Goal: Task Accomplishment & Management: Manage account settings

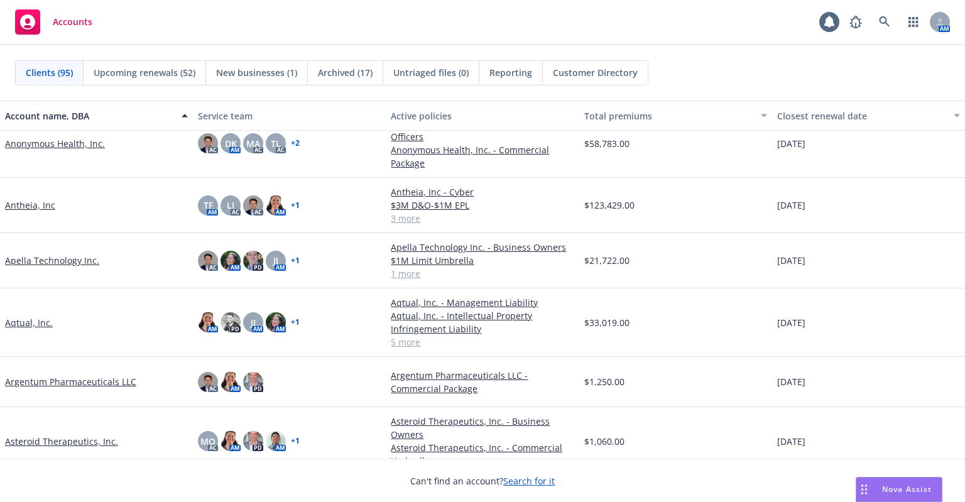
scroll to position [377, 0]
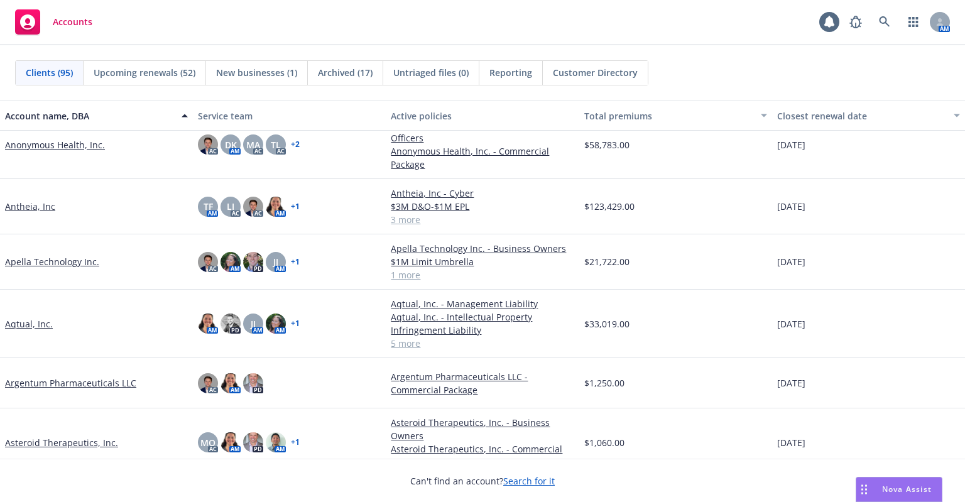
click at [33, 209] on link "Antheia, Inc" at bounding box center [30, 206] width 50 height 13
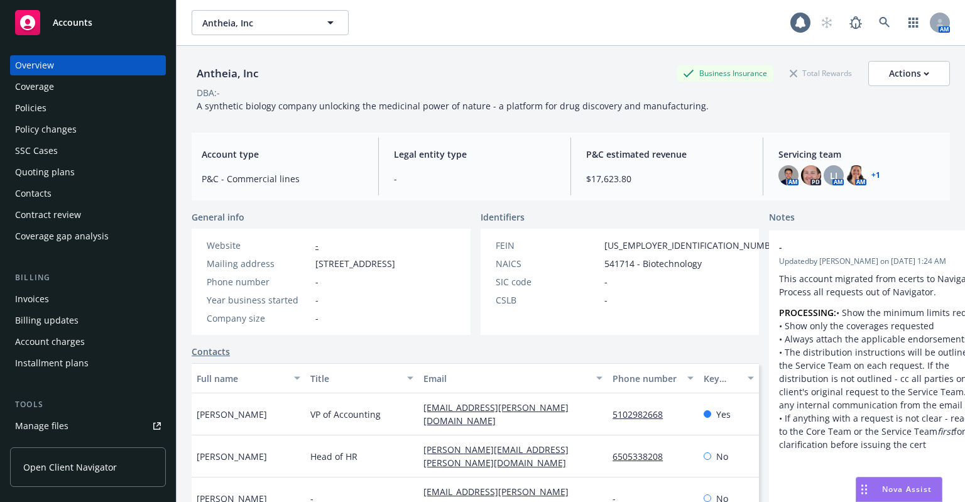
click at [33, 112] on div "Policies" at bounding box center [30, 108] width 31 height 20
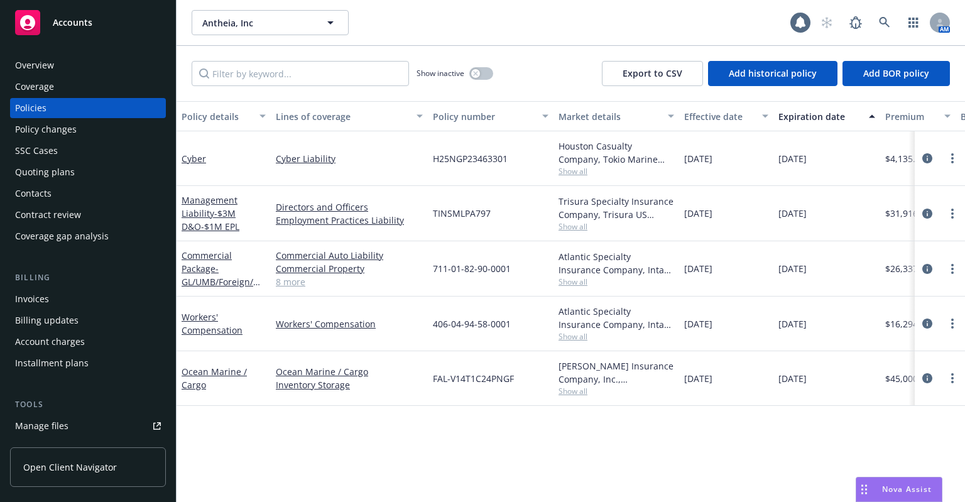
click at [297, 288] on div "Commercial Auto Liability Commercial Property General Liability Foreign Volunta…" at bounding box center [349, 268] width 157 height 55
click at [297, 286] on link "8 more" at bounding box center [349, 281] width 147 height 13
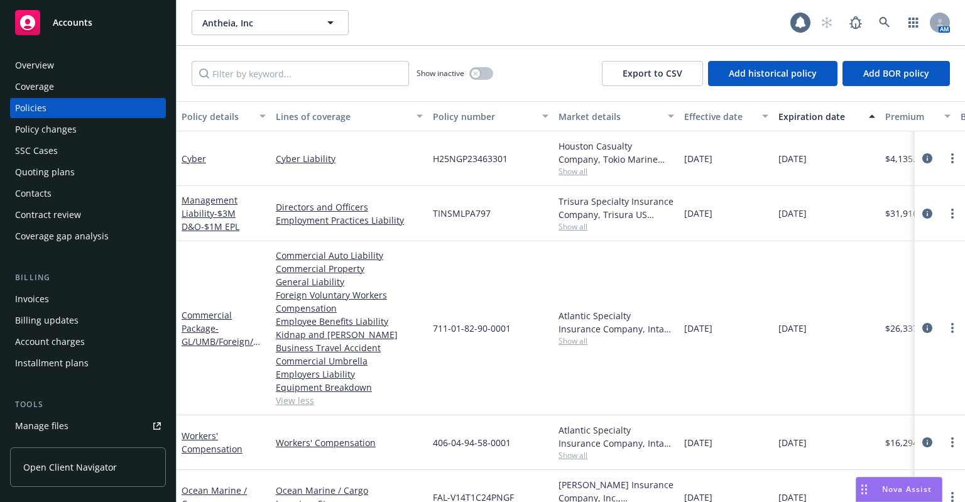
click at [290, 406] on link "View less" at bounding box center [349, 400] width 147 height 13
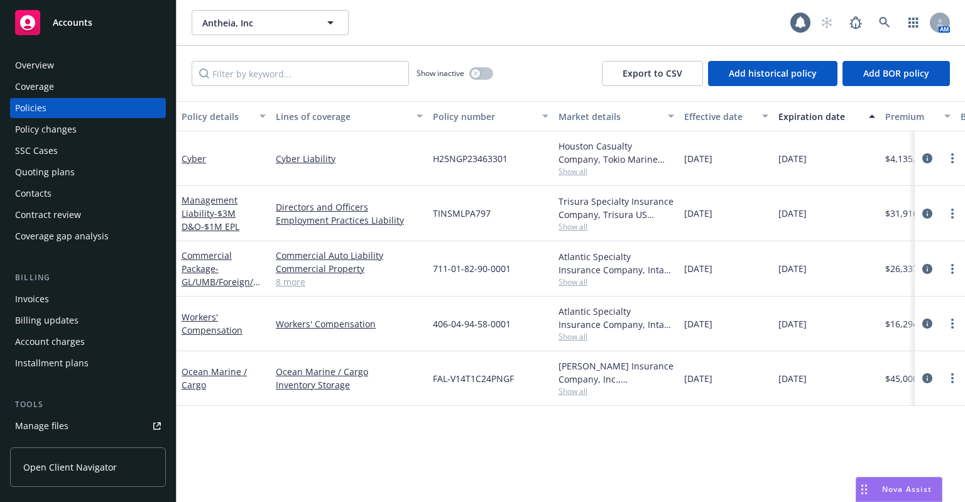
click at [129, 67] on div "Overview" at bounding box center [88, 65] width 146 height 20
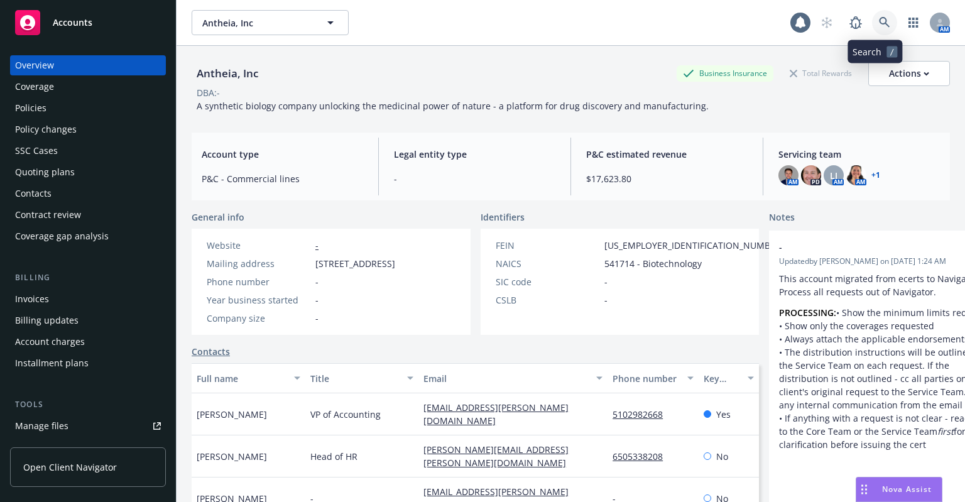
click at [879, 19] on icon at bounding box center [884, 22] width 11 height 11
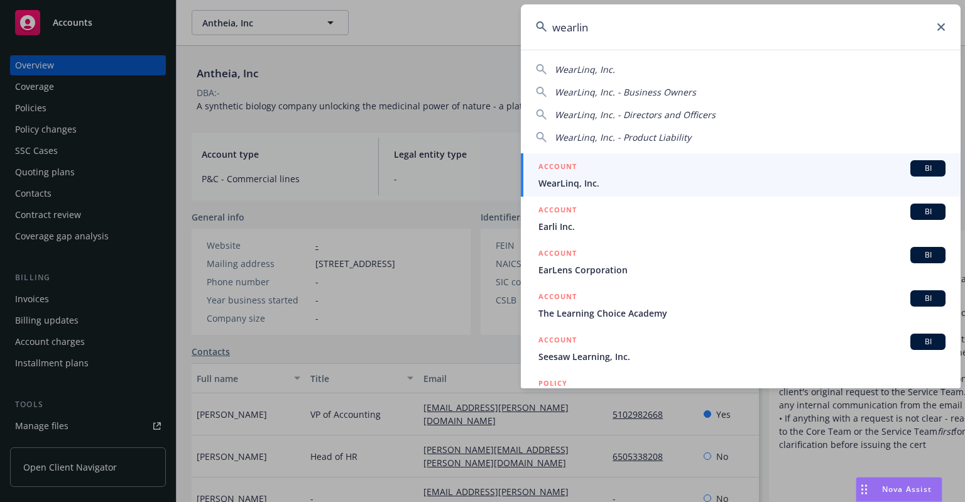
type input "wearlin"
click at [606, 177] on span "WearLinq, Inc." at bounding box center [741, 183] width 407 height 13
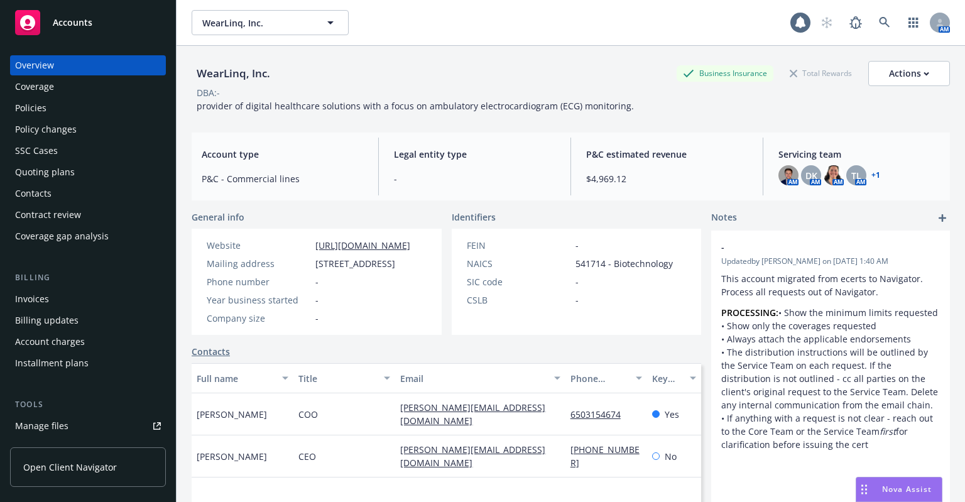
click at [76, 104] on div "Policies" at bounding box center [88, 108] width 146 height 20
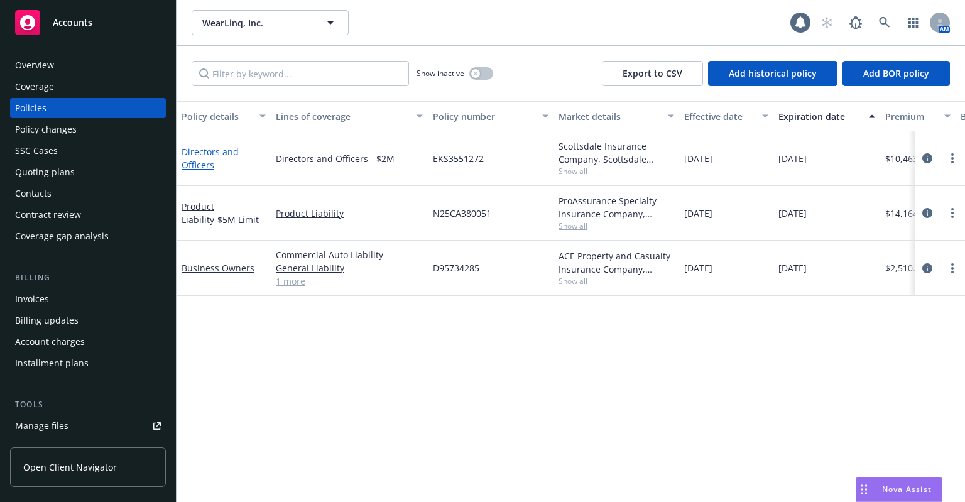
click at [204, 156] on link "Directors and Officers" at bounding box center [210, 158] width 57 height 25
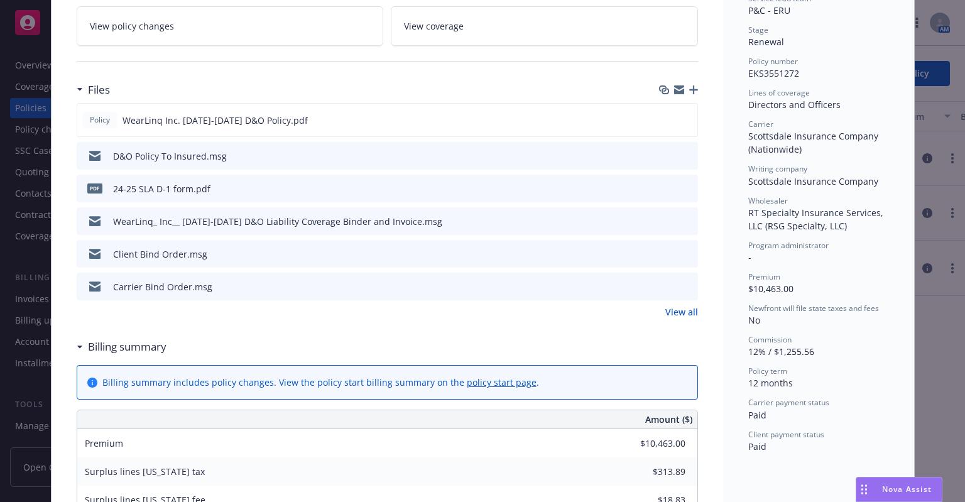
scroll to position [251, 0]
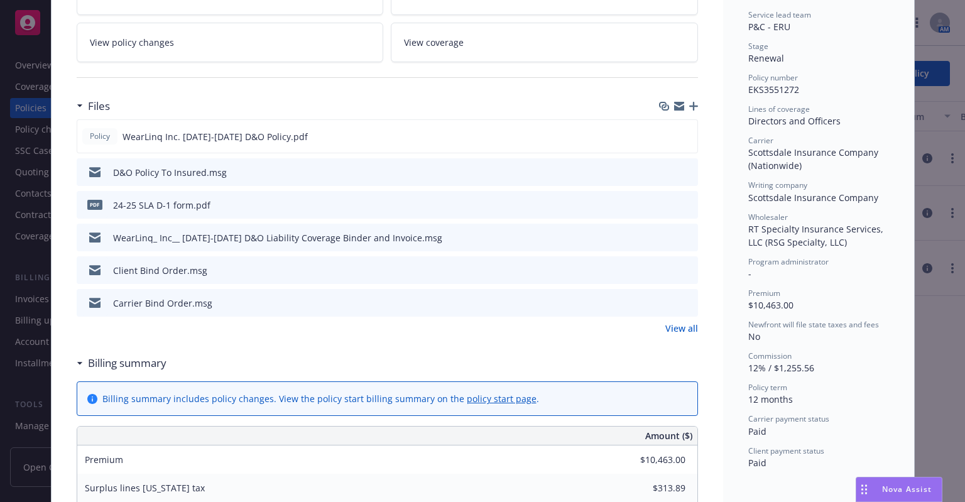
click at [682, 236] on icon "preview file" at bounding box center [685, 236] width 11 height 9
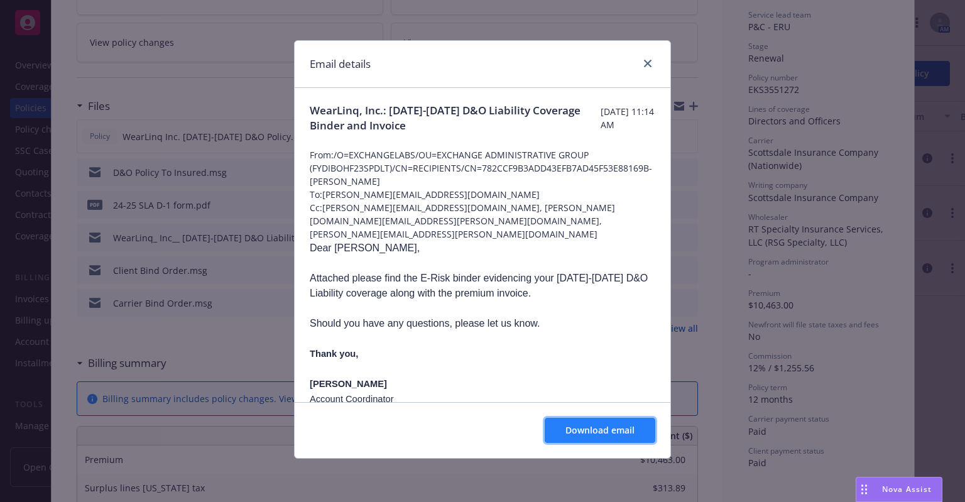
click at [604, 428] on span "Download email" at bounding box center [599, 430] width 69 height 12
click at [658, 62] on div "Email details" at bounding box center [483, 64] width 376 height 47
click at [654, 62] on link "close" at bounding box center [647, 63] width 15 height 15
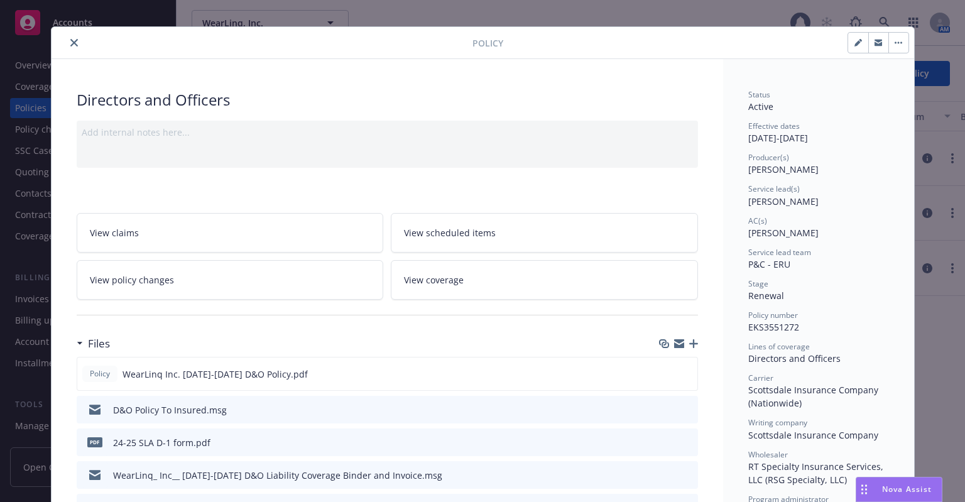
scroll to position [0, 0]
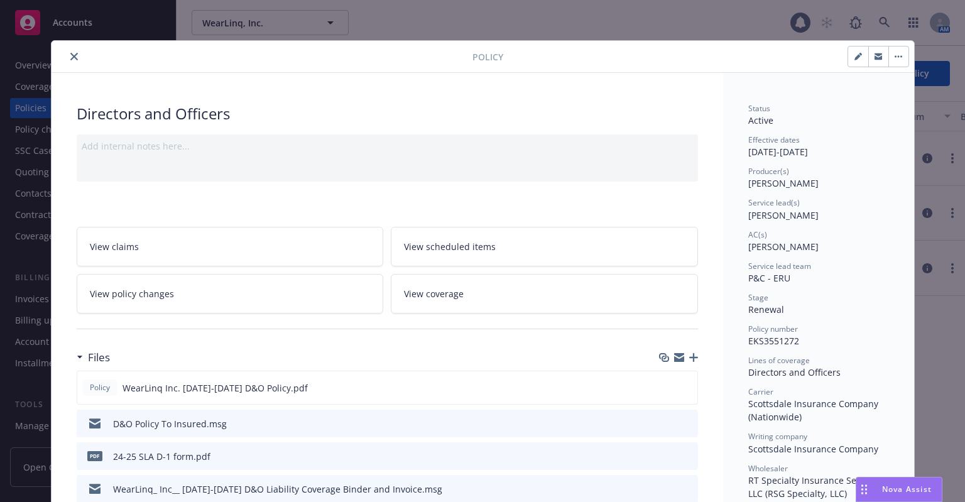
click at [70, 57] on icon "close" at bounding box center [74, 57] width 8 height 8
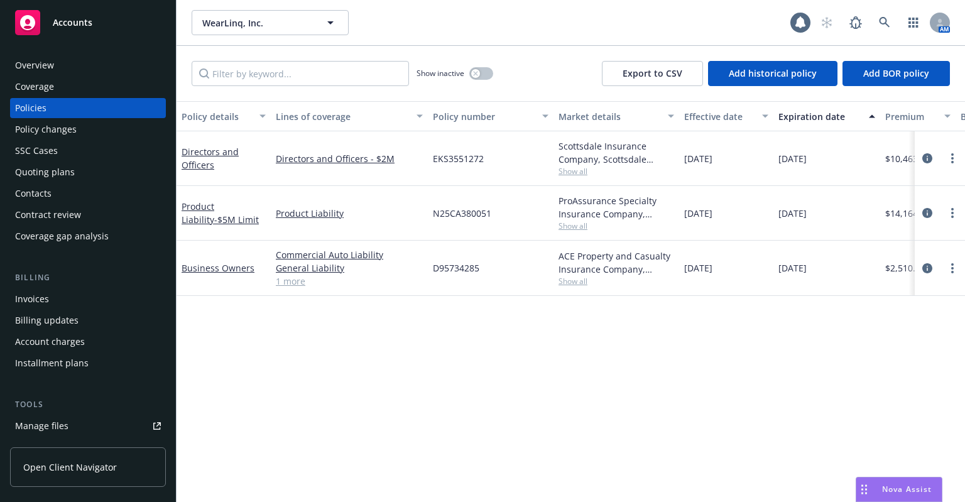
click at [70, 57] on div "Overview" at bounding box center [88, 65] width 146 height 20
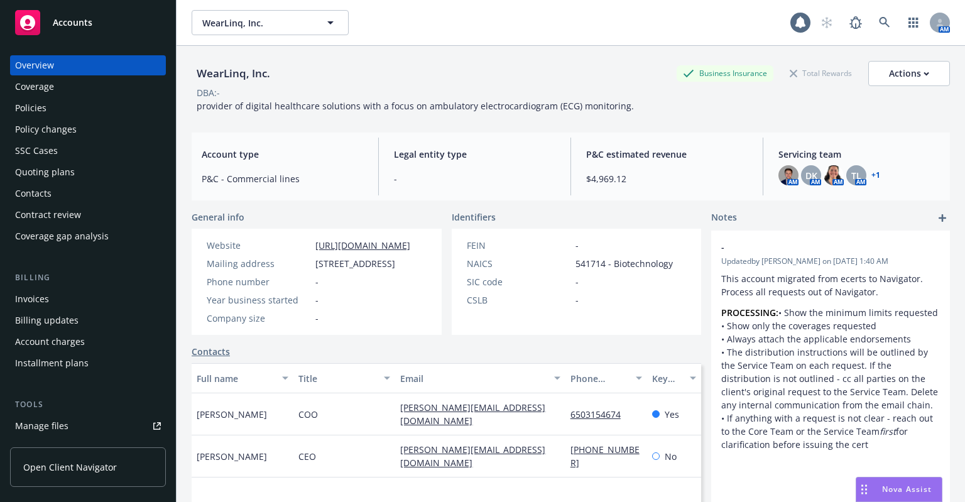
click at [39, 101] on div "Policies" at bounding box center [30, 108] width 31 height 20
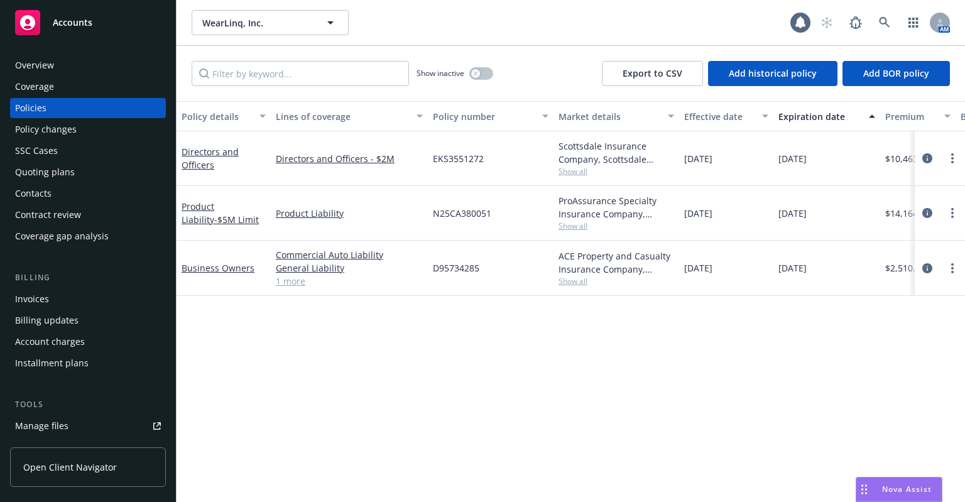
click at [117, 131] on div "Policy changes" at bounding box center [88, 129] width 146 height 20
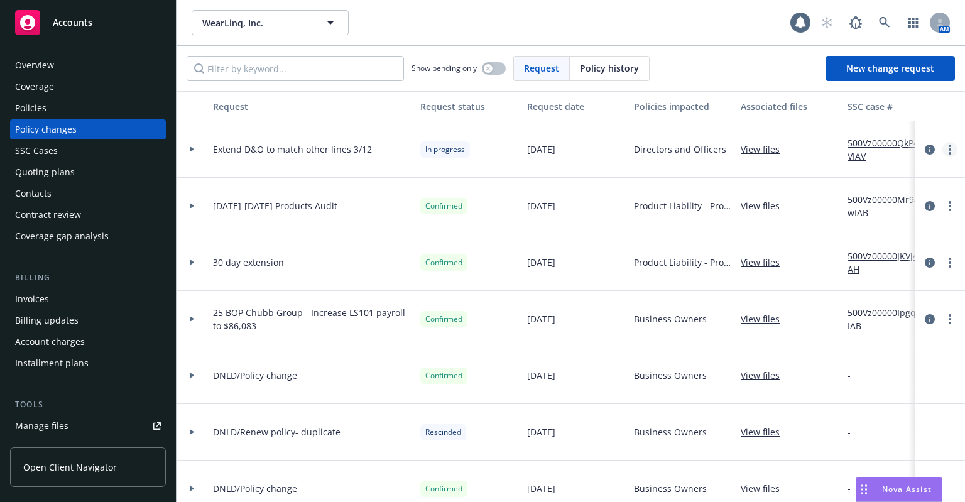
click at [949, 145] on circle "more" at bounding box center [950, 145] width 3 height 3
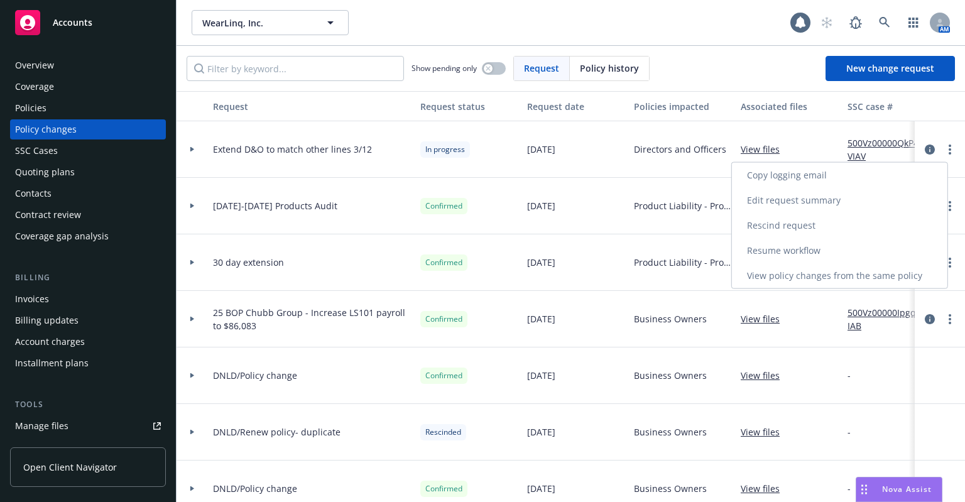
click at [897, 241] on link "Resume workflow" at bounding box center [839, 250] width 215 height 25
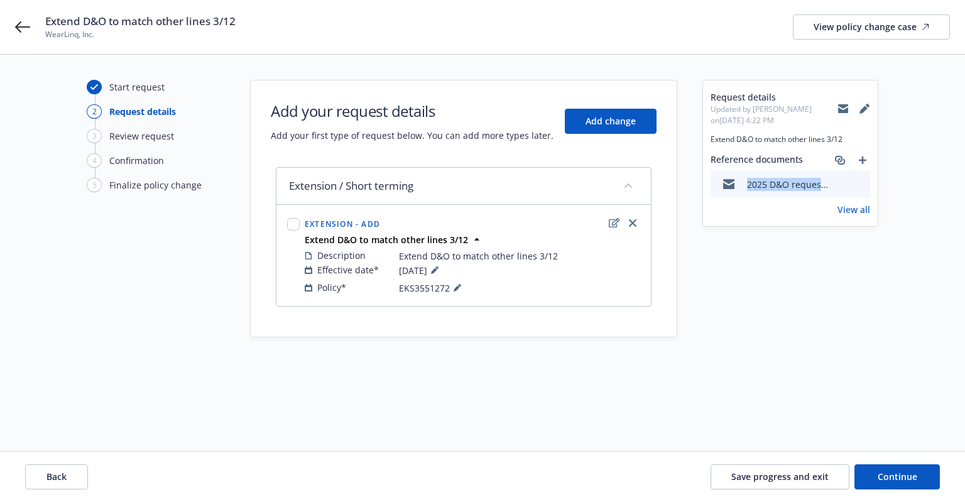
drag, startPoint x: 818, startPoint y: 185, endPoint x: 744, endPoint y: 188, distance: 73.5
click at [744, 188] on div "2025 D&O request for extension pricing EM to RT.msg" at bounding box center [772, 184] width 113 height 26
copy div "2025 D&O reques"
click at [864, 160] on icon "add" at bounding box center [863, 160] width 8 height 8
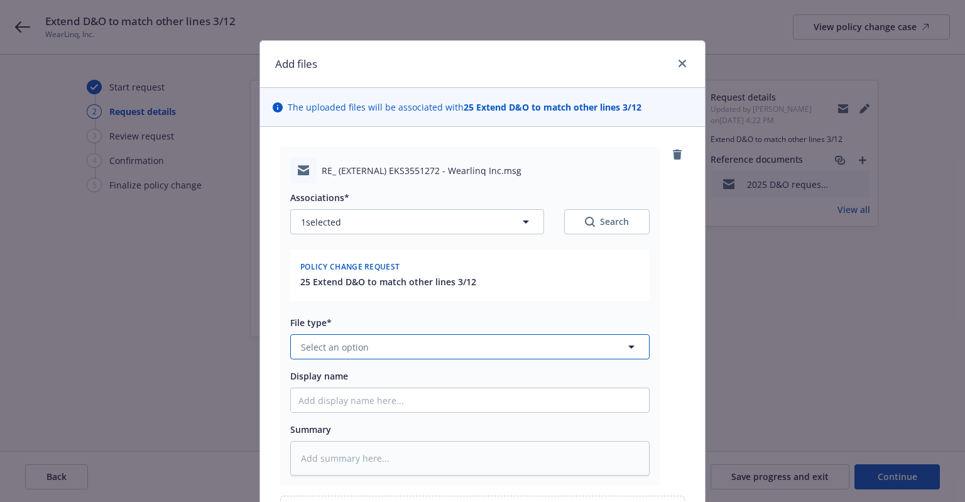
click at [410, 354] on button "Select an option" at bounding box center [469, 346] width 359 height 25
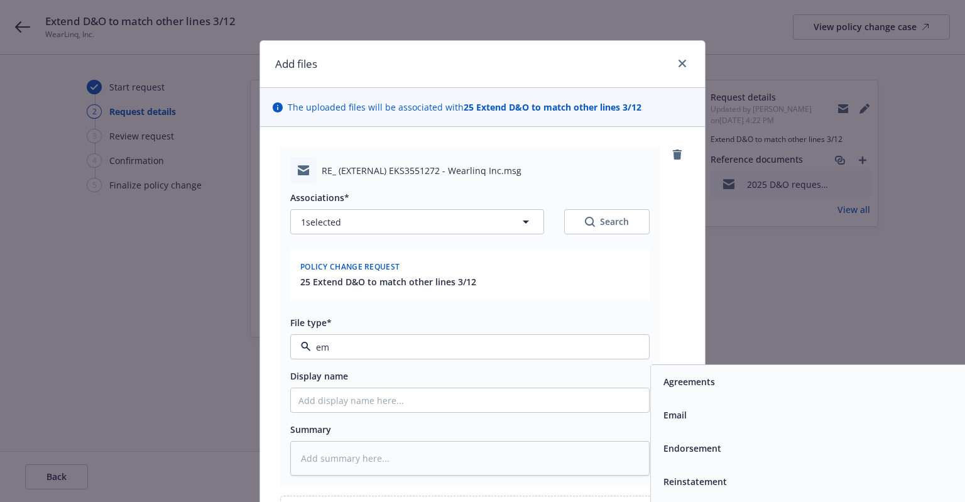
type input "ema"
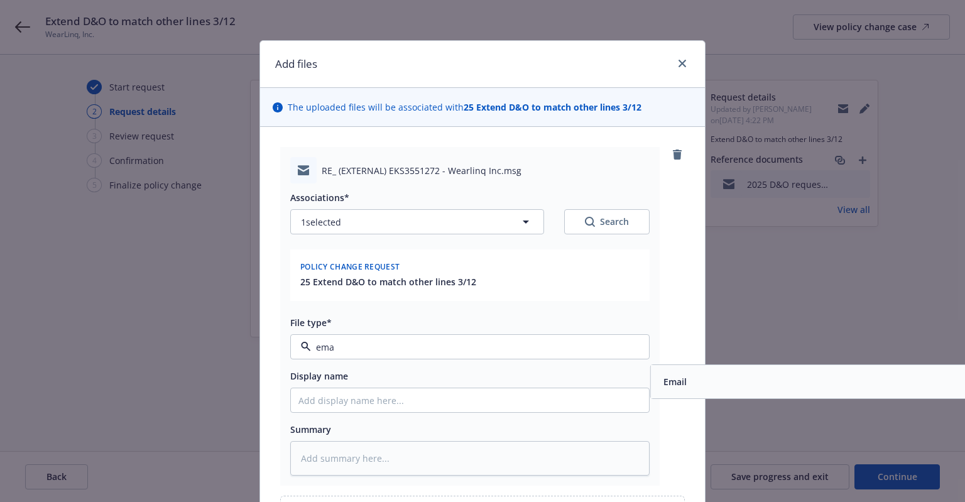
click at [701, 383] on div "Email" at bounding box center [829, 382] width 343 height 18
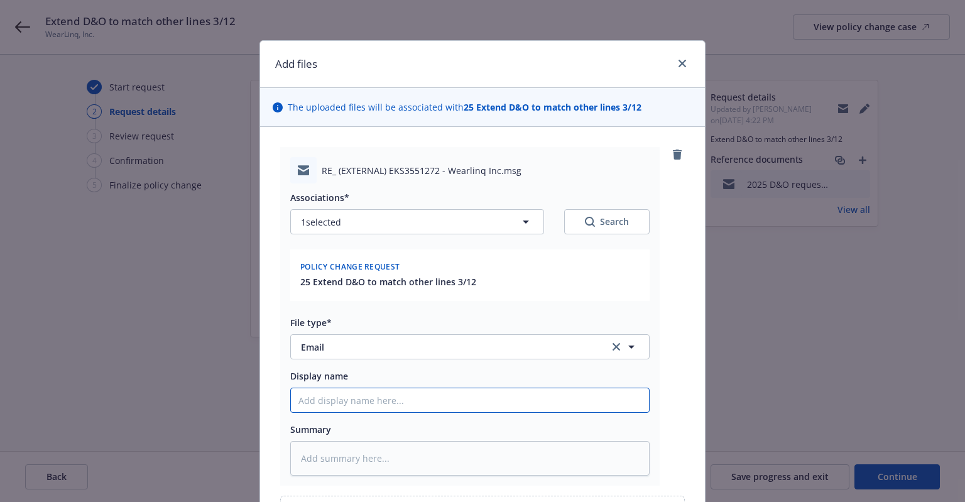
click at [503, 399] on input "Display name" at bounding box center [470, 400] width 358 height 24
paste input "2025 D&O reques"
type textarea "x"
type input "2025 D&O reques"
type textarea "x"
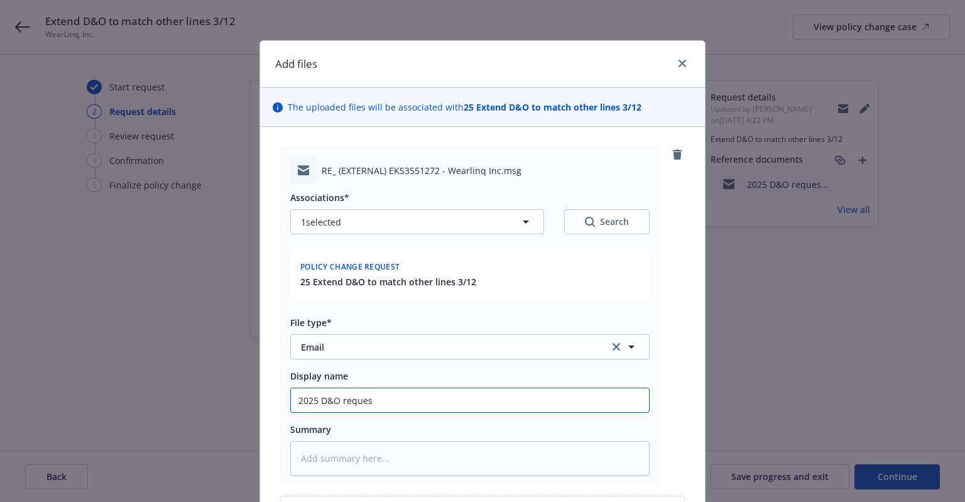
type input "2025 D&O reque"
type textarea "x"
type input "2025 D&O requ"
type textarea "x"
type input "2025 D&O req"
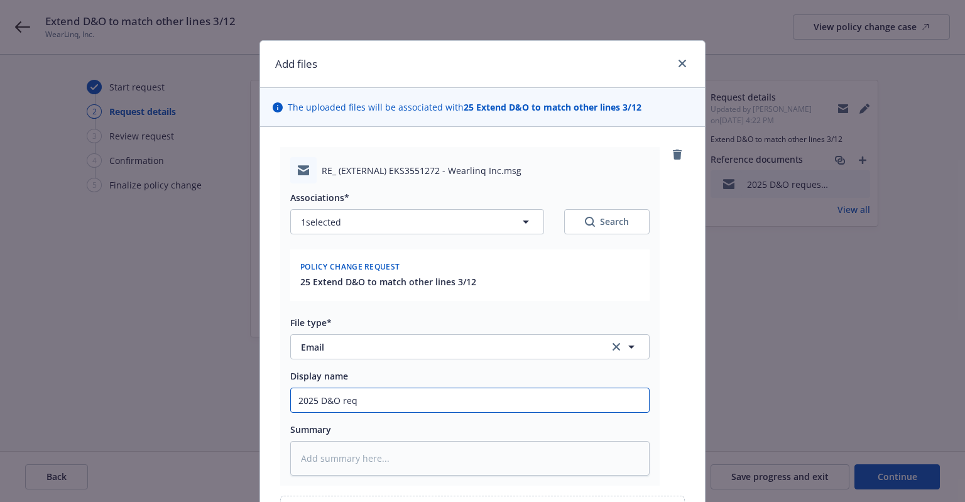
type textarea "x"
type input "2025 D&O re"
type textarea "x"
type input "2025 D&O r"
type textarea "x"
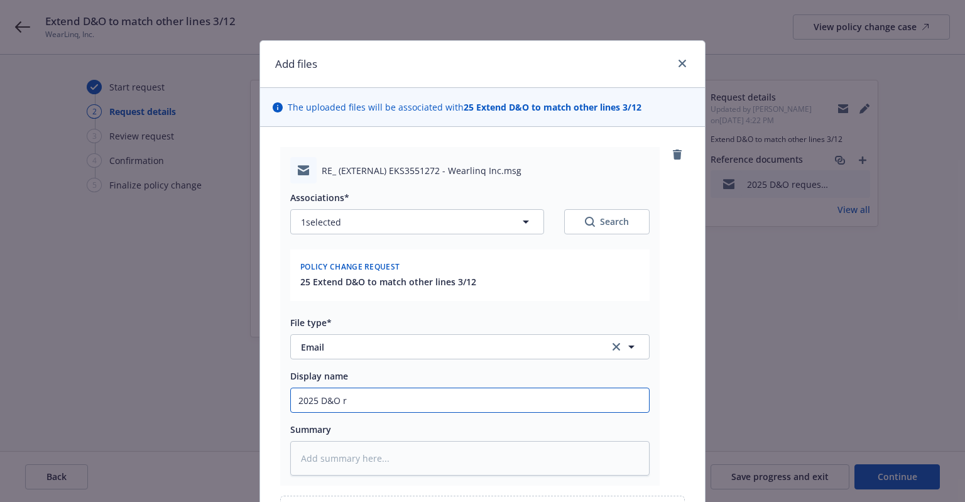
type input "2025 D&O"
type textarea "x"
type input "2025 D&O e"
type textarea "x"
type input "2025 D&O ex"
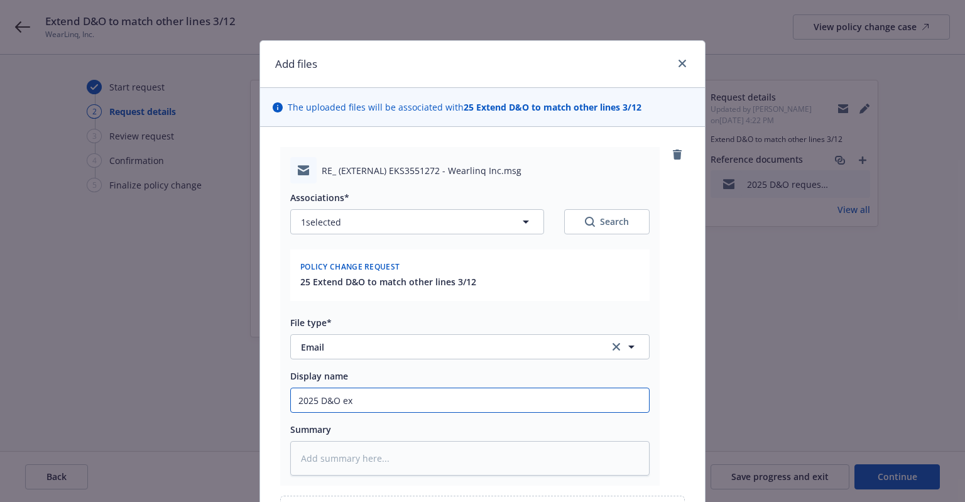
type textarea "x"
type input "2025 D&O ext"
type textarea "x"
type input "2025 D&O exten"
type textarea "x"
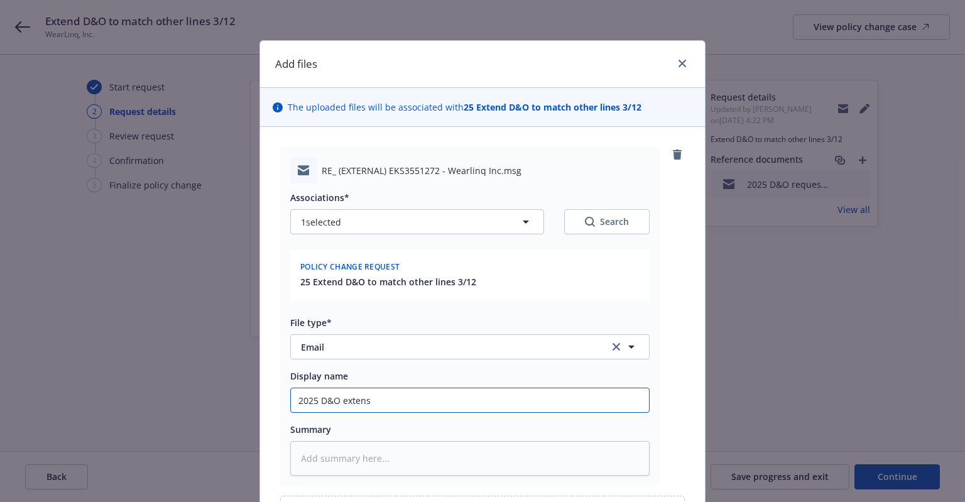
type input "2025 D&O extensi"
type textarea "x"
type input "2025 D&O extensio"
type textarea "x"
type input "2025 D&O extension"
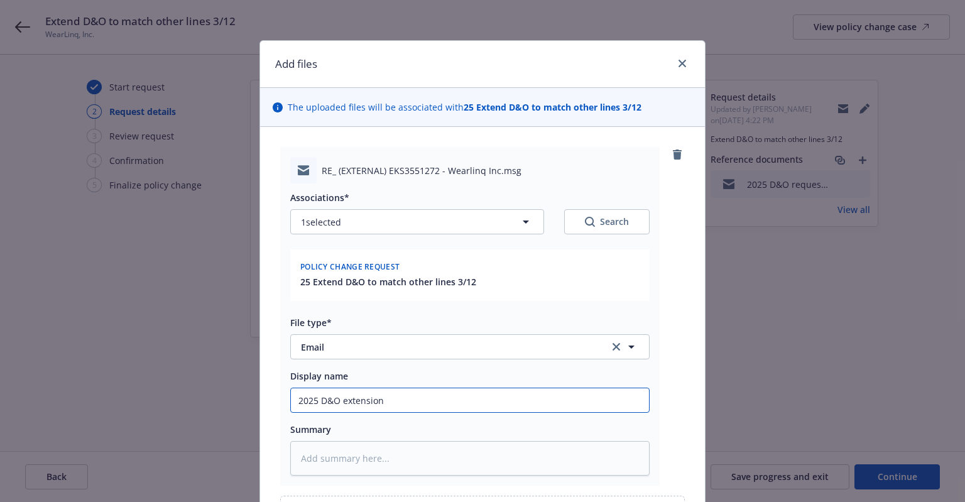
type textarea "x"
type input "2025 D&O extension p"
type textarea "x"
type input "2025 D&O extension pr"
type textarea "x"
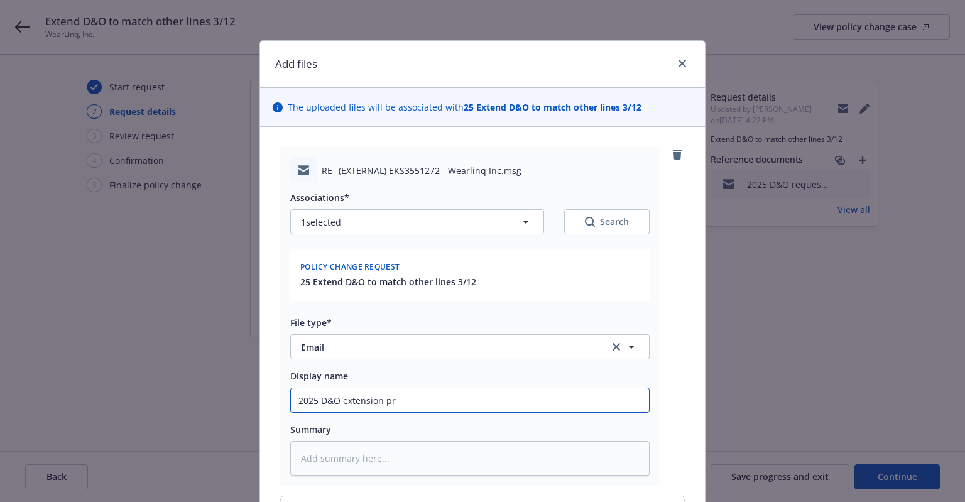
type input "2025 D&O extension pri"
type textarea "x"
type input "2025 D&O extension pric"
type textarea "x"
type input "2025 D&O extension prici"
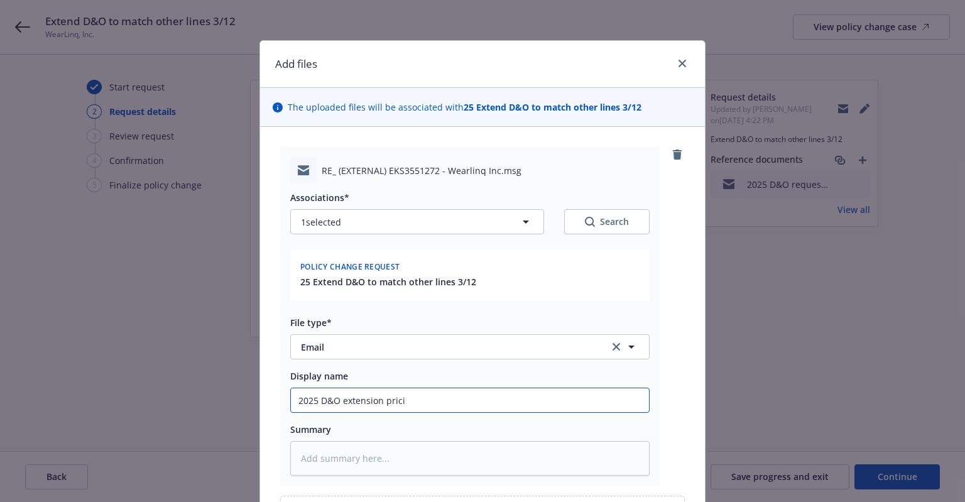
type textarea "x"
type input "2025 D&O extension pricin"
type textarea "x"
type input "2025 D&O extension pricing"
type textarea "x"
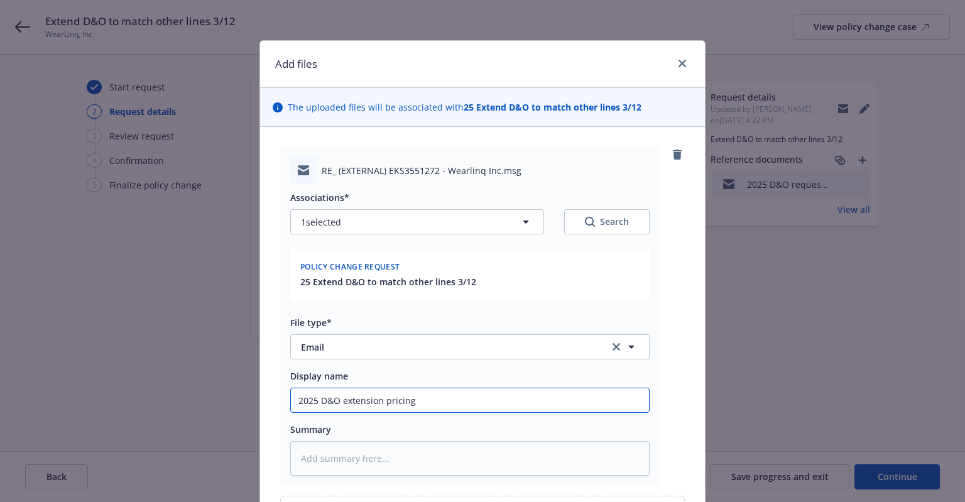
type input "2025 D&O extension pricing E"
type textarea "x"
type input "2025 D&O extension pricing EM"
type textarea "x"
type input "2025 D&O extension pricing EM"
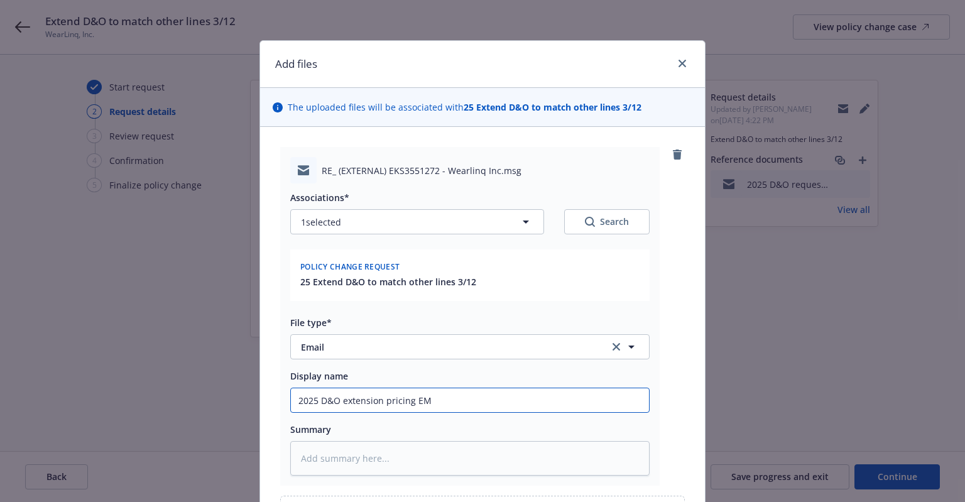
type textarea "x"
type input "2025 D&O extension pricing EM f"
type textarea "x"
type input "2025 D&O extension pricing EM fr"
type textarea "x"
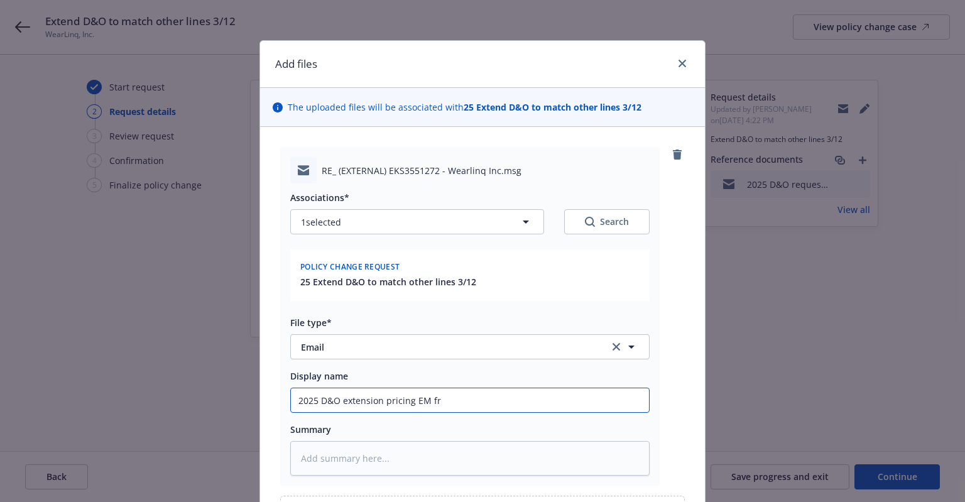
type input "2025 D&O extension pricing EM frm"
type textarea "x"
type input "2025 D&O extension pricing EM frm"
type textarea "x"
type input "2025 D&O extension pricing EM frm R"
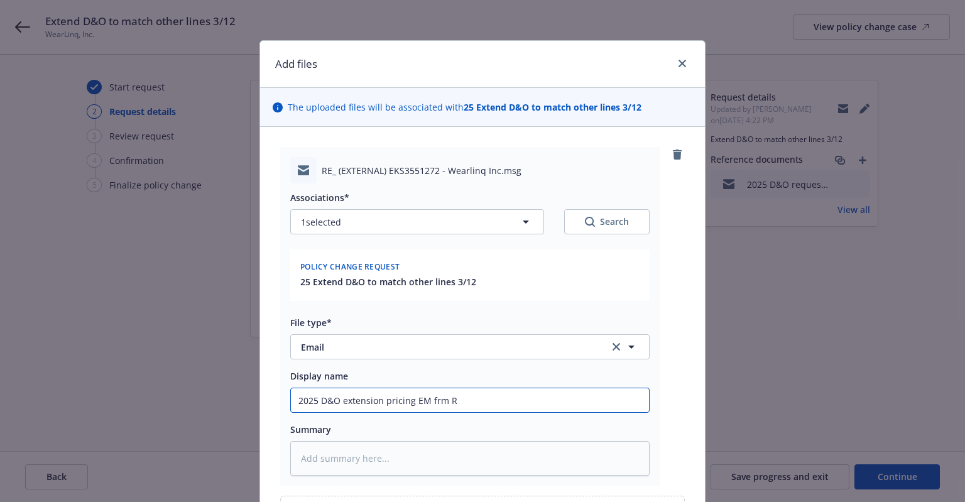
type textarea "x"
type input "2025 D&O extension pricing EM frm RT"
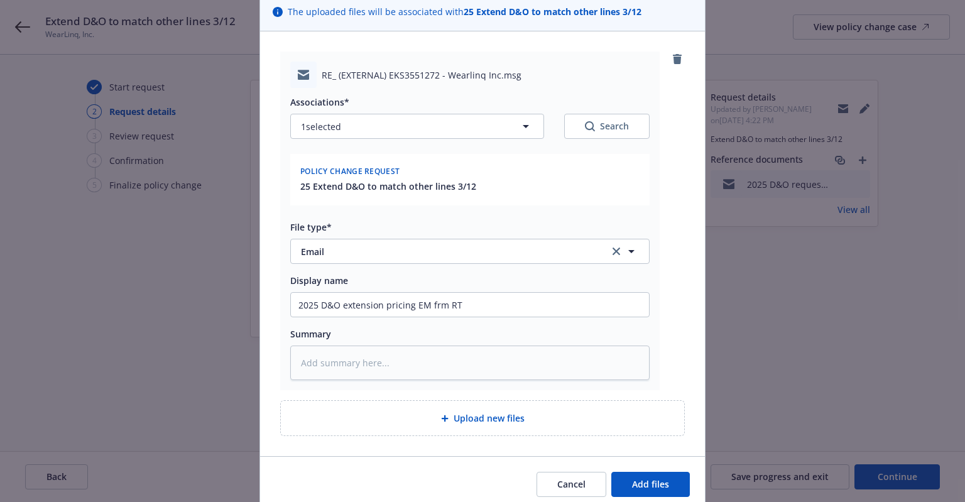
scroll to position [145, 0]
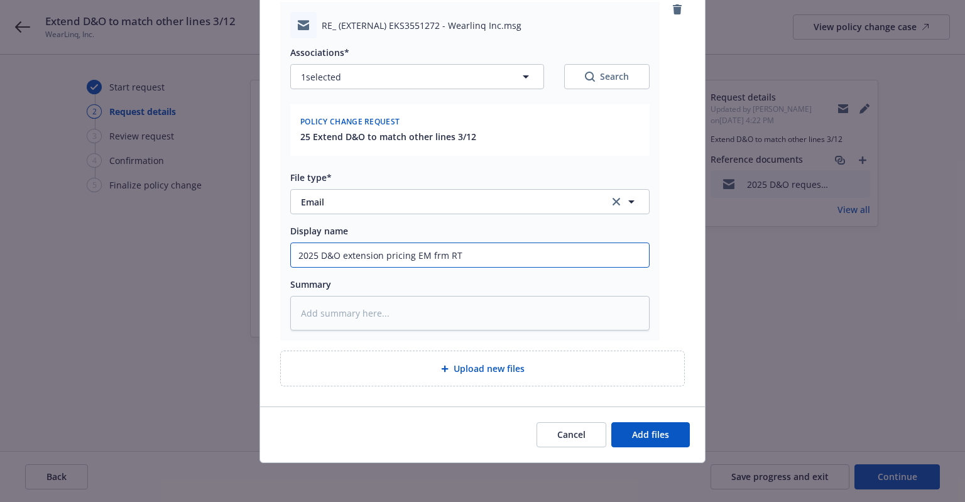
type textarea "x"
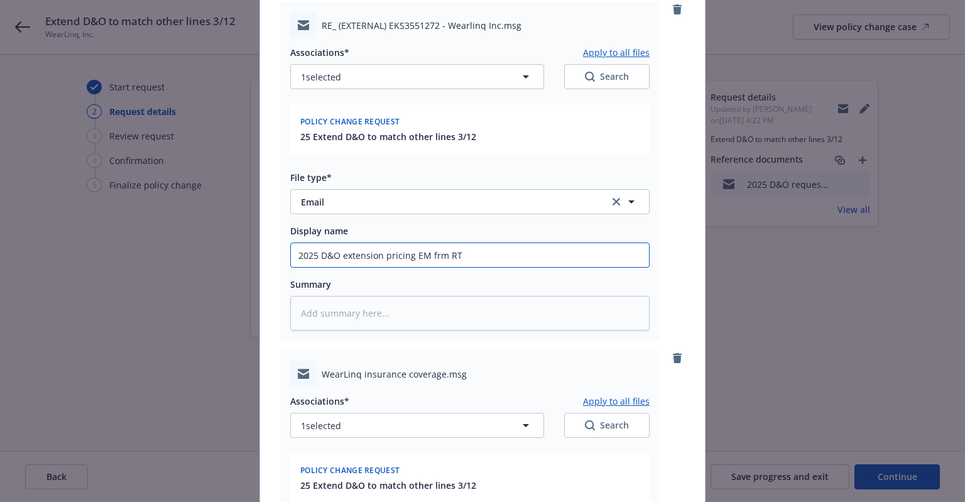
scroll to position [396, 0]
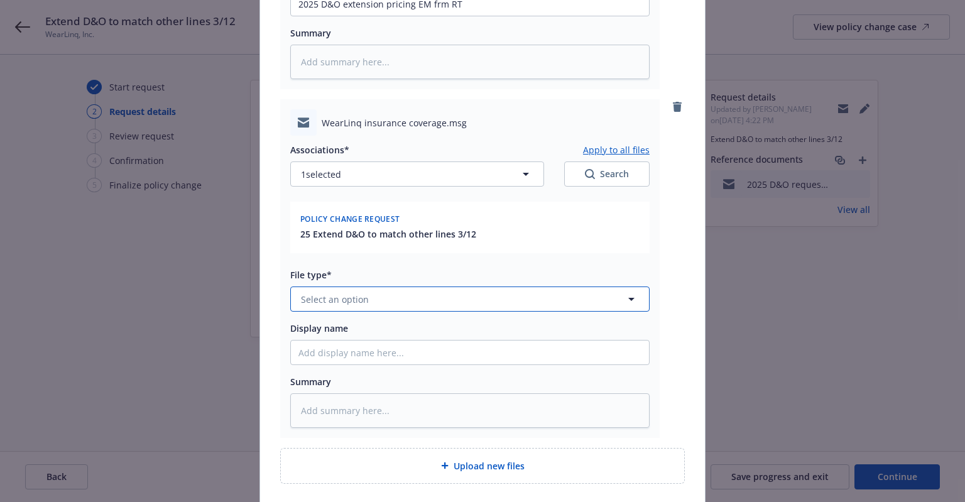
click at [400, 300] on button "Select an option" at bounding box center [469, 298] width 359 height 25
type input "ema"
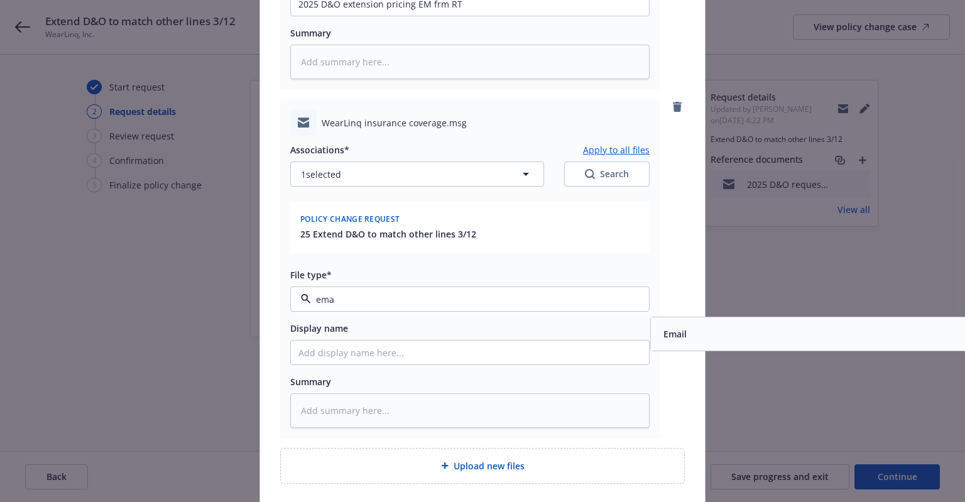
click at [729, 325] on div "Email" at bounding box center [829, 334] width 343 height 18
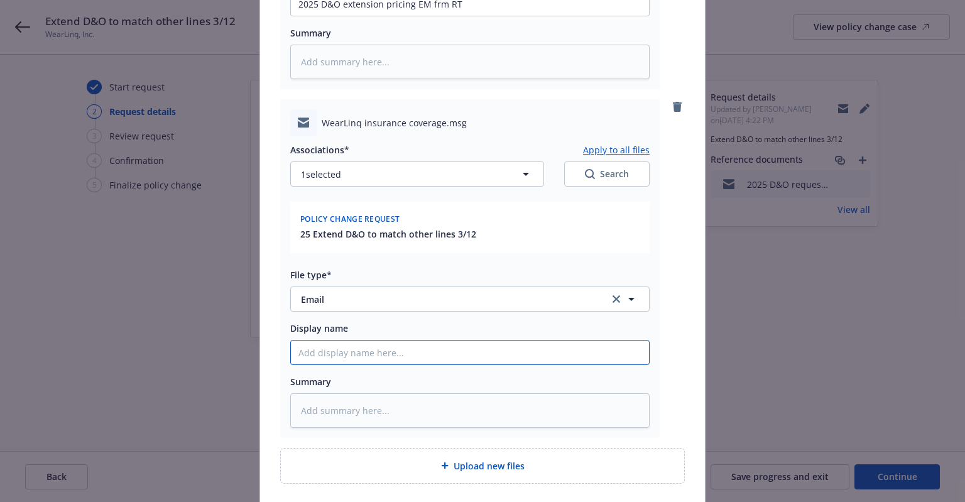
click at [459, 16] on input "Display name" at bounding box center [470, 4] width 358 height 24
paste input "2025 D&O extension pricing EM frm RT"
type textarea "x"
type input "2025 D&O extension pricing EM frm RT"
drag, startPoint x: 425, startPoint y: 354, endPoint x: 487, endPoint y: 358, distance: 62.3
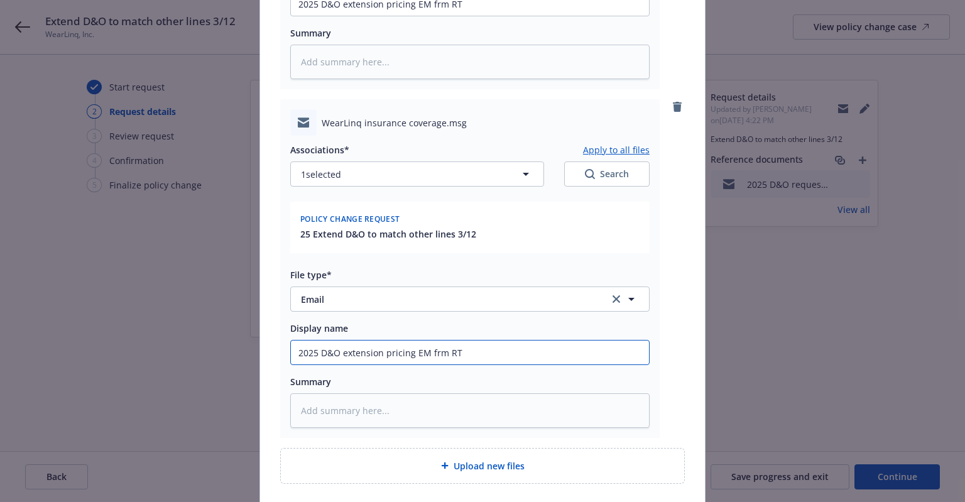
click at [487, 16] on input "2025 D&O extension pricing EM frm RT" at bounding box center [470, 4] width 358 height 24
type textarea "x"
type input "2025 D&O extension pricing EM to"
type textarea "x"
type input "2025 D&O extension pricing EM to"
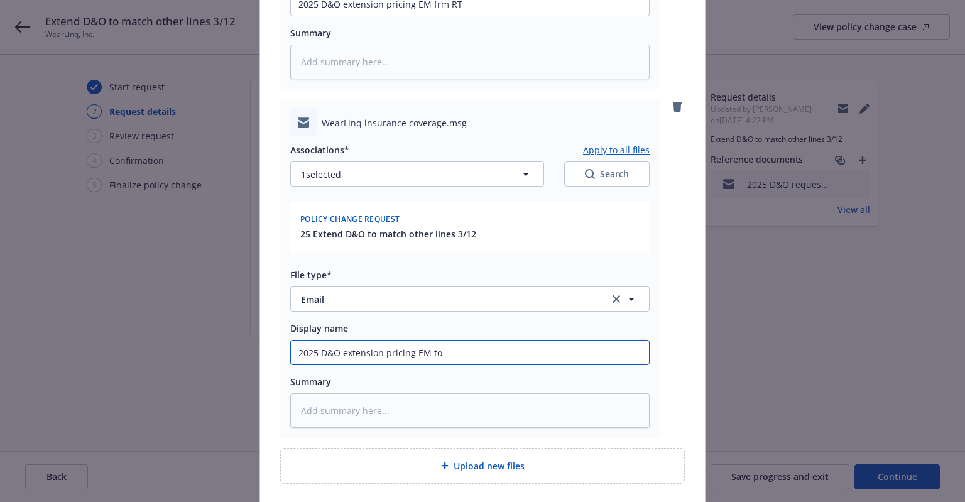
type textarea "x"
type input "2025 D&O extension pricing EM to I"
type textarea "x"
type input "2025 D&O extension pricing EM to IN"
type textarea "x"
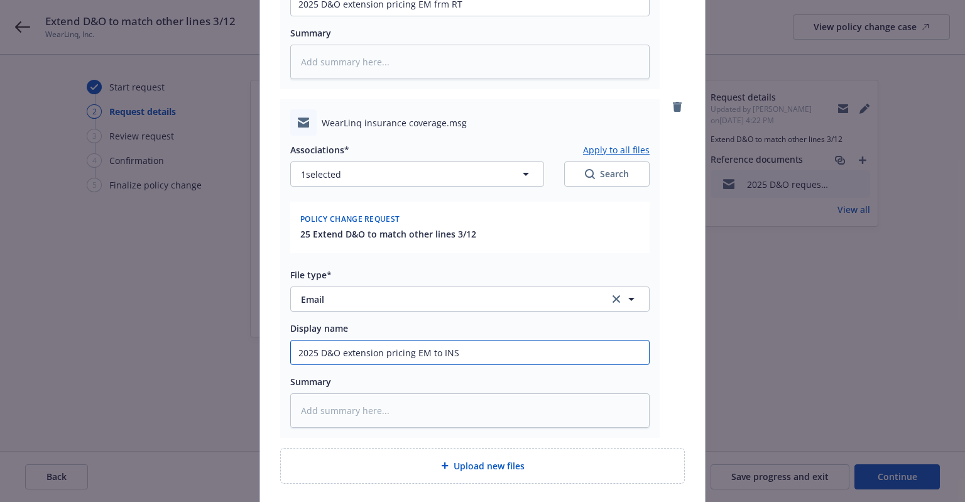
type input "2025 D&O extension pricing EM to INSD"
type textarea "x"
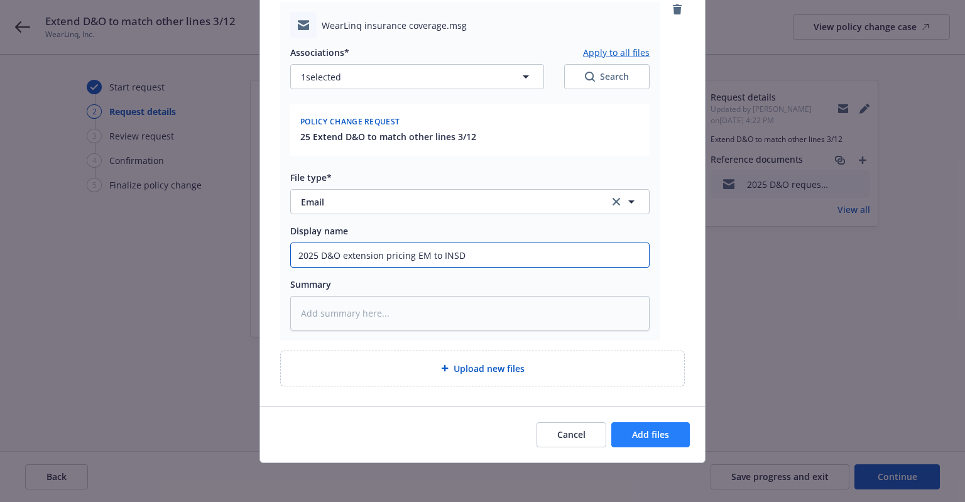
type input "2025 D&O extension pricing EM to INSD"
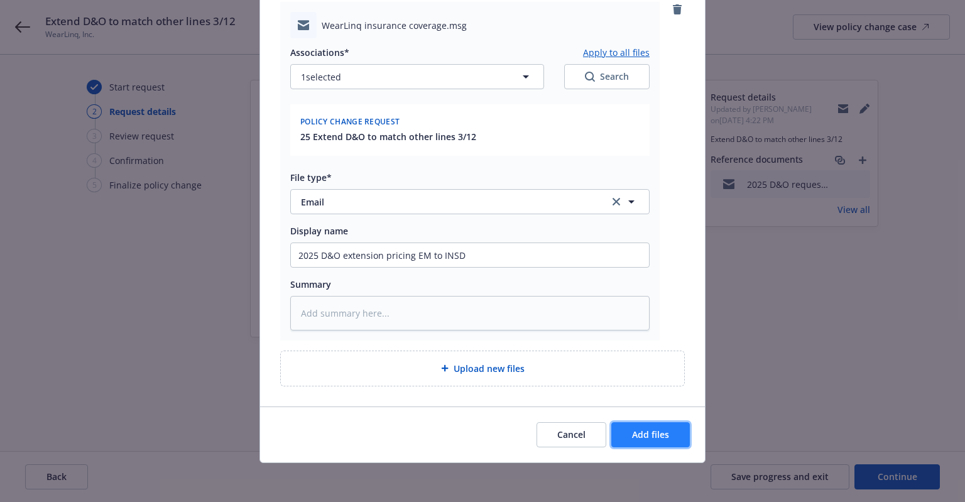
click at [619, 442] on button "Add files" at bounding box center [650, 434] width 79 height 25
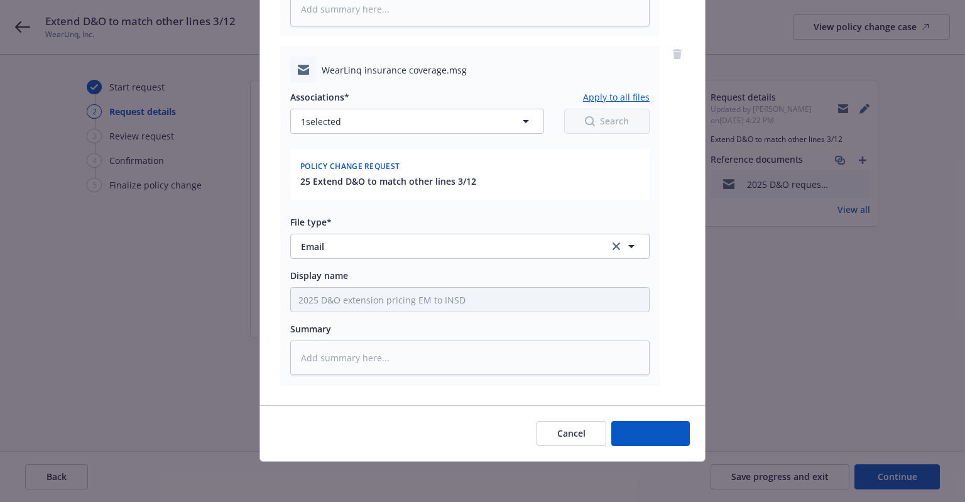
scroll to position [448, 0]
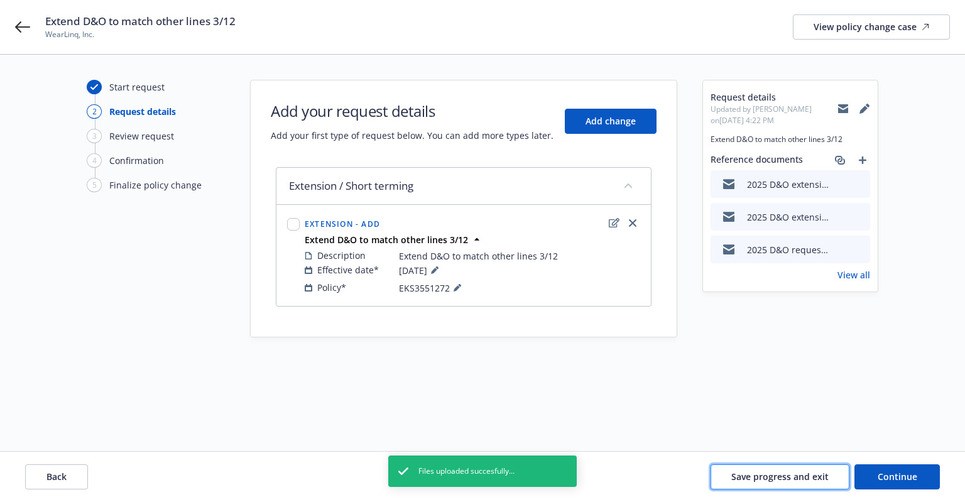
click at [792, 477] on span "Save progress and exit" at bounding box center [779, 477] width 97 height 12
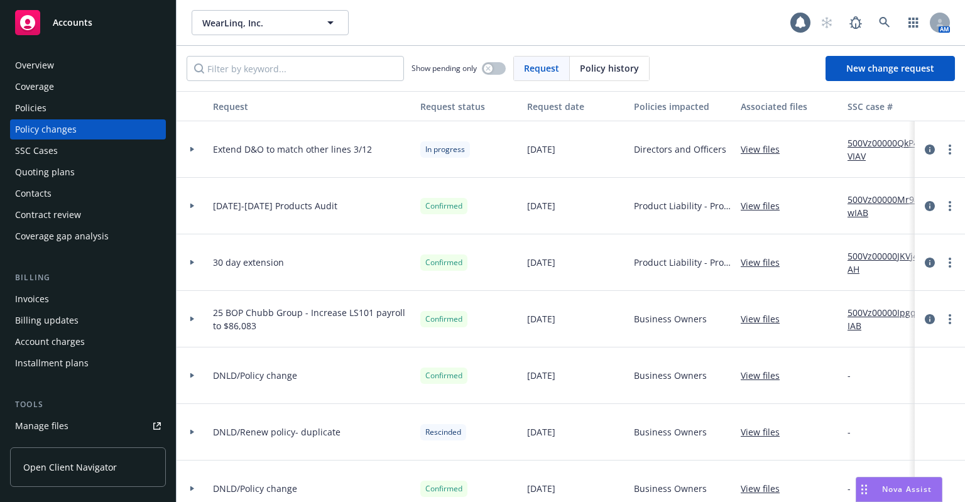
click at [50, 101] on div "Policies" at bounding box center [88, 108] width 146 height 20
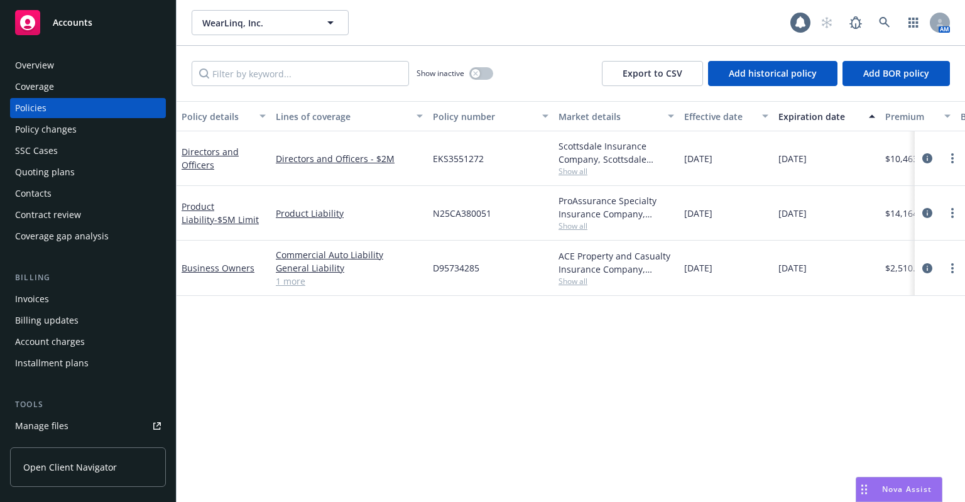
click at [85, 123] on div "Policy changes" at bounding box center [88, 129] width 146 height 20
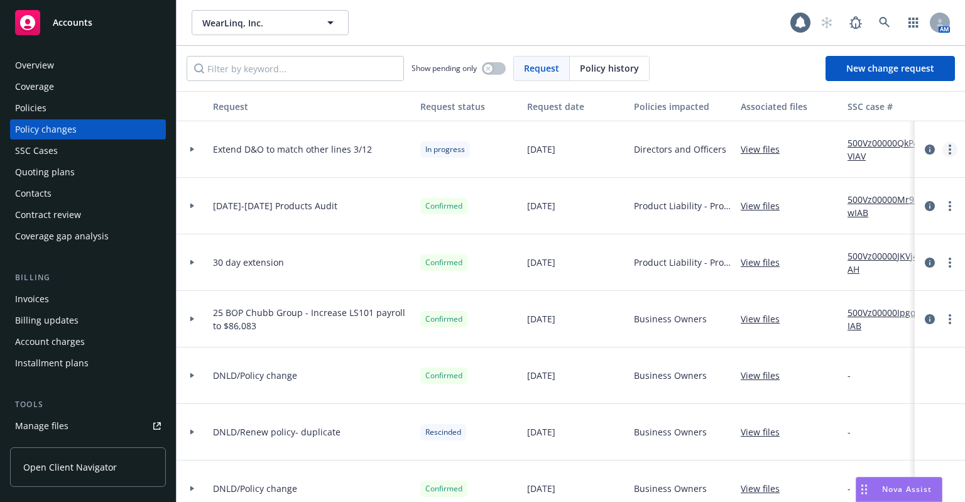
click at [949, 147] on icon "more" at bounding box center [950, 149] width 3 height 10
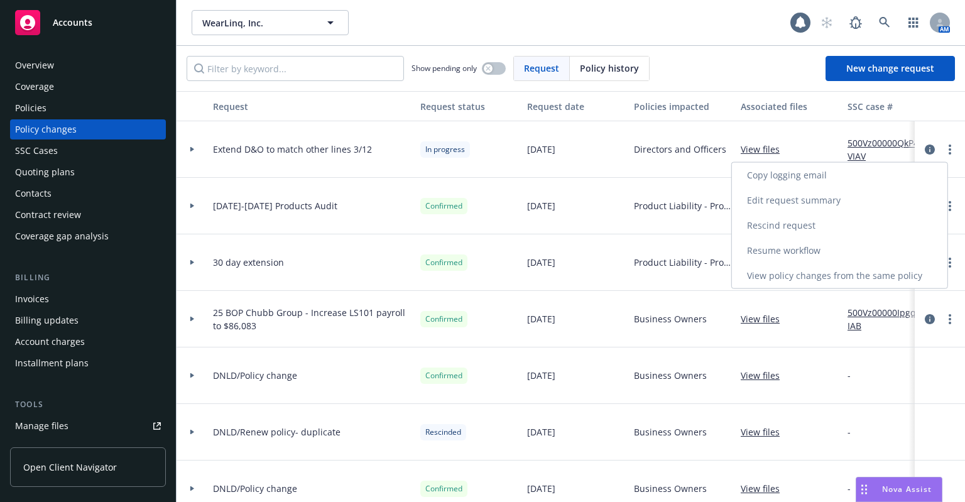
click at [839, 253] on link "Resume workflow" at bounding box center [839, 250] width 215 height 25
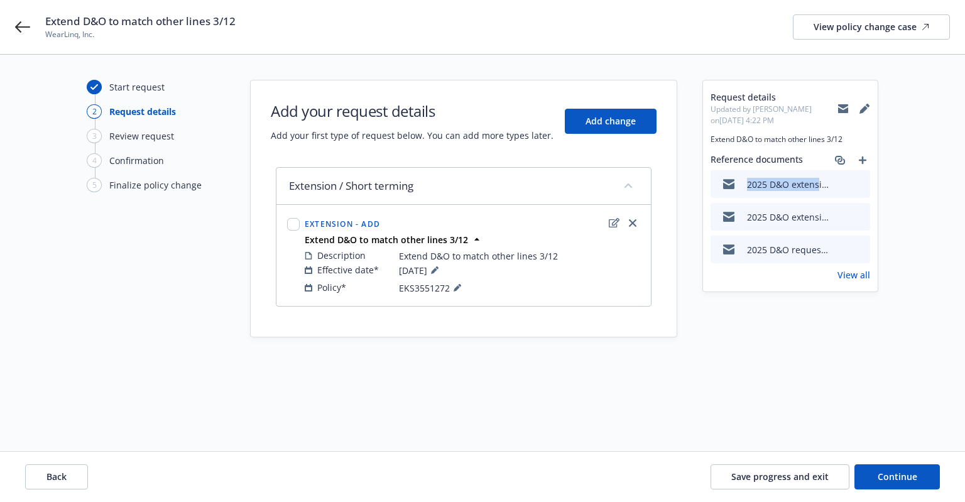
drag, startPoint x: 819, startPoint y: 185, endPoint x: 737, endPoint y: 184, distance: 82.3
click at [737, 184] on div "2025 D&O extension pricing EM to INSD.msg" at bounding box center [772, 184] width 113 height 26
copy div "2025 D&O extens"
click at [866, 157] on icon "add" at bounding box center [863, 160] width 8 height 8
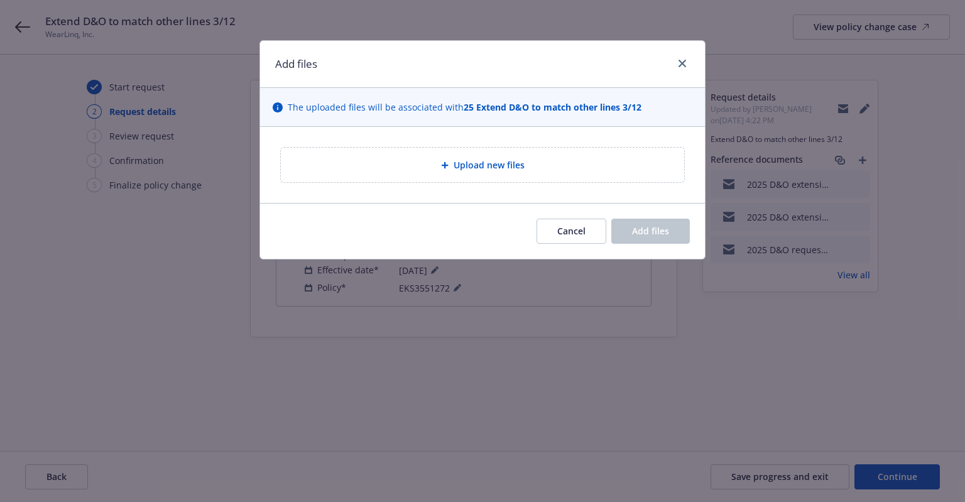
type textarea "x"
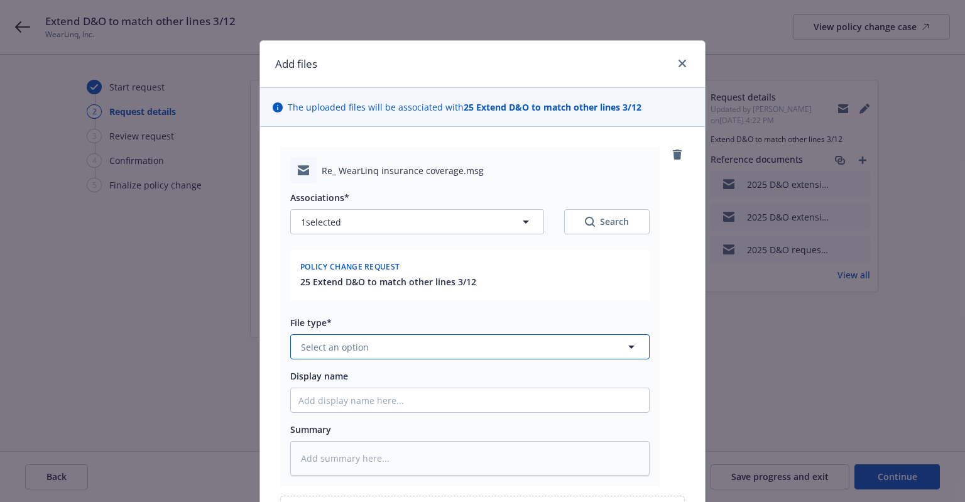
click at [372, 348] on button "Select an option" at bounding box center [469, 346] width 359 height 25
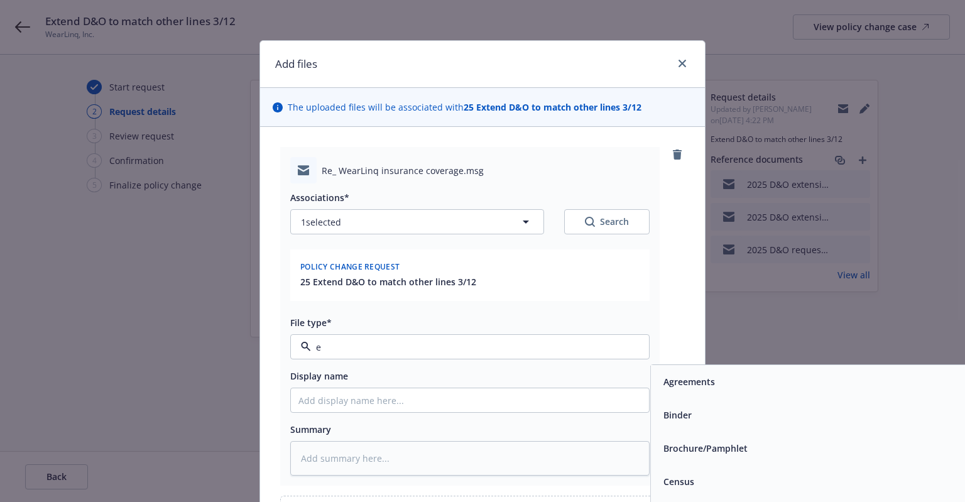
type input "em"
click at [682, 406] on div "Email" at bounding box center [673, 415] width 31 height 18
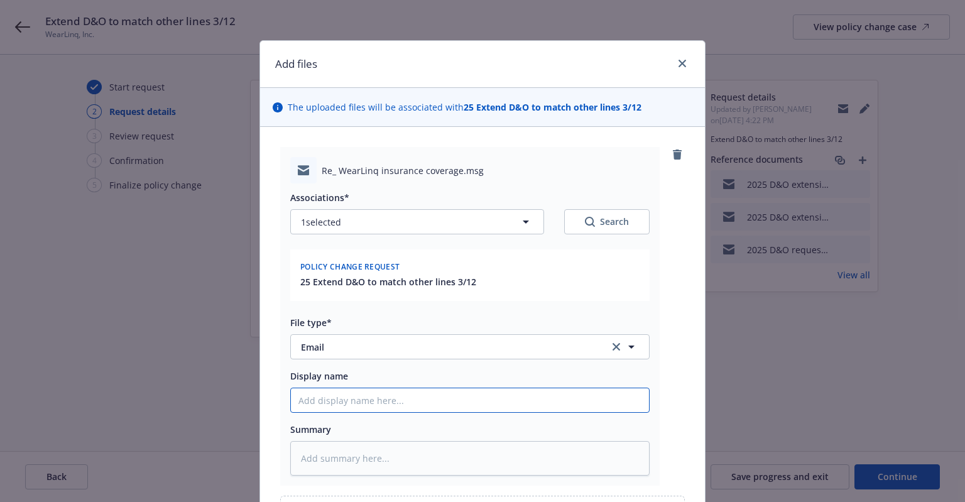
click at [417, 391] on input "Display name" at bounding box center [470, 400] width 358 height 24
paste input "2025 D&O extens"
type textarea "x"
type input "2025 D&O extens"
type textarea "x"
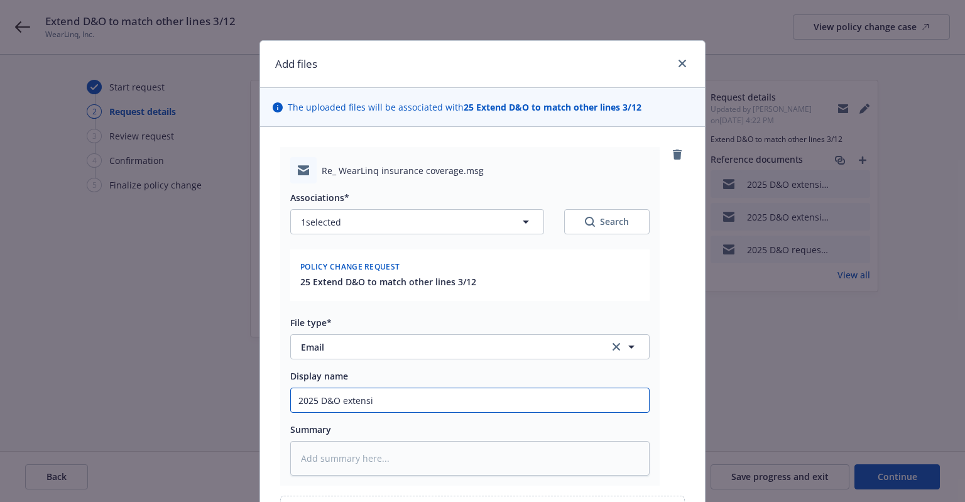
type input "2025 D&O extensio"
type textarea "x"
type input "2025 D&O extension"
type textarea "x"
type input "2025 D&O extension"
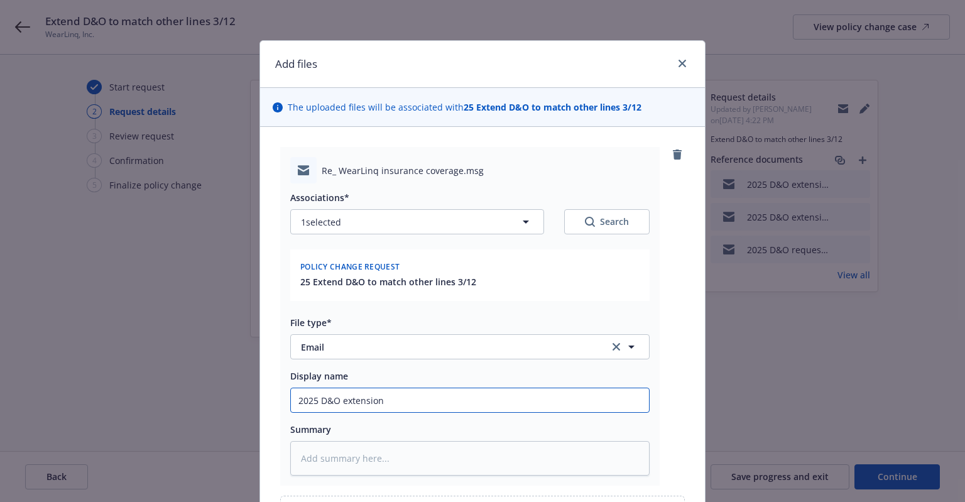
type textarea "x"
type input "2025 D&O extension a"
type textarea "x"
type input "2025 D&O extension ag"
type textarea "x"
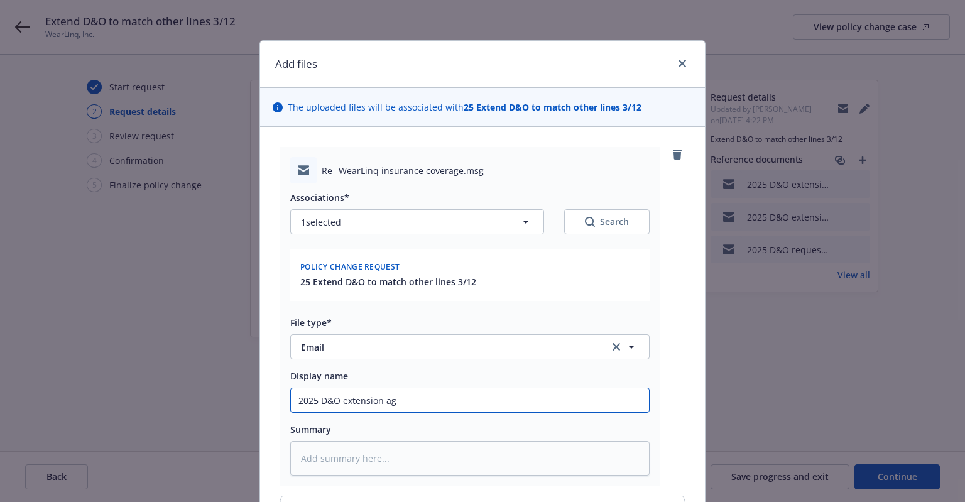
type input "2025 D&O extension agr"
type textarea "x"
type input "2025 D&O extension agre"
type textarea "x"
type input "2025 D&O extension agreem"
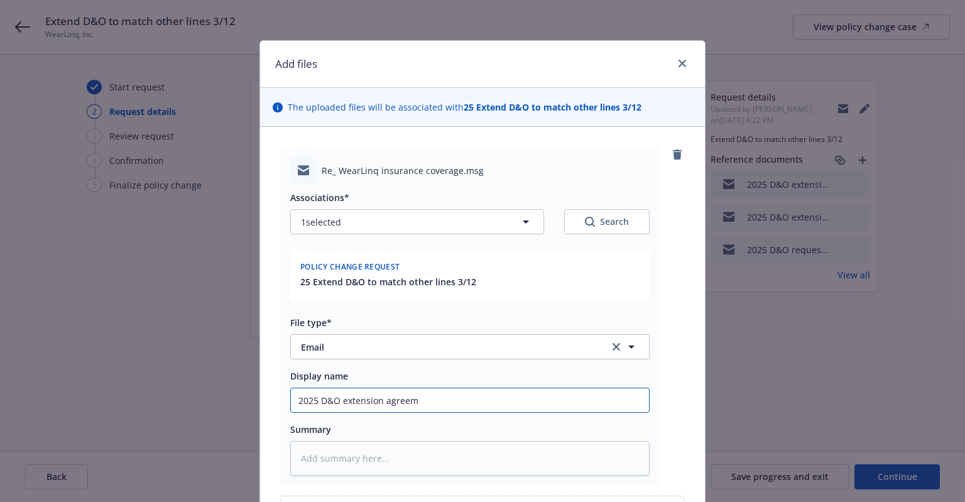
type textarea "x"
type input "2025 D&O extension agreemen"
type textarea "x"
type input "2025 D&O extension agreement"
type textarea "x"
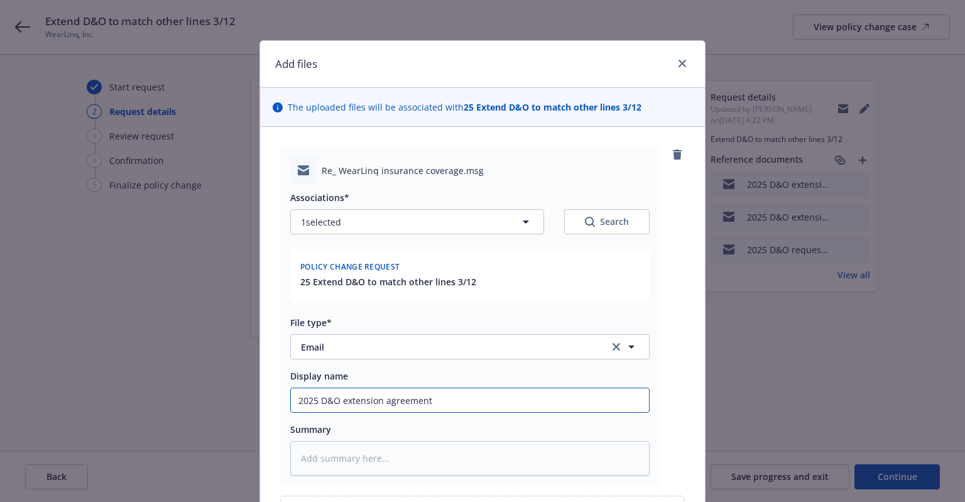
type input "2025 D&O extension agreement"
type textarea "x"
type input "2025 D&O extension agreement E"
type textarea "x"
type input "2025 D&O extension agreement EM"
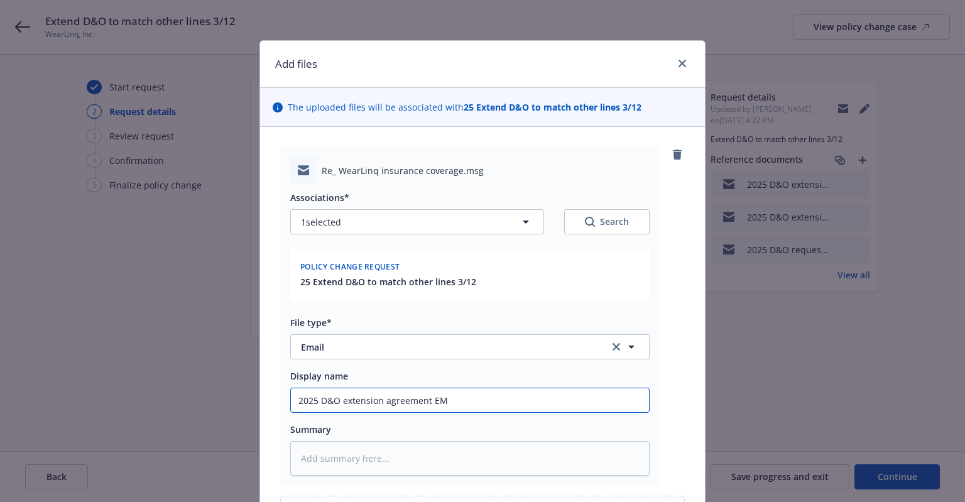
type textarea "x"
type input "2025 D&O extension agreement EM f"
type textarea "x"
type input "2025 D&O extension agreement EM fr"
type textarea "x"
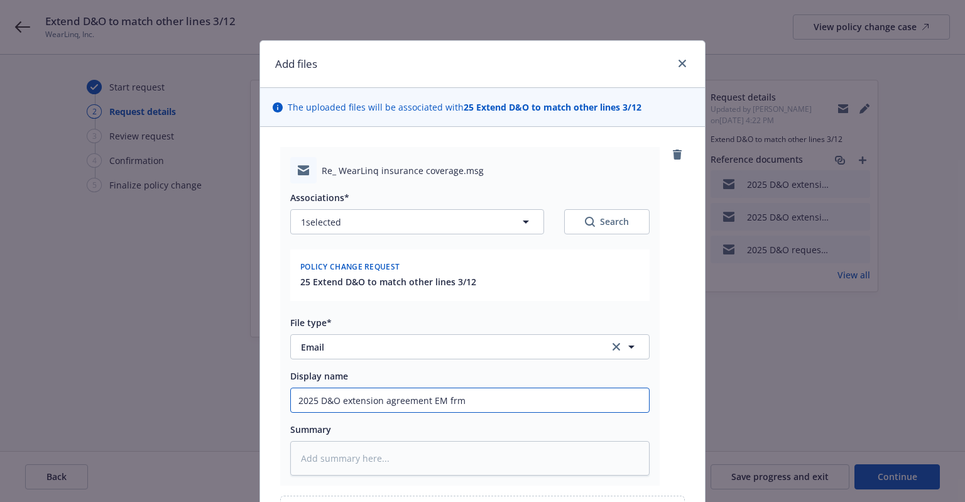
type input "2025 D&O extension agreement EM frm"
type textarea "x"
type input "2025 D&O extension agreement EM frm I"
type textarea "x"
type input "2025 D&O extension agreement EM frm IN"
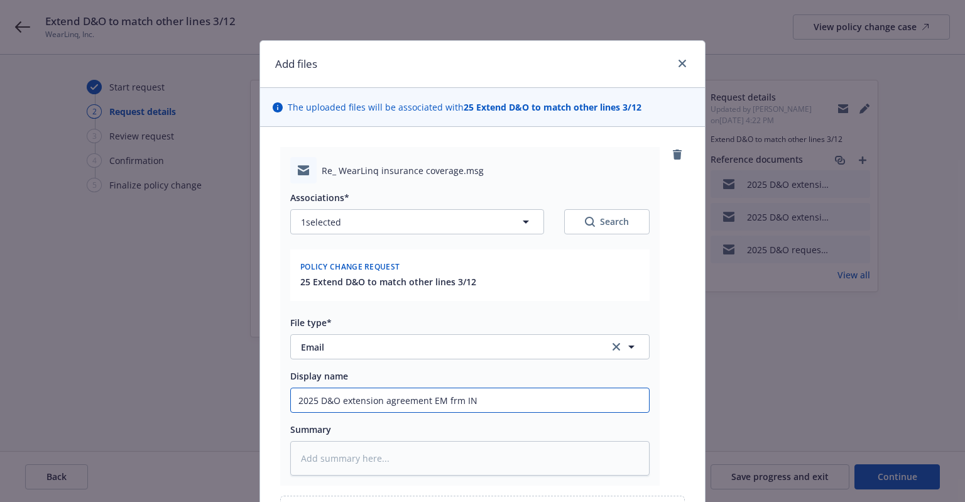
type textarea "x"
type input "2025 D&O extension agreement EM frm INSD"
type textarea "x"
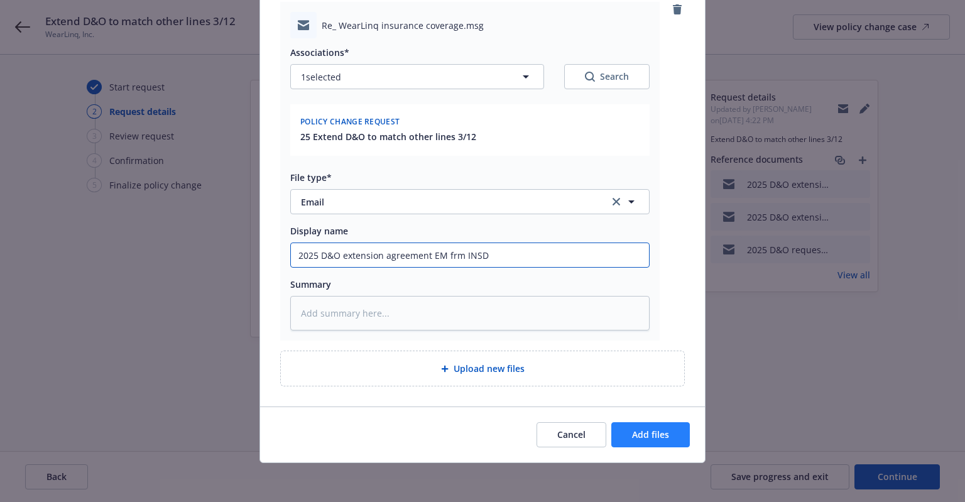
type input "2025 D&O extension agreement EM frm INSD"
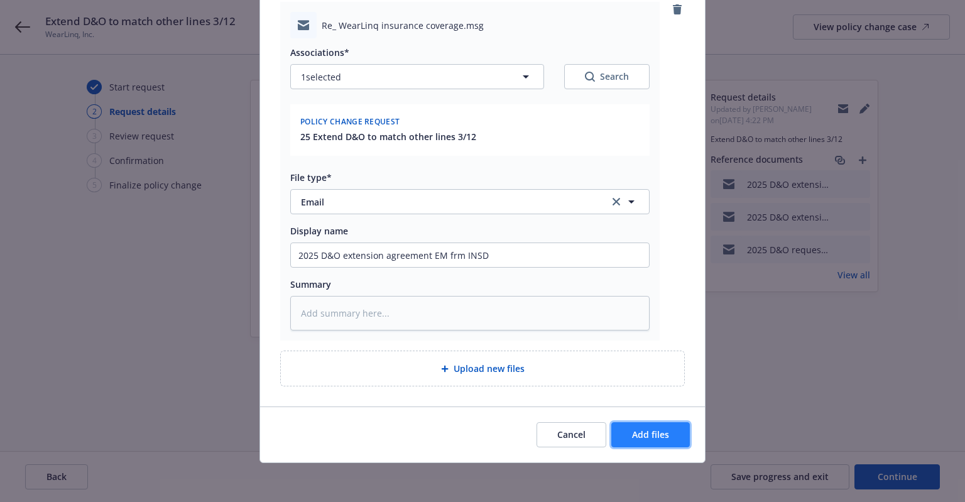
click at [645, 426] on button "Add files" at bounding box center [650, 434] width 79 height 25
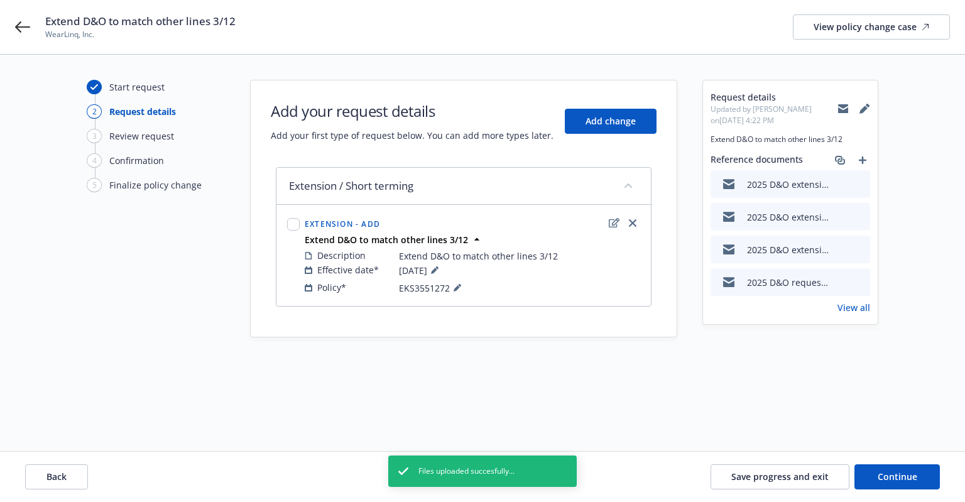
click at [863, 160] on icon "add" at bounding box center [863, 160] width 8 height 8
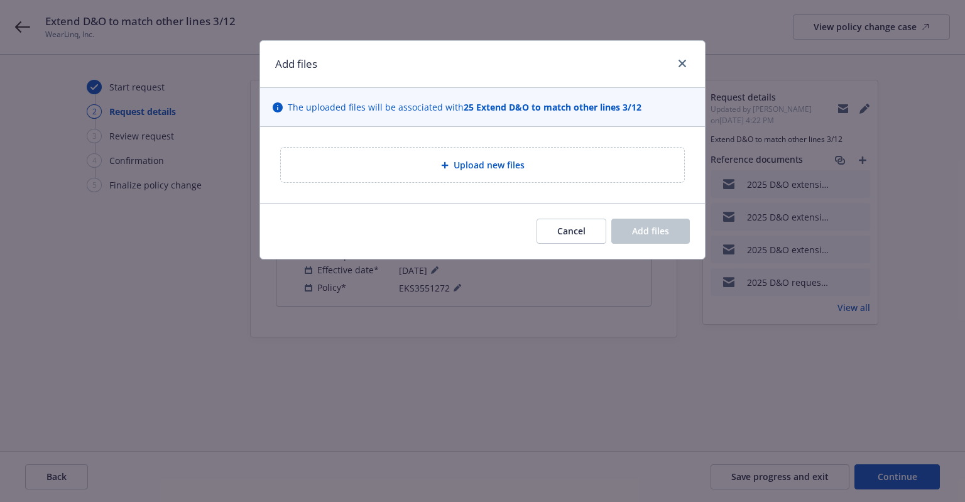
type textarea "x"
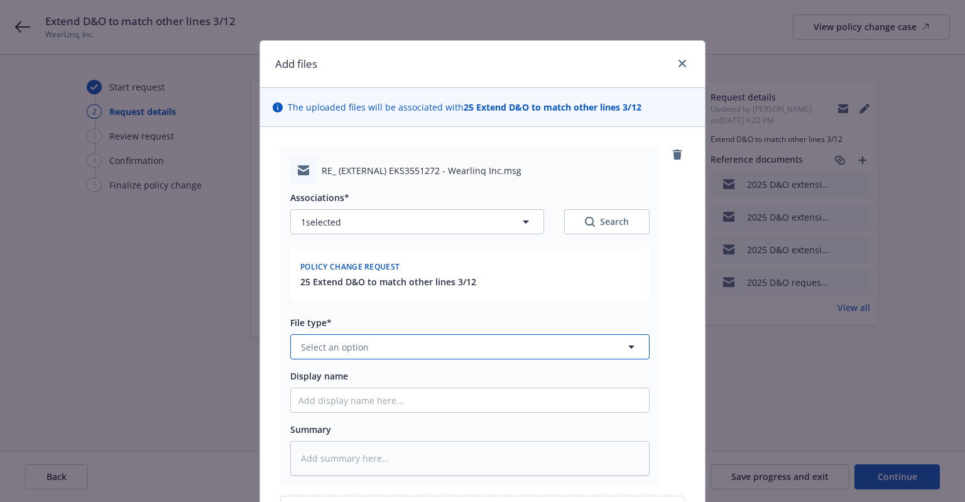
click at [432, 344] on button "Select an option" at bounding box center [469, 346] width 359 height 25
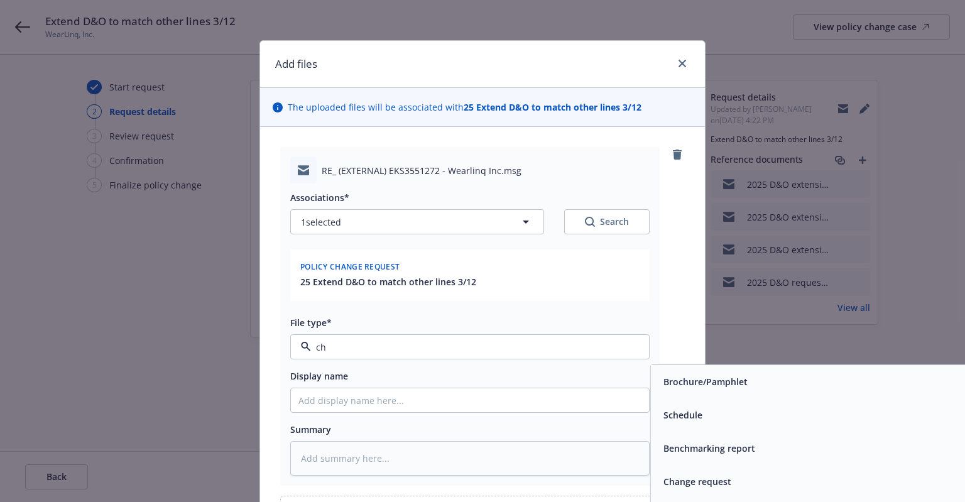
type input "cha"
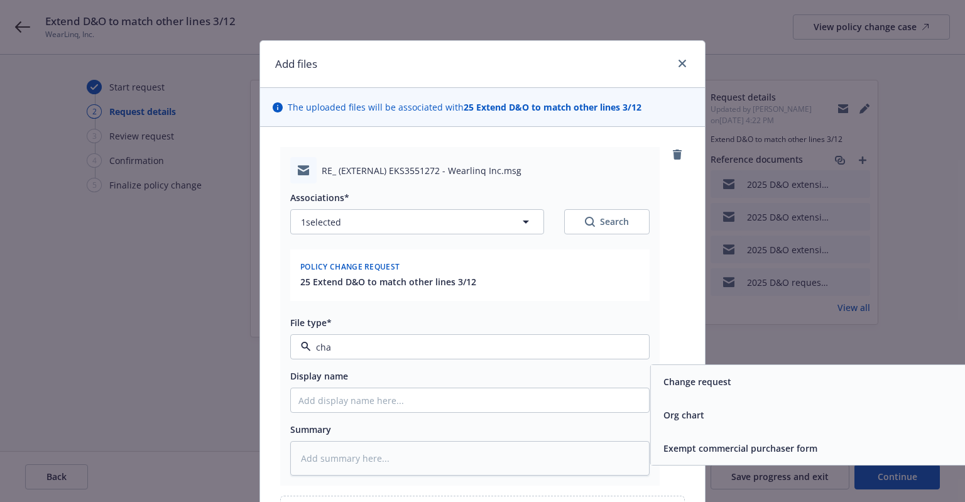
click at [695, 386] on span "Change request" at bounding box center [697, 381] width 68 height 13
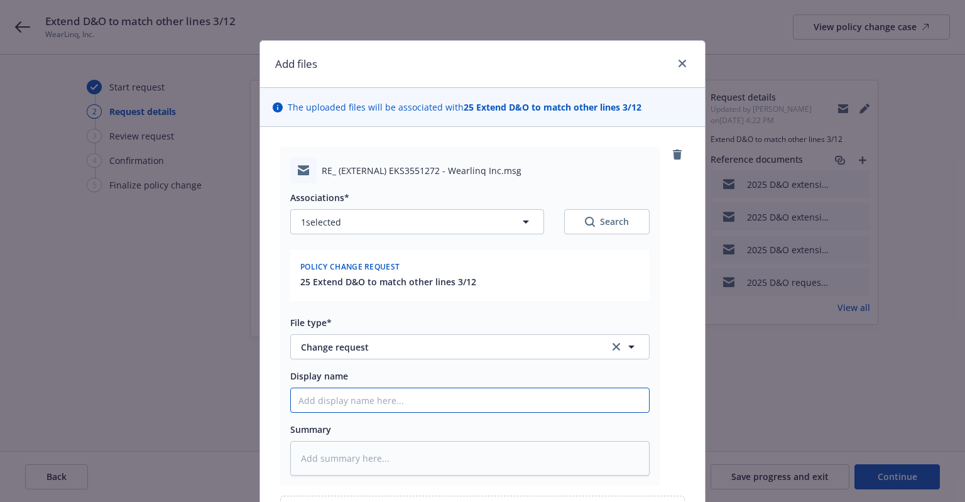
click at [453, 396] on input "Display name" at bounding box center [470, 400] width 358 height 24
paste input "2025 D&O extension agreement EM frm INSD"
type textarea "x"
type input "2025 D&O extension agreement EM frm INSD"
drag, startPoint x: 380, startPoint y: 400, endPoint x: 657, endPoint y: 380, distance: 277.8
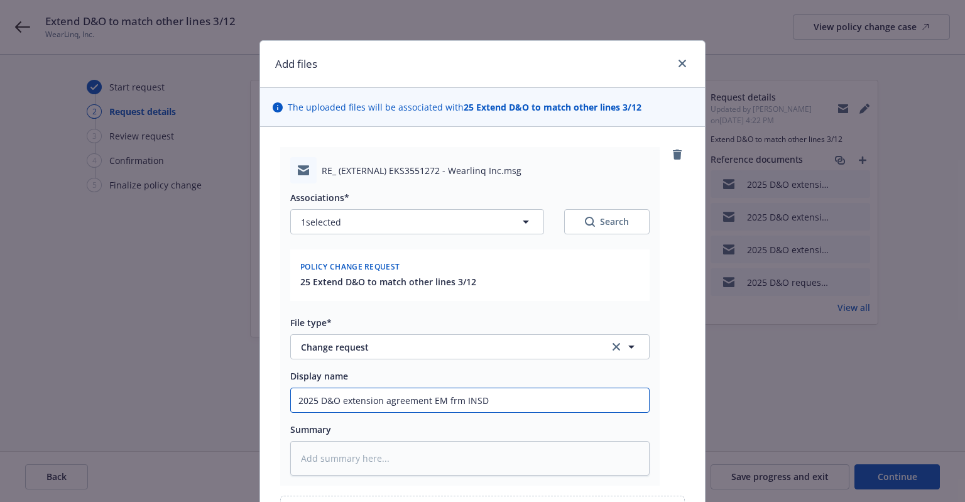
click at [657, 380] on div "RE_ (EXTERNAL) EKS3551272 - Wearlinq Inc.msg Associations* 1 selected Search Po…" at bounding box center [482, 316] width 405 height 339
type textarea "x"
type input "2025 D&O extension r"
type textarea "x"
type input "2025 D&O extension re"
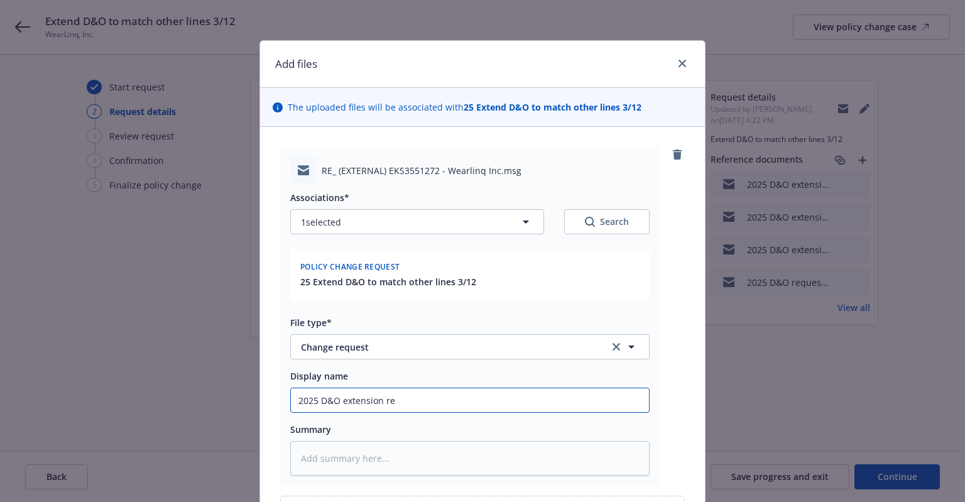
type textarea "x"
type input "2025 D&O extension requ"
type textarea "x"
type input "2025 D&O extension reque"
type textarea "x"
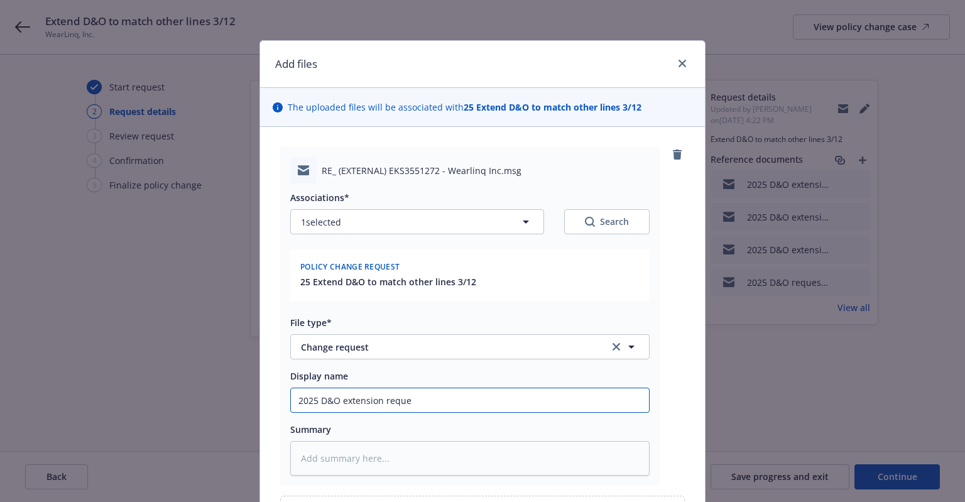
type input "2025 D&O extension reques"
type textarea "x"
type input "2025 D&O extension request"
type textarea "x"
type input "2025 D&O extension request"
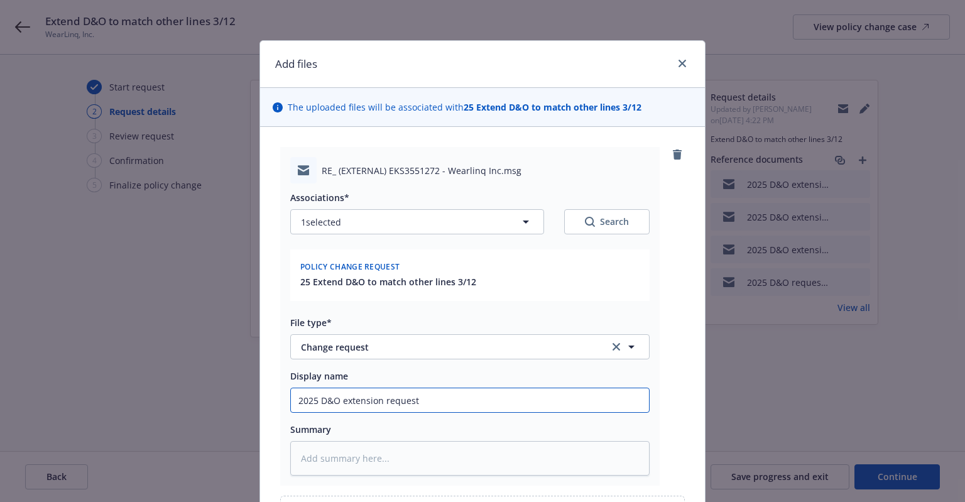
type textarea "x"
type input "2025 D&O extension request E"
type textarea "x"
type input "2025 D&O extension request EM"
type textarea "x"
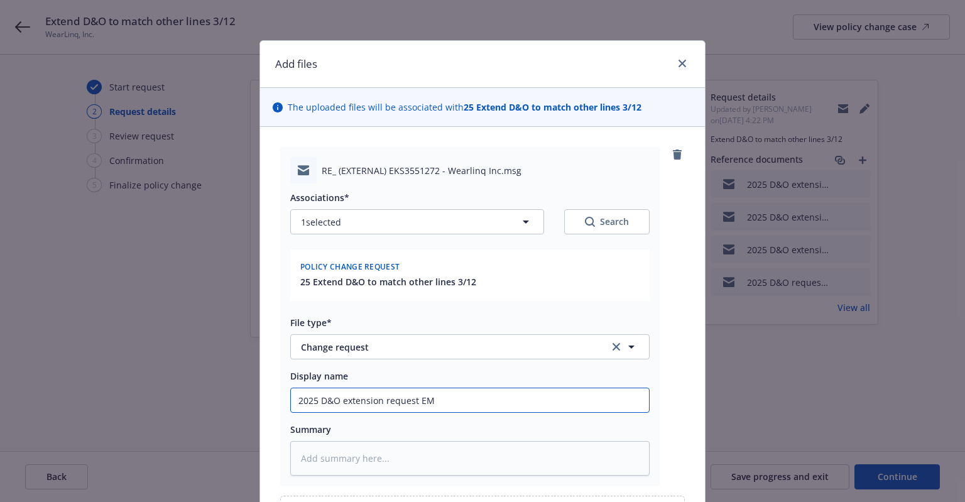
type input "2025 D&O extension request EM"
type textarea "x"
type input "2025 D&O extension request EM t"
type textarea "x"
type input "2025 D&O extension request EM to"
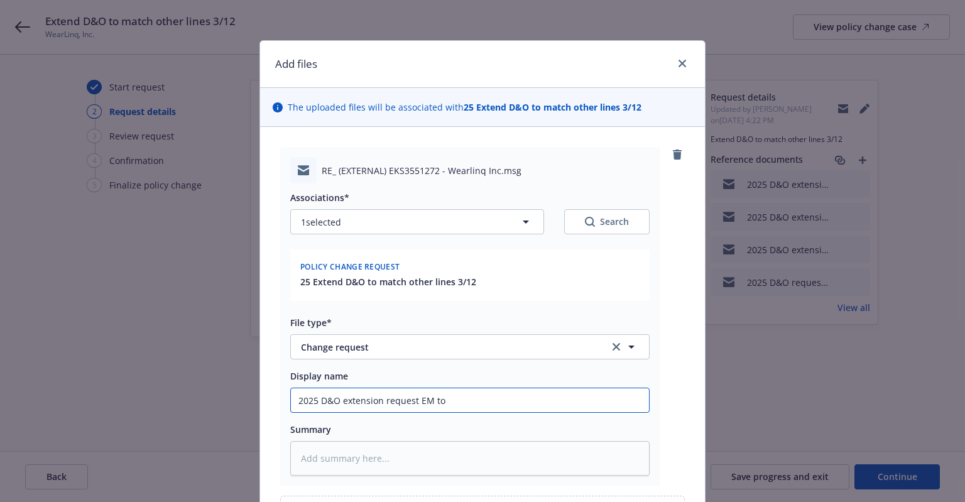
type textarea "x"
type input "2025 D&O extension request EM to"
type textarea "x"
type input "2025 D&O extension request EM to R"
type textarea "x"
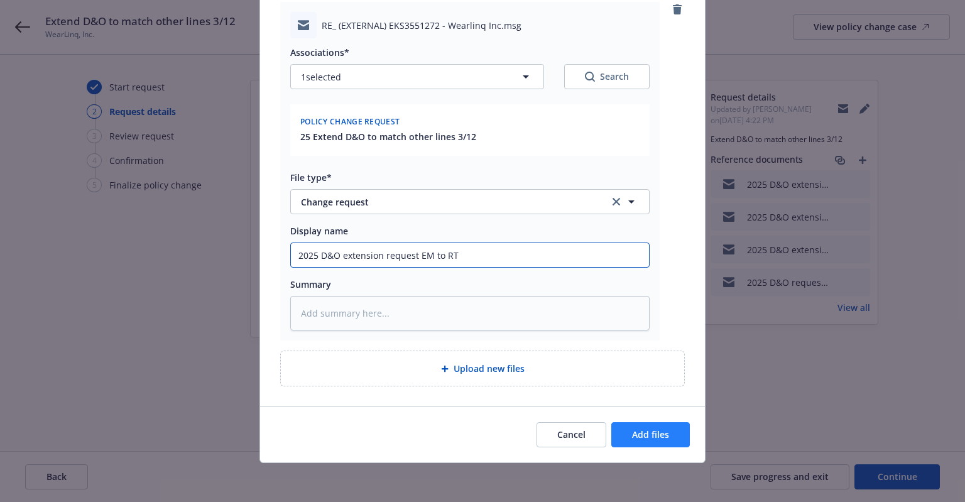
type input "2025 D&O extension request EM to RT"
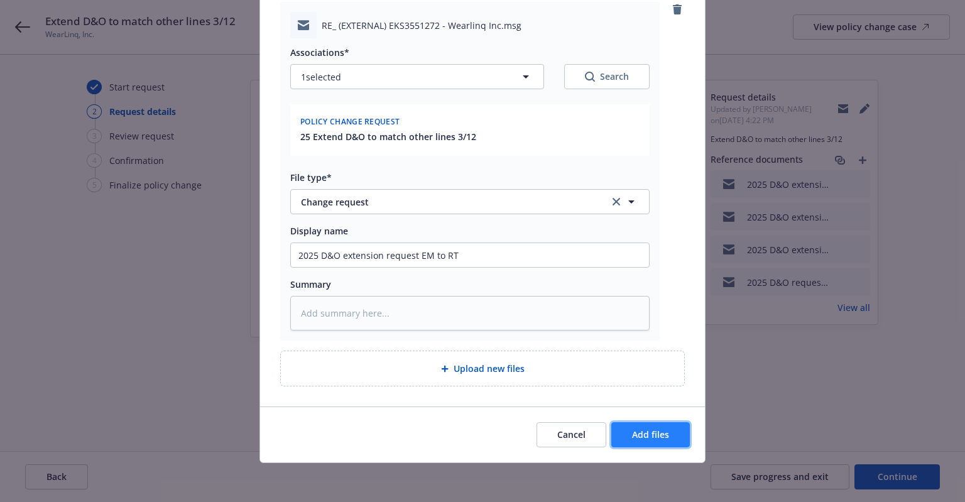
click at [664, 434] on span "Add files" at bounding box center [650, 434] width 37 height 12
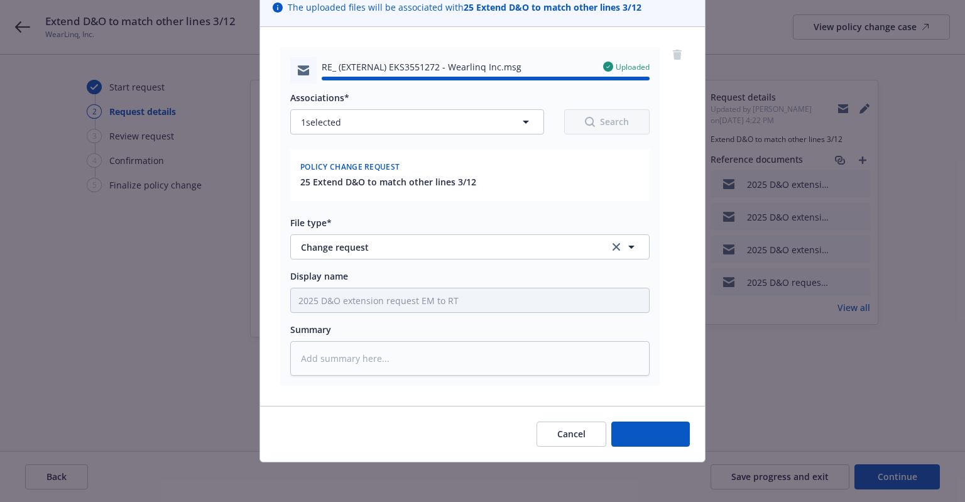
type textarea "x"
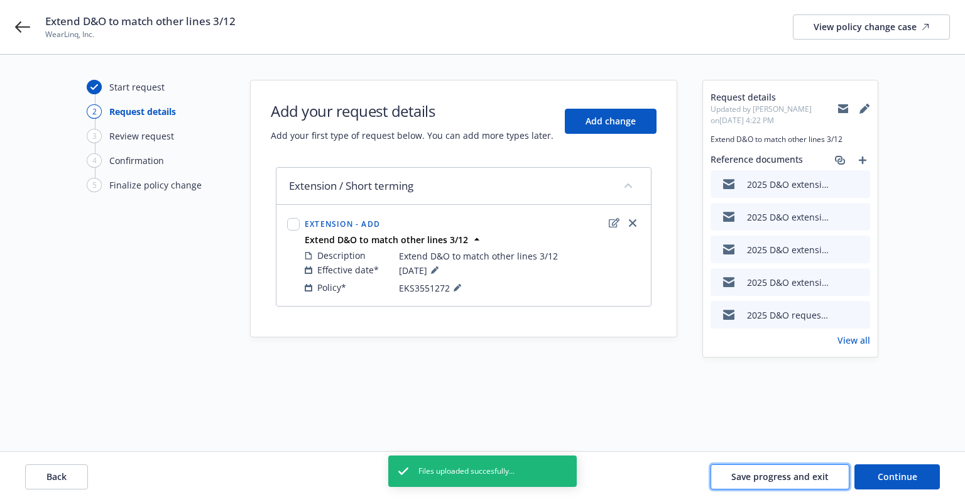
click at [800, 473] on span "Save progress and exit" at bounding box center [779, 477] width 97 height 12
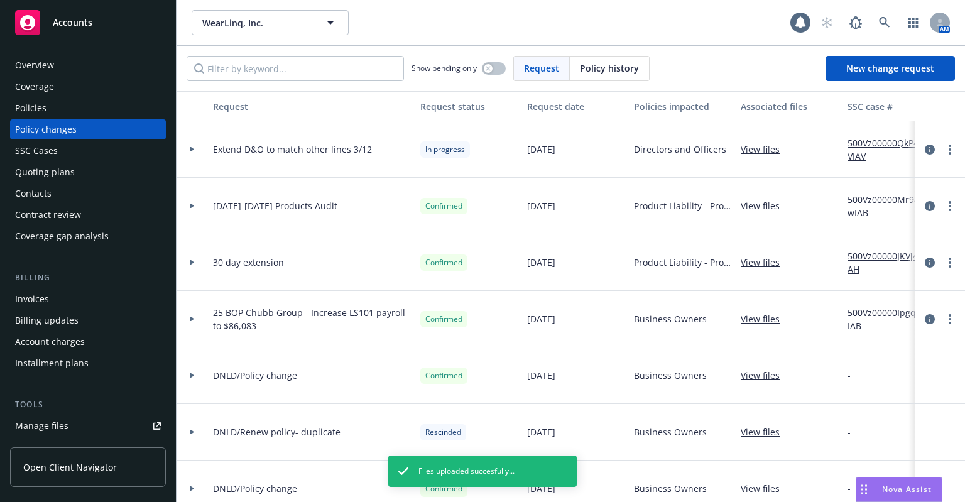
click at [83, 108] on div "Policies" at bounding box center [88, 108] width 146 height 20
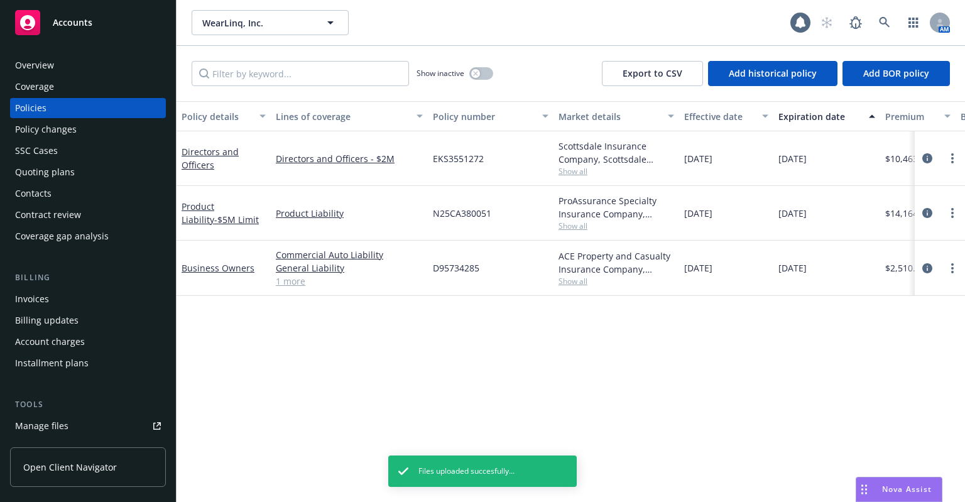
click at [62, 167] on div "Quoting plans" at bounding box center [45, 172] width 60 height 20
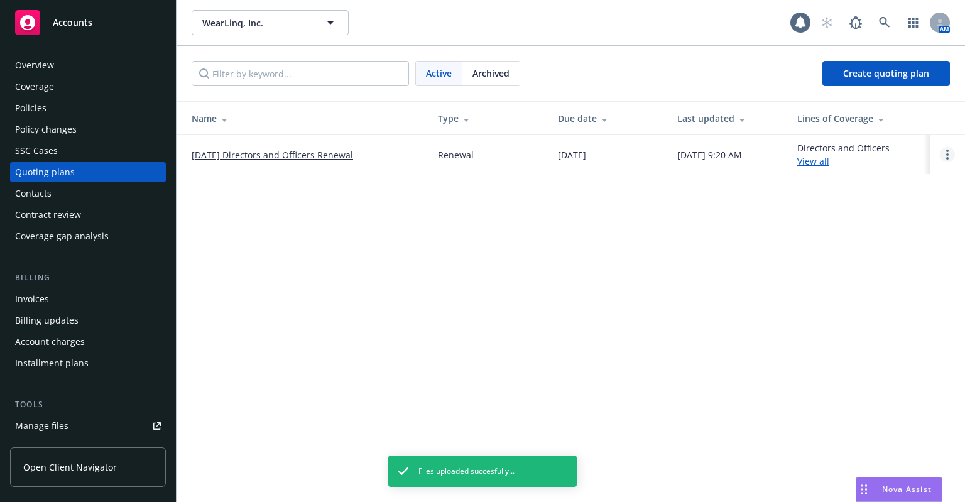
click at [944, 154] on link "Open options" at bounding box center [947, 154] width 15 height 15
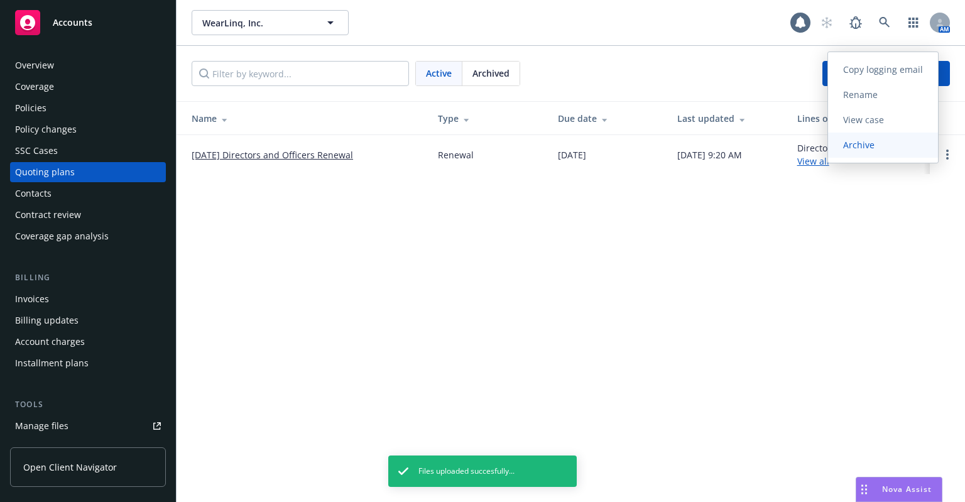
click at [881, 139] on span "Archive" at bounding box center [859, 145] width 62 height 12
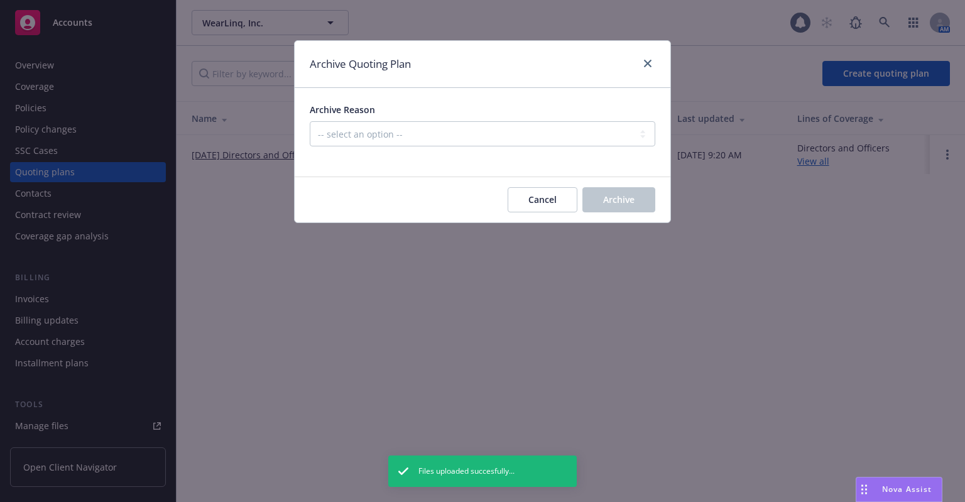
click at [550, 146] on div at bounding box center [483, 153] width 346 height 15
click at [550, 138] on select "-- select an option -- All policies in this renewal plan are auto-renewed Creat…" at bounding box center [483, 133] width 346 height 25
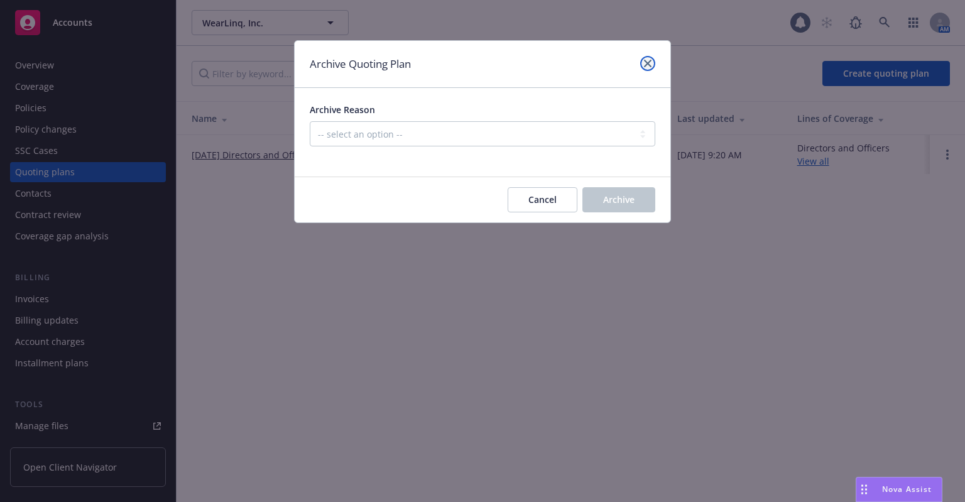
click at [651, 63] on icon "close" at bounding box center [648, 64] width 8 height 8
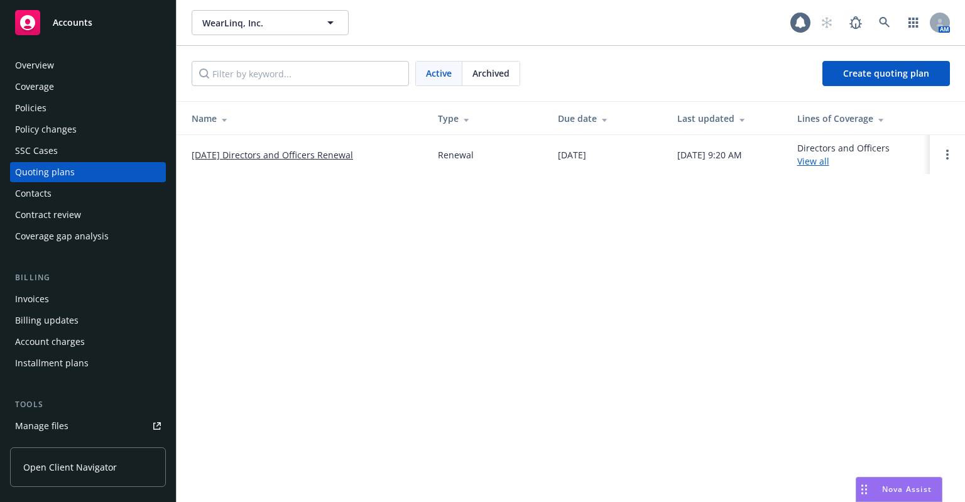
click at [322, 148] on link "11/30/25 Directors and Officers Renewal" at bounding box center [272, 154] width 161 height 13
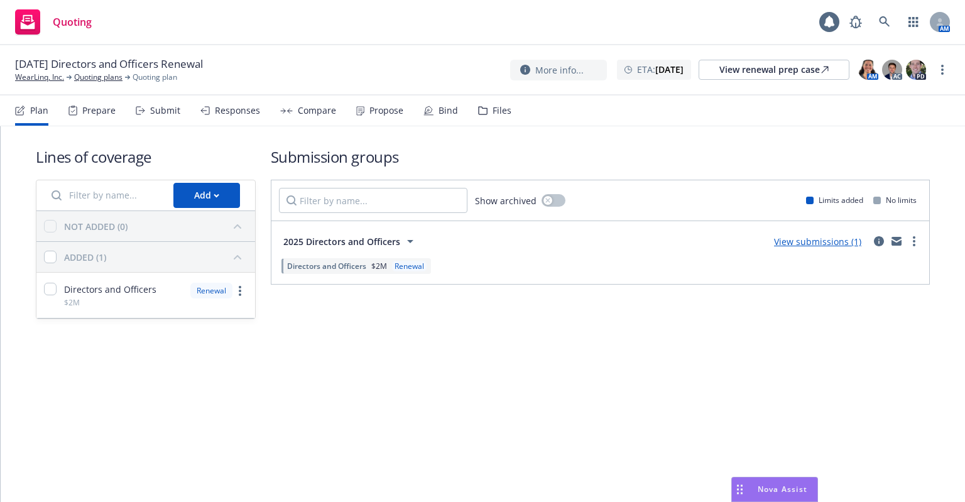
click at [99, 116] on div "Prepare" at bounding box center [91, 110] width 47 height 30
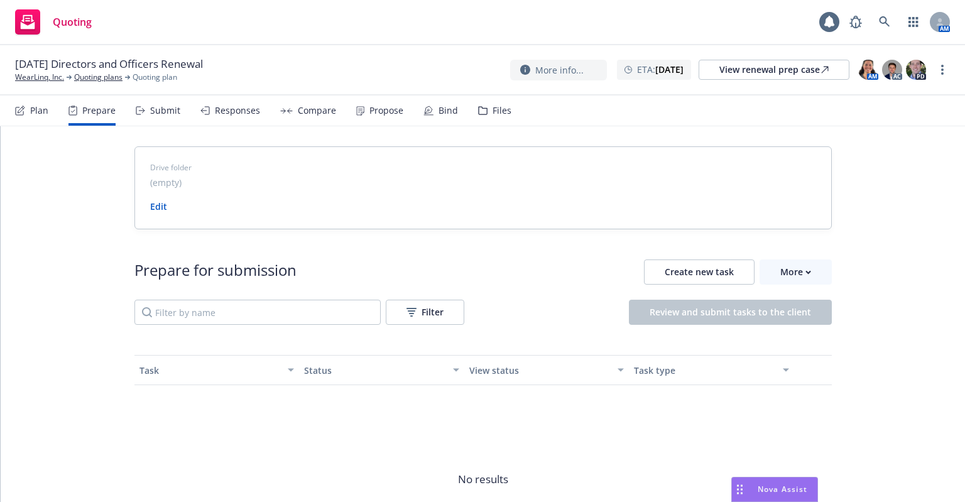
click at [153, 109] on div "Submit" at bounding box center [165, 111] width 30 height 10
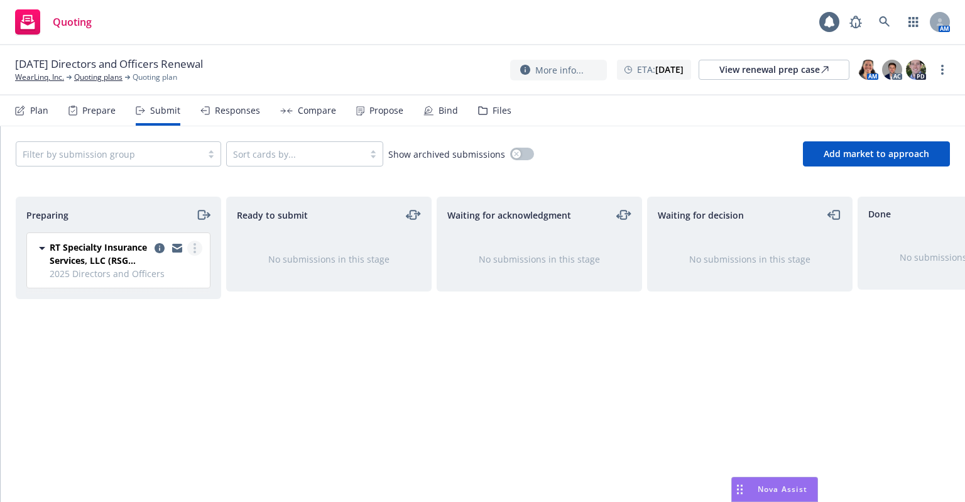
click at [198, 246] on link "more" at bounding box center [194, 248] width 15 height 15
click at [157, 251] on icon "copy logging email" at bounding box center [160, 248] width 10 height 10
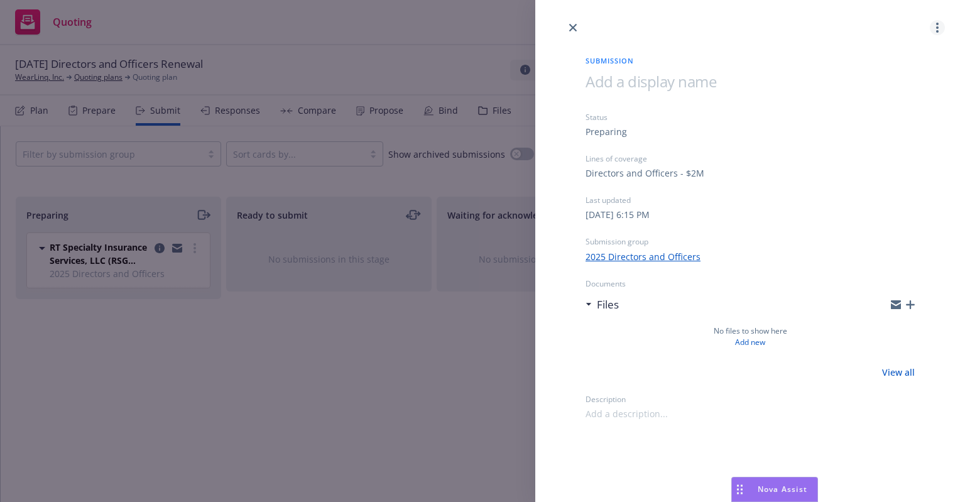
click at [940, 34] on link "more" at bounding box center [937, 27] width 15 height 15
click at [887, 82] on span "Archive submission" at bounding box center [888, 83] width 112 height 12
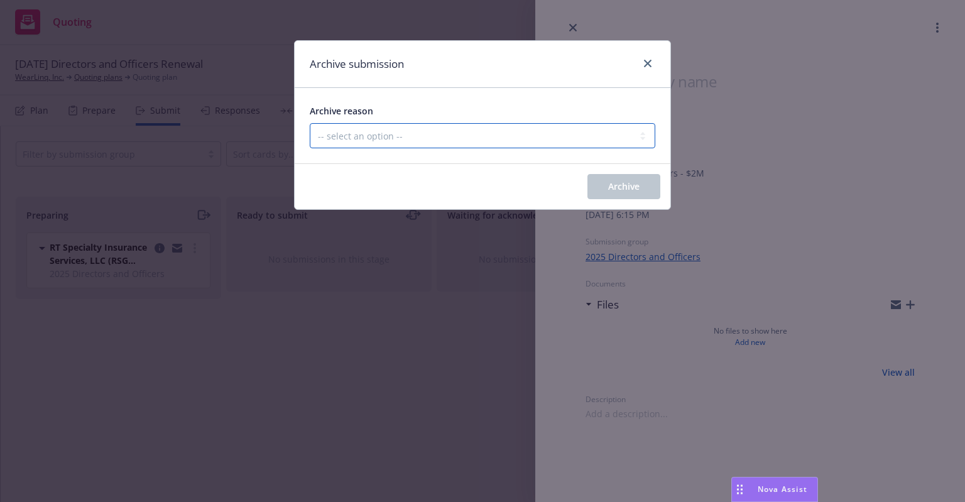
click at [410, 137] on select "-- select an option -- Carrier unresponsive Client decided not to proceed with …" at bounding box center [483, 135] width 346 height 25
select select "MADE_BY_MISTAKE"
click at [310, 123] on select "-- select an option -- Carrier unresponsive Client decided not to proceed with …" at bounding box center [483, 135] width 346 height 25
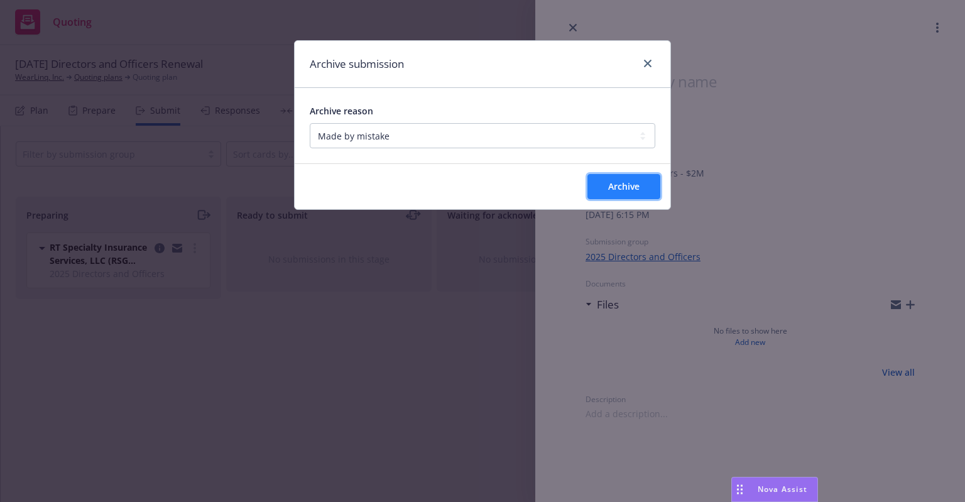
click at [621, 176] on button "Archive" at bounding box center [623, 186] width 73 height 25
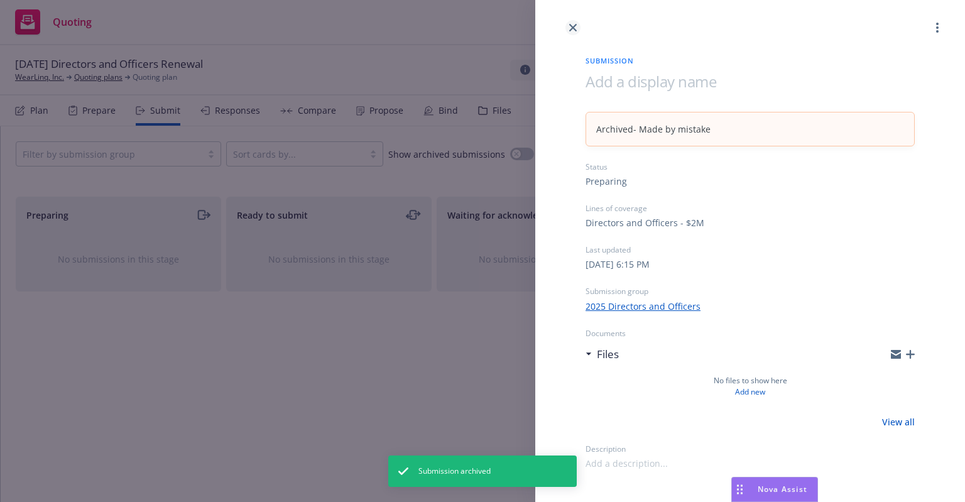
click at [572, 29] on icon "close" at bounding box center [573, 28] width 8 height 8
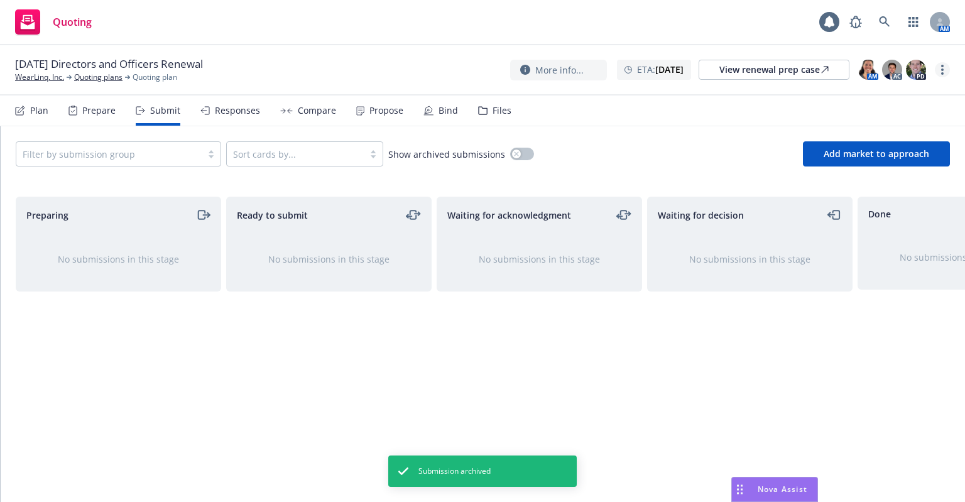
click at [943, 69] on circle "more" at bounding box center [942, 69] width 3 height 3
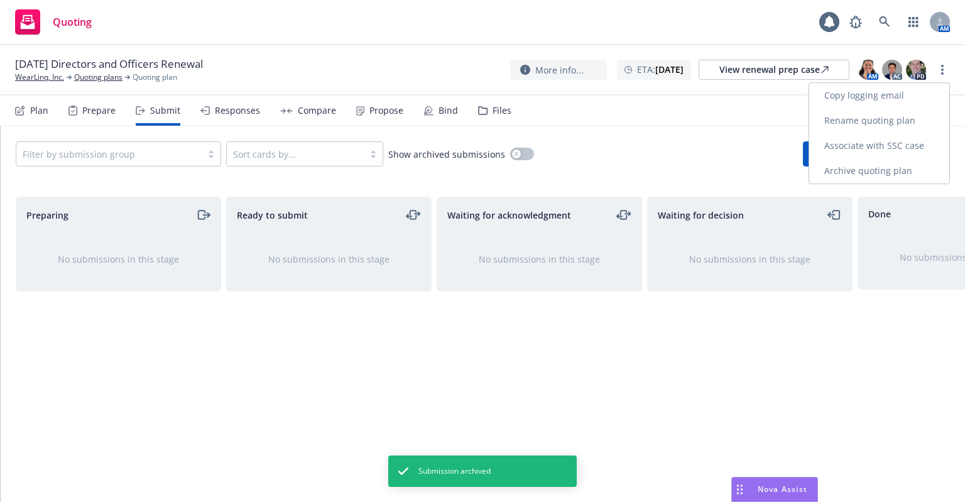
click at [883, 165] on link "Archive quoting plan" at bounding box center [879, 170] width 140 height 25
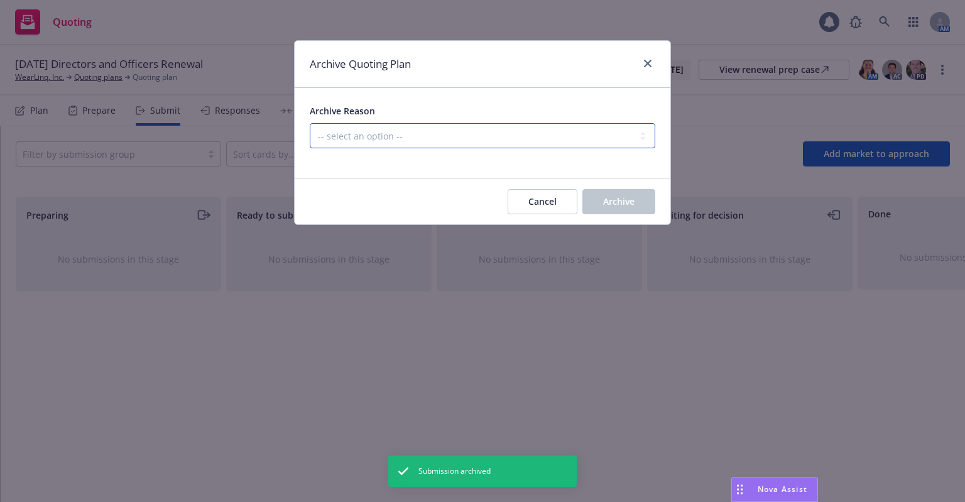
click at [459, 139] on select "-- select an option -- All policies in this renewal plan are auto-renewed Creat…" at bounding box center [483, 135] width 346 height 25
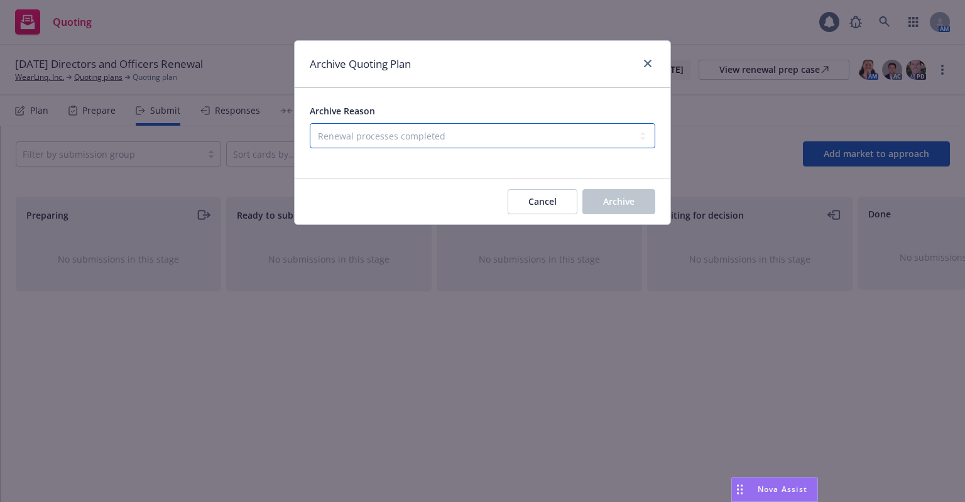
click at [310, 123] on select "-- select an option -- All policies in this renewal plan are auto-renewed Creat…" at bounding box center [483, 135] width 346 height 25
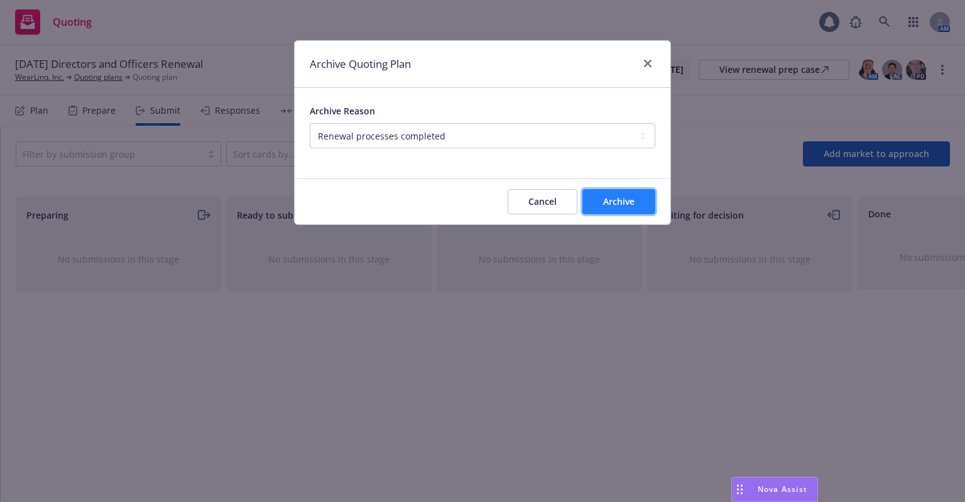
click at [628, 208] on button "Archive" at bounding box center [618, 201] width 73 height 25
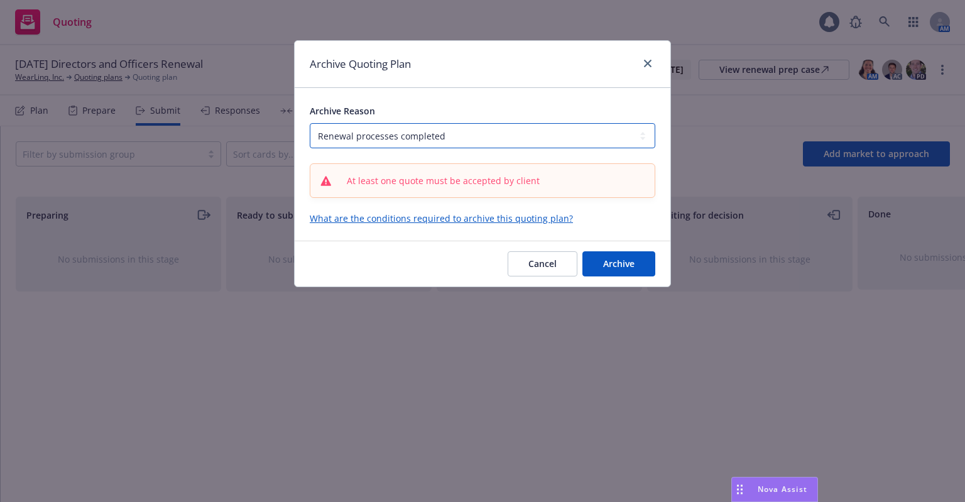
click at [501, 133] on select "-- select an option -- All policies in this renewal plan are auto-renewed Creat…" at bounding box center [483, 135] width 346 height 25
select select "ARCHIVED_RENEWAL_POLICY_AUTO_RENEWED"
click at [310, 123] on select "-- select an option -- All policies in this renewal plan are auto-renewed Creat…" at bounding box center [483, 135] width 346 height 25
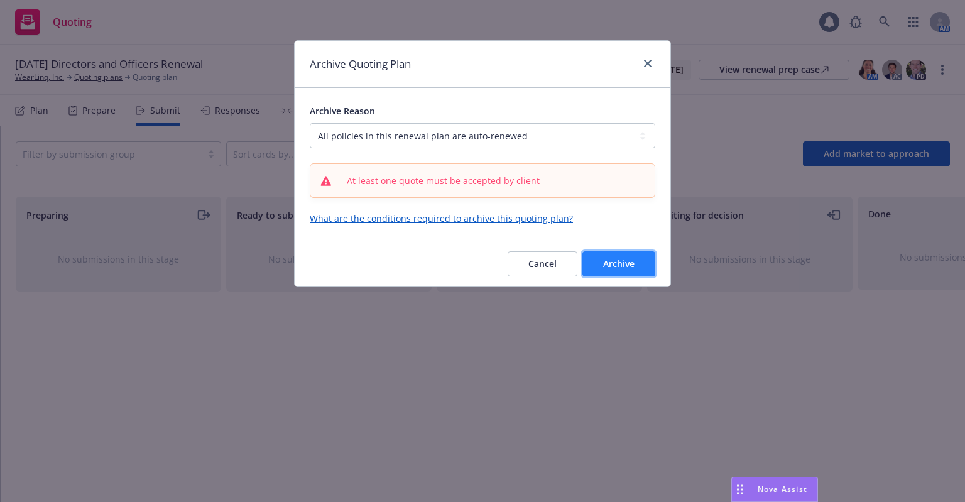
click at [606, 258] on span "Archive" at bounding box center [618, 264] width 31 height 12
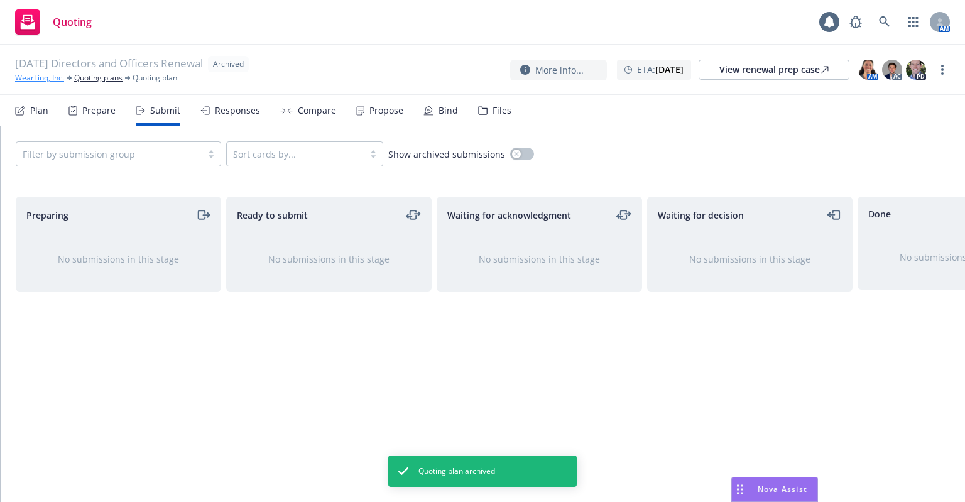
click at [49, 77] on link "WearLinq, Inc." at bounding box center [39, 77] width 49 height 11
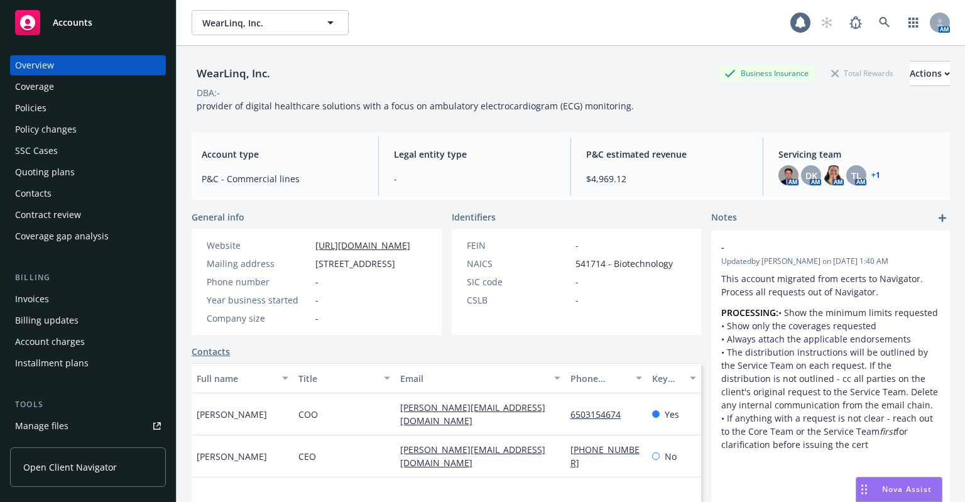
click at [57, 105] on div "Policies" at bounding box center [88, 108] width 146 height 20
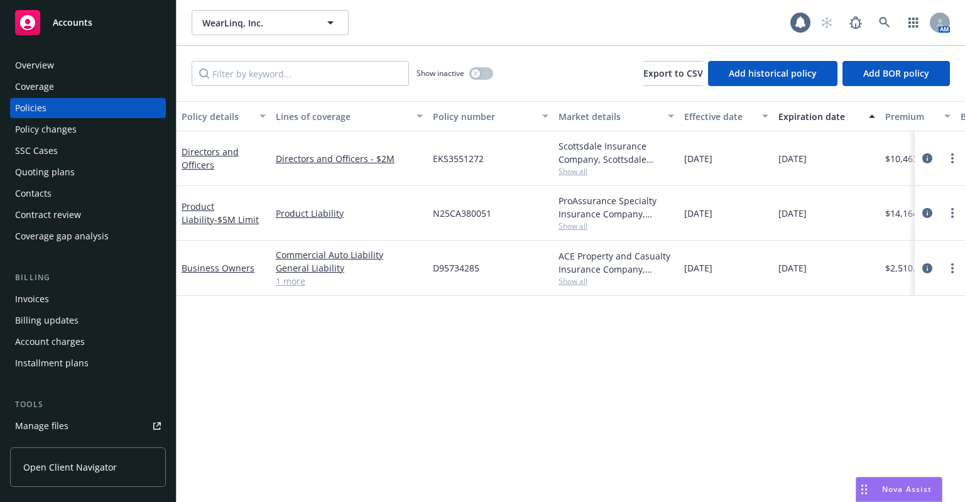
click at [72, 155] on div "SSC Cases" at bounding box center [88, 151] width 146 height 20
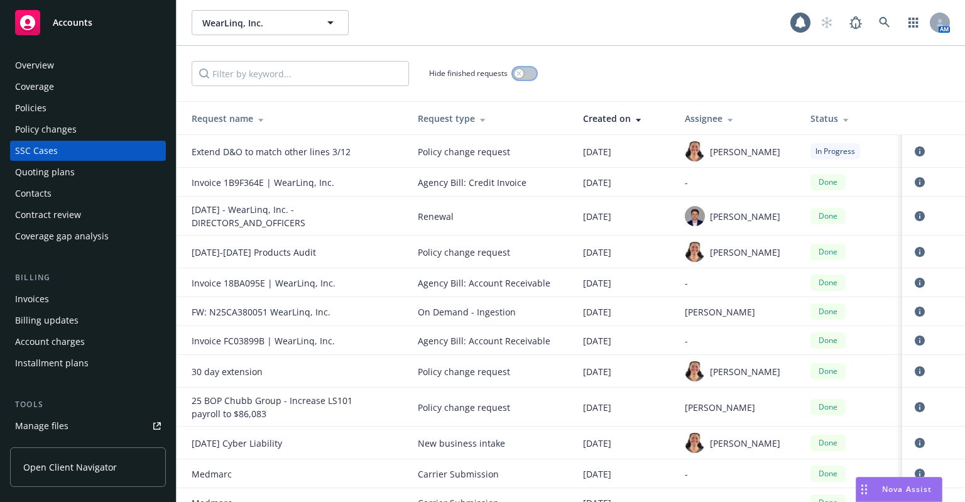
click at [518, 72] on icon "button" at bounding box center [518, 73] width 4 height 4
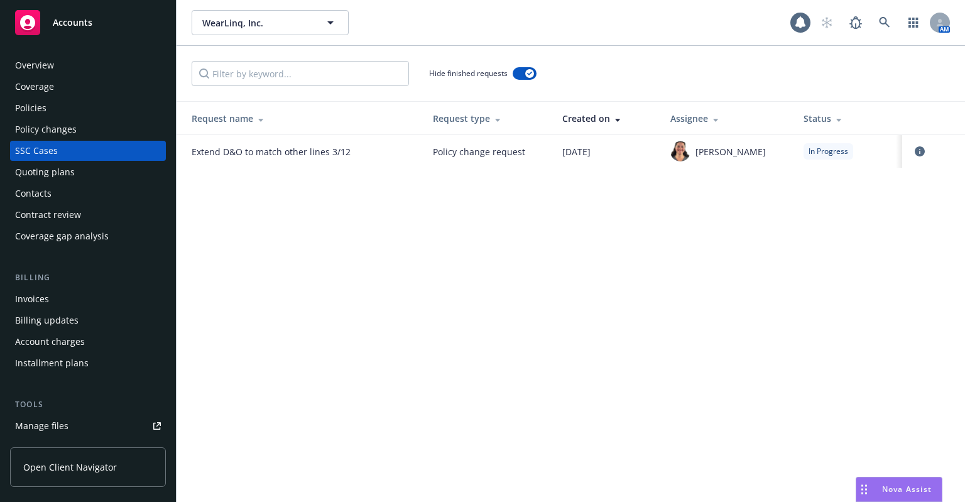
click at [82, 116] on div "Policies" at bounding box center [88, 108] width 146 height 20
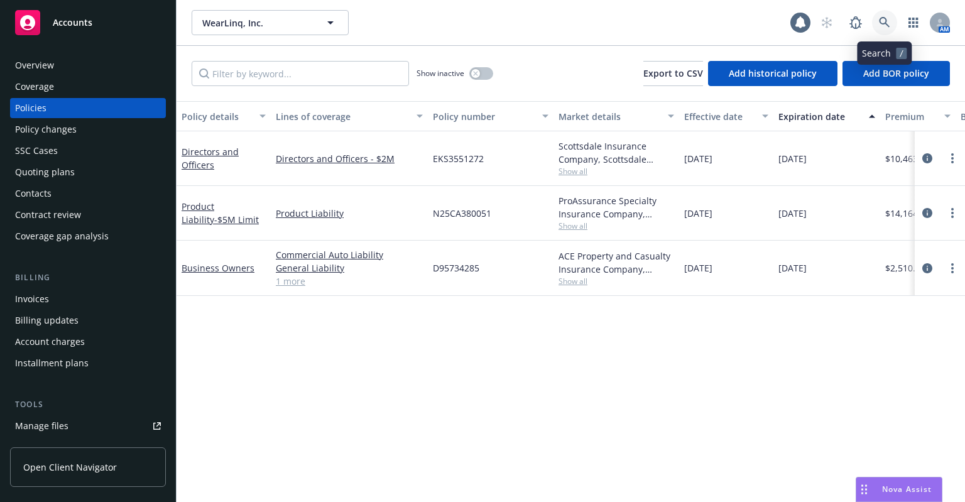
click at [883, 30] on link at bounding box center [884, 22] width 25 height 25
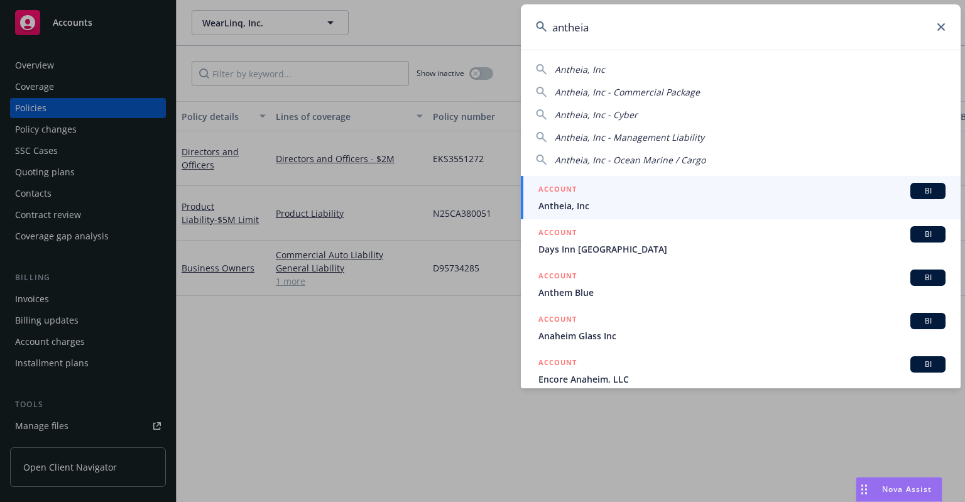
type input "antheia"
click at [593, 188] on div "ACCOUNT BI" at bounding box center [741, 191] width 407 height 16
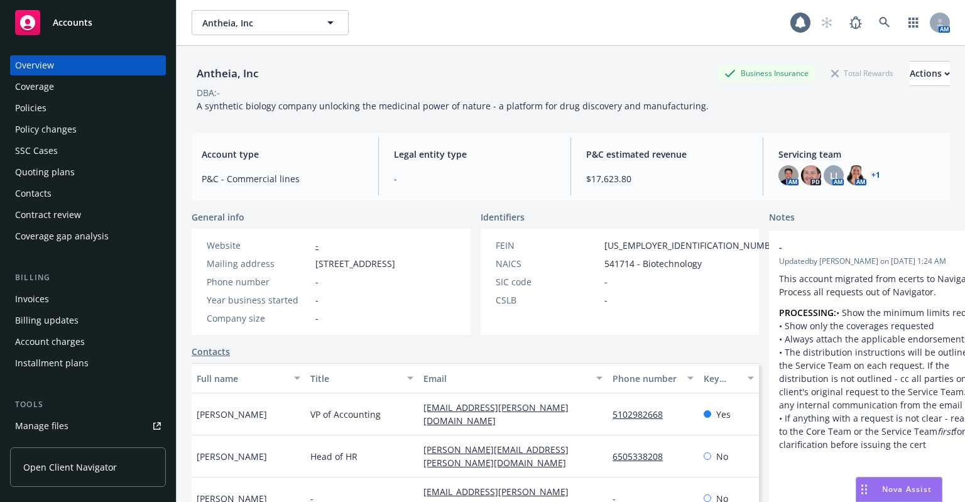
click at [48, 165] on div "Quoting plans" at bounding box center [45, 172] width 60 height 20
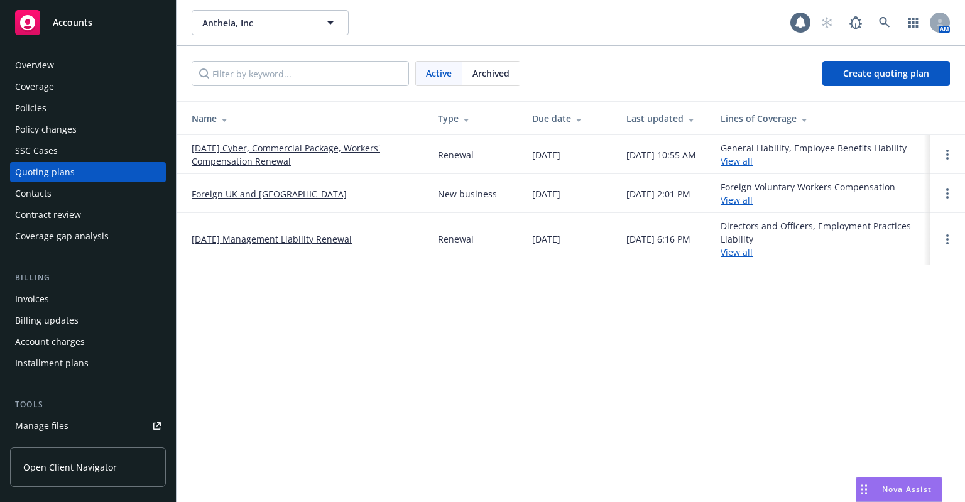
click at [312, 242] on link "[DATE] Management Liability Renewal" at bounding box center [272, 238] width 160 height 13
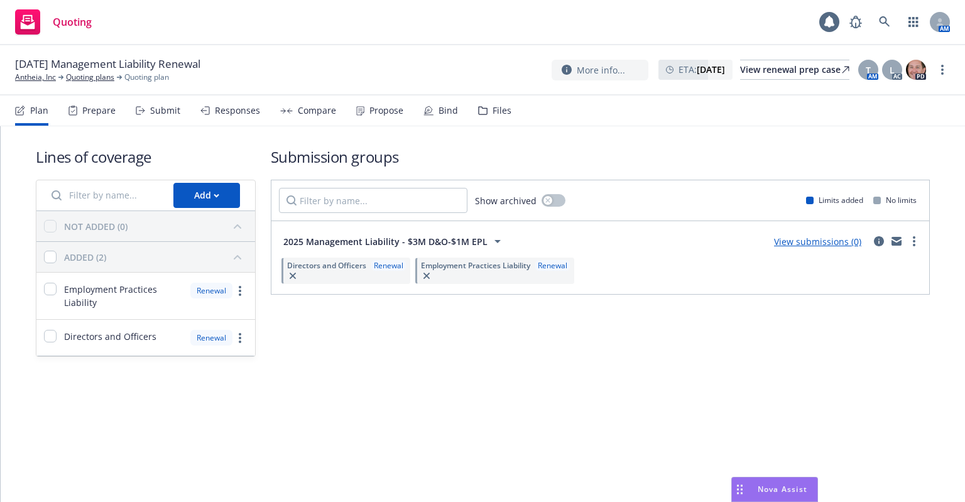
click at [160, 106] on div "Submit" at bounding box center [165, 111] width 30 height 10
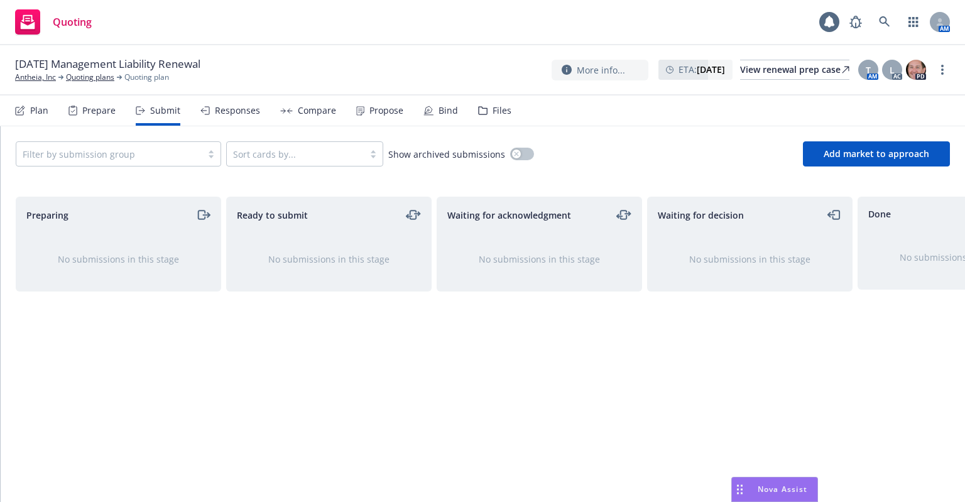
click at [497, 107] on div "Files" at bounding box center [502, 111] width 19 height 10
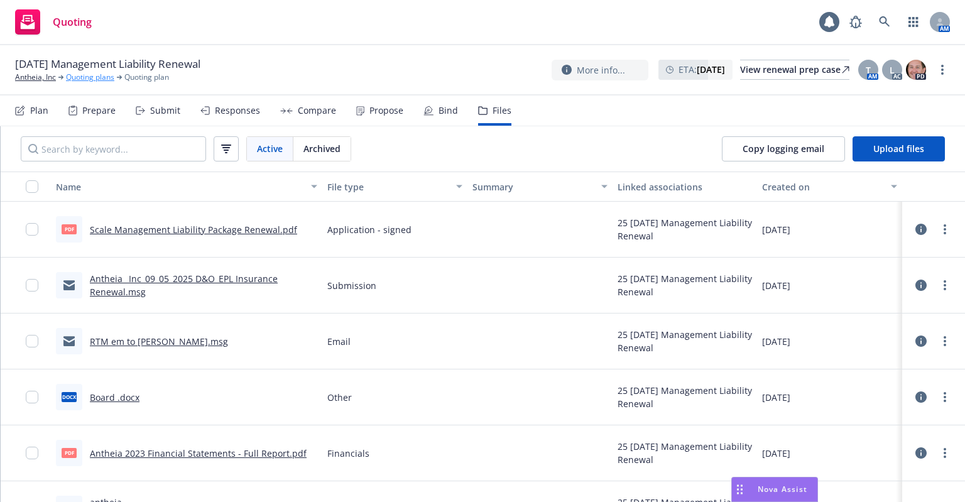
click at [85, 79] on link "Quoting plans" at bounding box center [90, 77] width 48 height 11
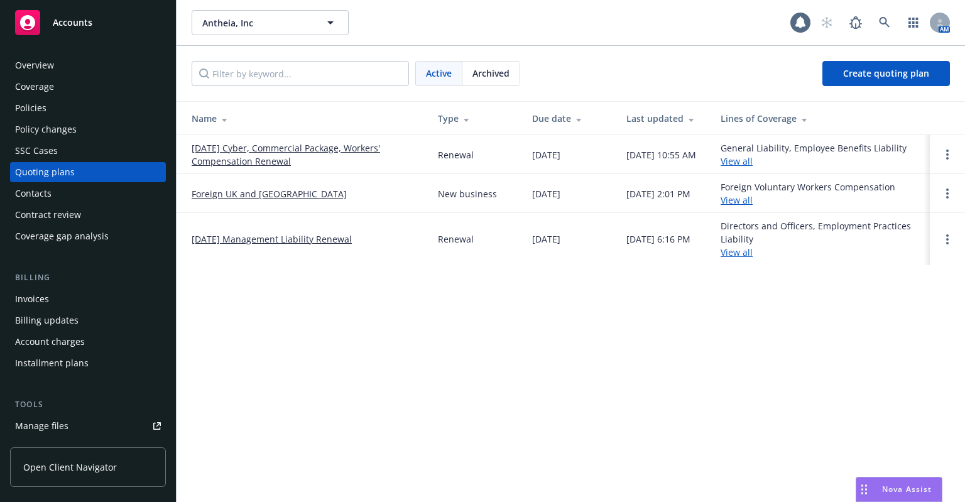
click at [229, 150] on link "[DATE] Cyber, Commercial Package, Workers' Compensation Renewal" at bounding box center [305, 154] width 226 height 26
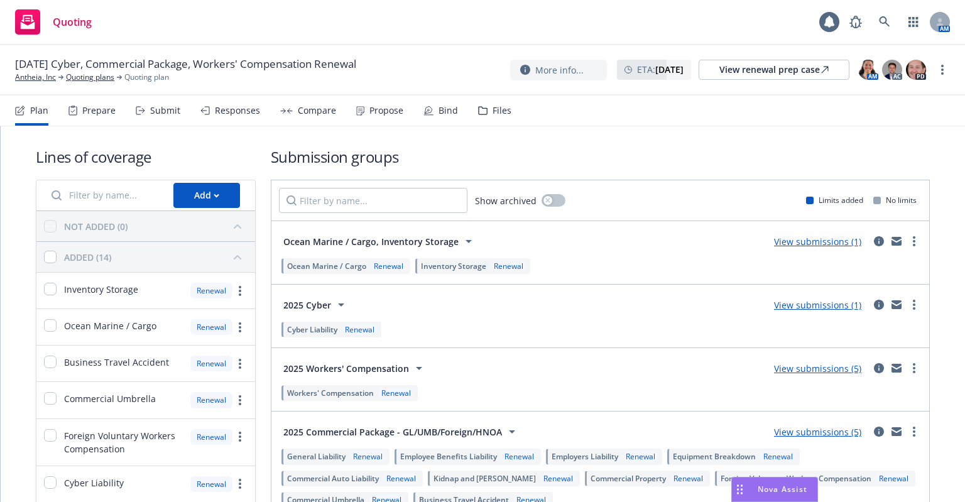
click at [84, 84] on div "[DATE] Cyber, Commercial Package, Workers' Compensation Renewal Antheia, Inc Qu…" at bounding box center [482, 70] width 965 height 50
click at [87, 82] on link "Quoting plans" at bounding box center [90, 77] width 48 height 11
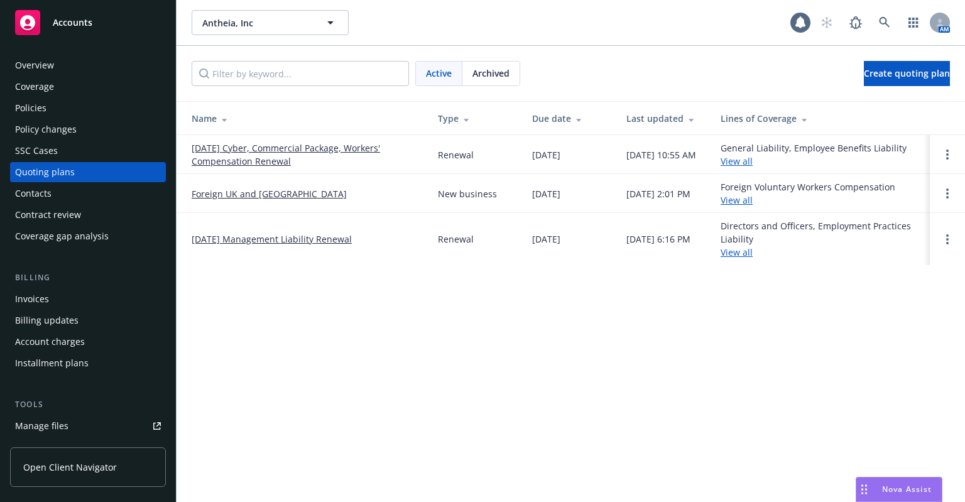
click at [279, 241] on link "[DATE] Management Liability Renewal" at bounding box center [272, 238] width 160 height 13
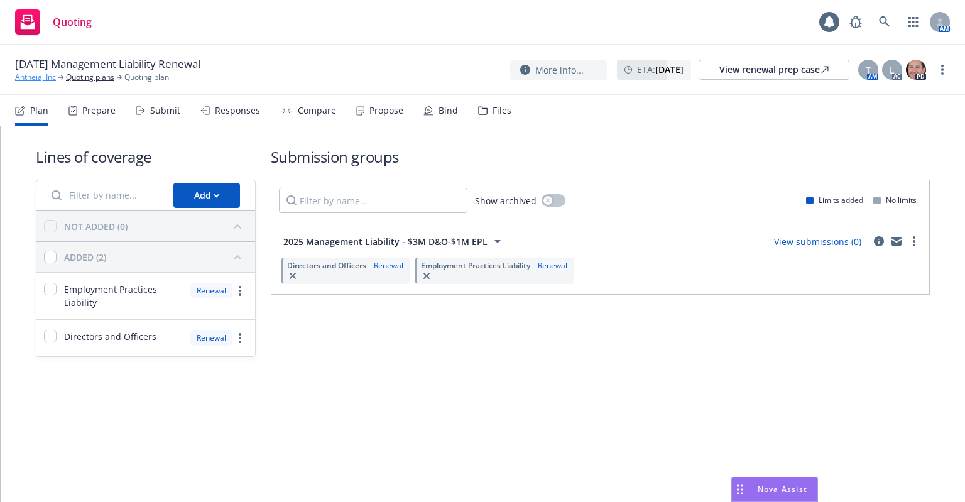
click at [35, 77] on link "Antheia, Inc" at bounding box center [35, 77] width 41 height 11
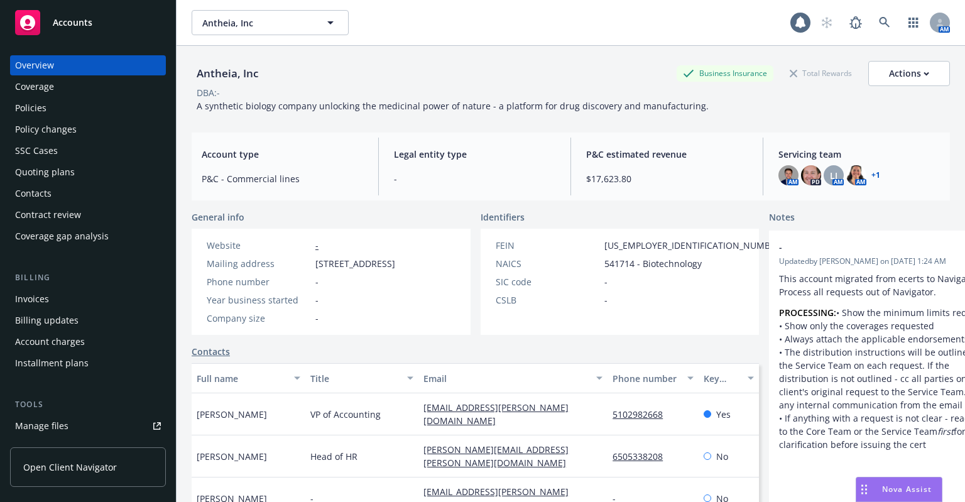
click at [92, 116] on div "Policies" at bounding box center [88, 108] width 146 height 20
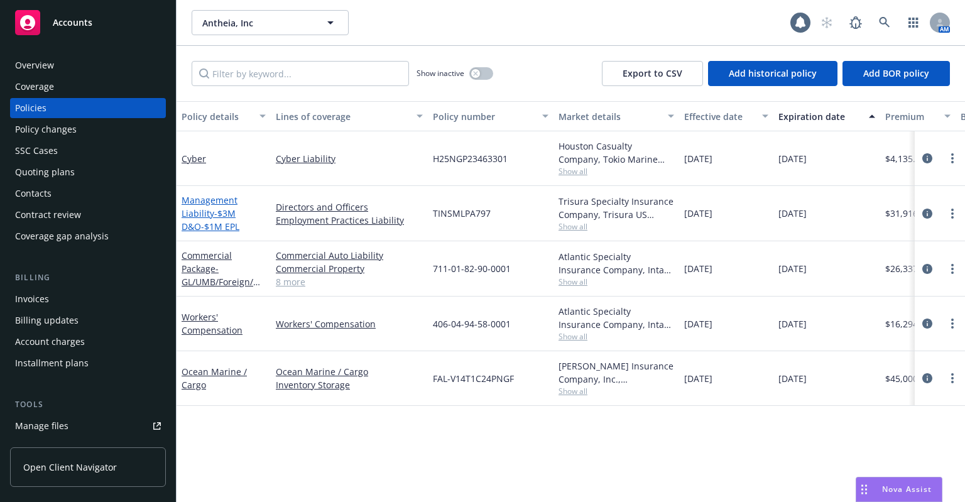
click at [221, 213] on span "- $3M D&O-$1M EPL" at bounding box center [211, 219] width 58 height 25
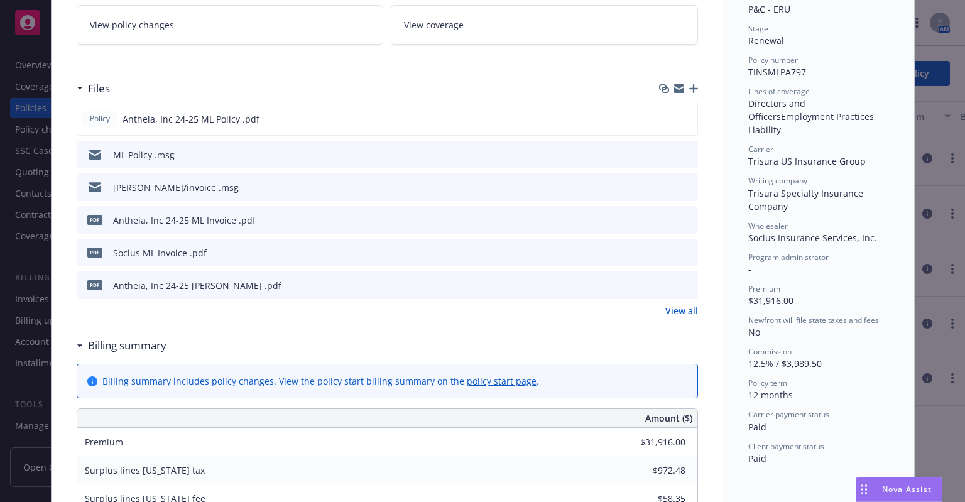
scroll to position [251, 0]
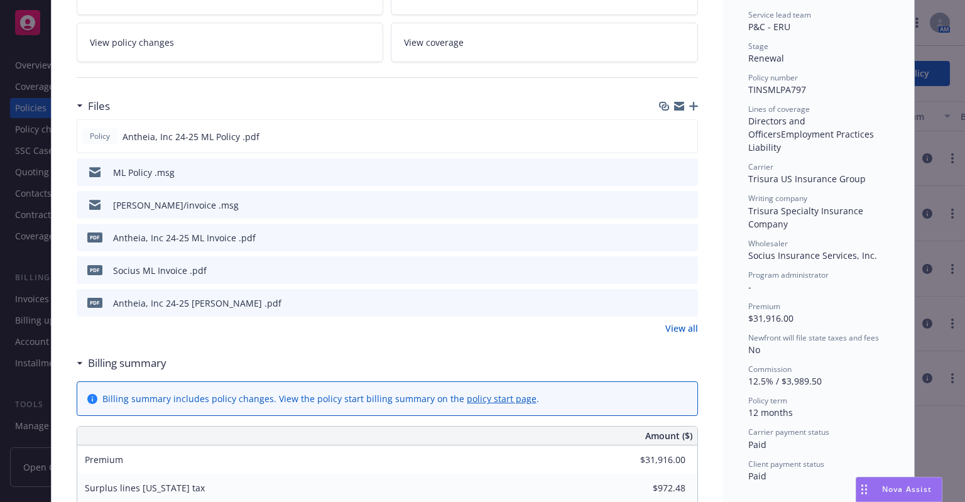
click at [677, 327] on link "View all" at bounding box center [681, 328] width 33 height 13
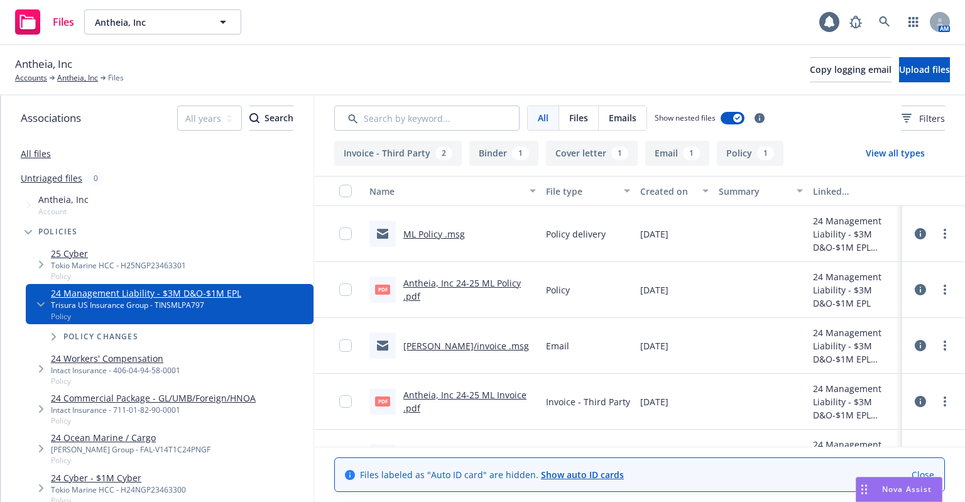
click at [426, 342] on link "[PERSON_NAME]/invoice .msg" at bounding box center [466, 346] width 126 height 12
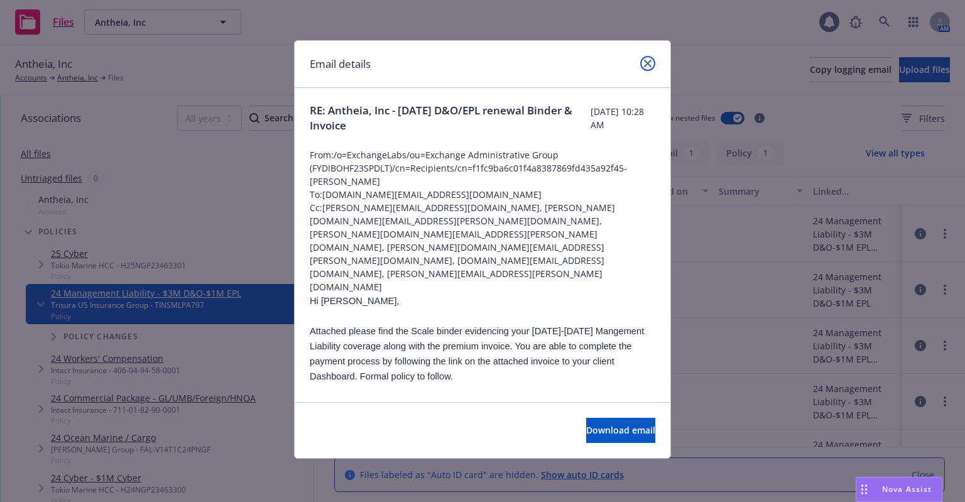
click at [650, 65] on icon "close" at bounding box center [648, 64] width 8 height 8
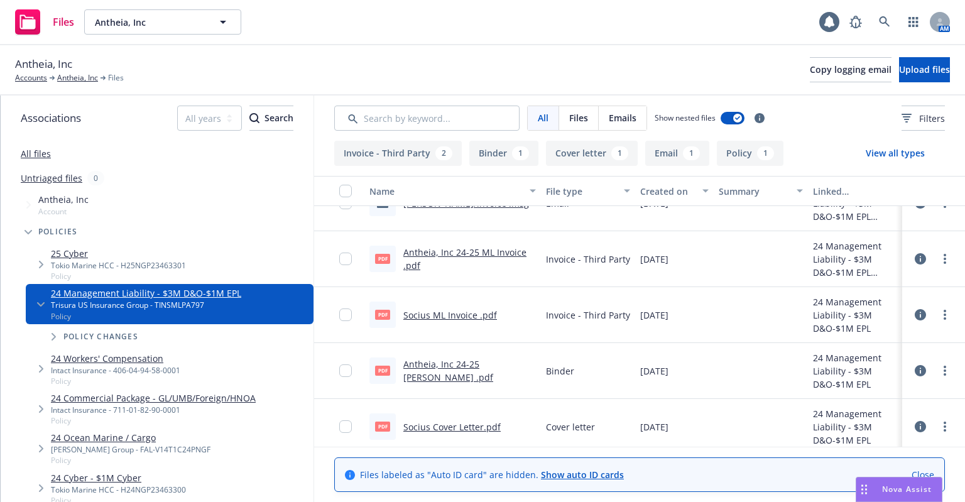
scroll to position [149, 0]
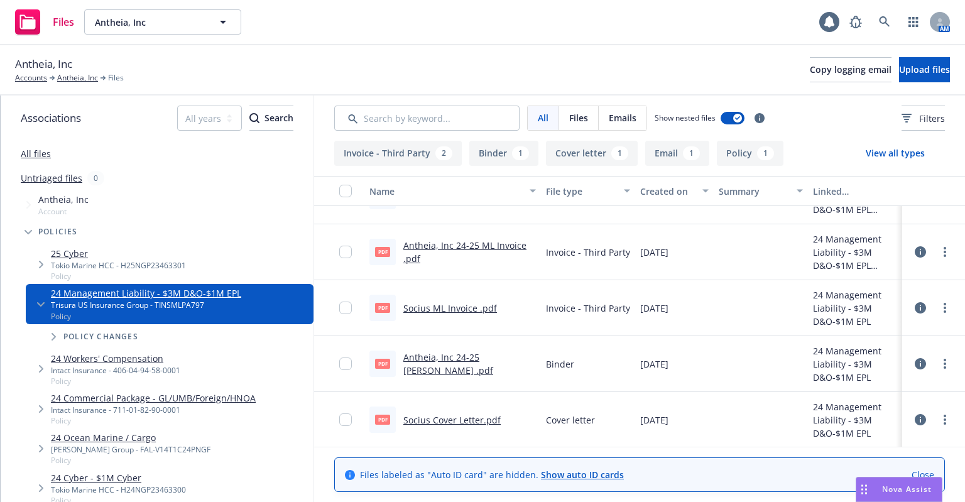
click at [450, 423] on link "Socius Cover Letter.pdf" at bounding box center [451, 420] width 97 height 12
click at [70, 82] on link "Antheia, Inc" at bounding box center [77, 77] width 41 height 11
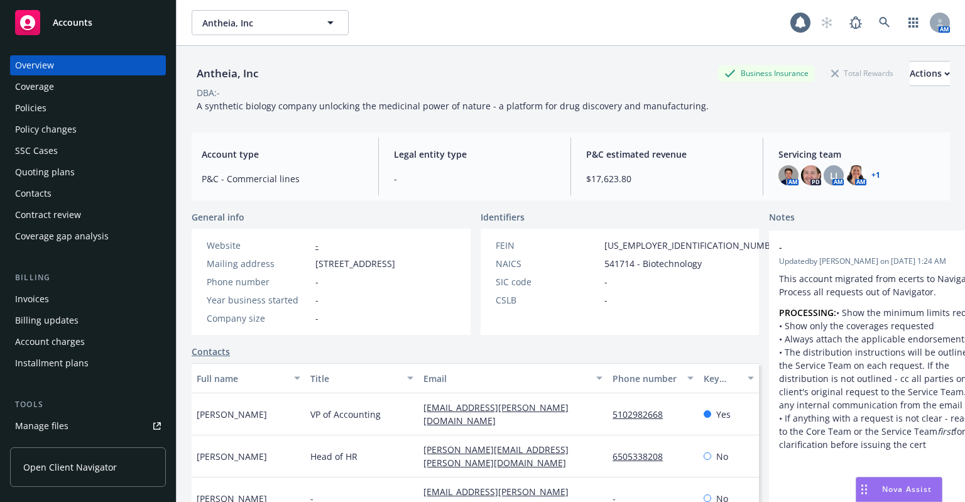
click at [87, 172] on div "Quoting plans" at bounding box center [88, 172] width 146 height 20
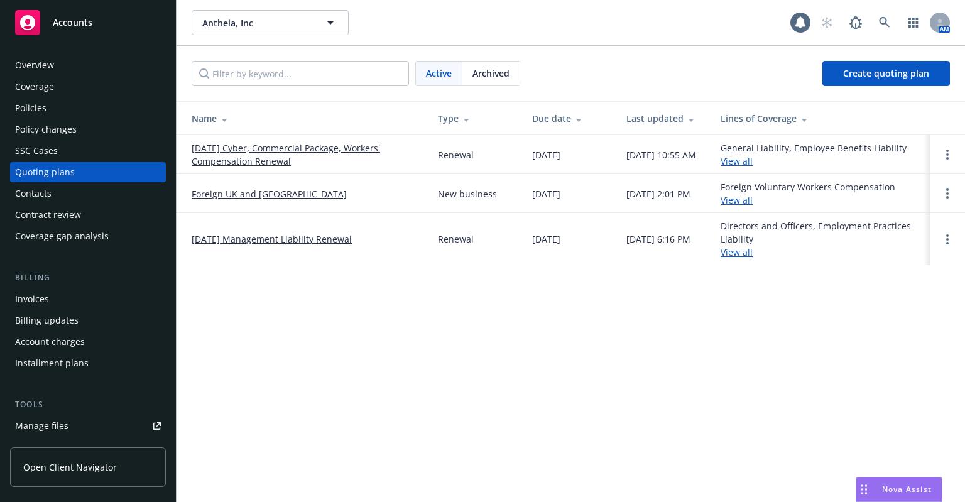
click at [255, 243] on link "[DATE] Management Liability Renewal" at bounding box center [272, 238] width 160 height 13
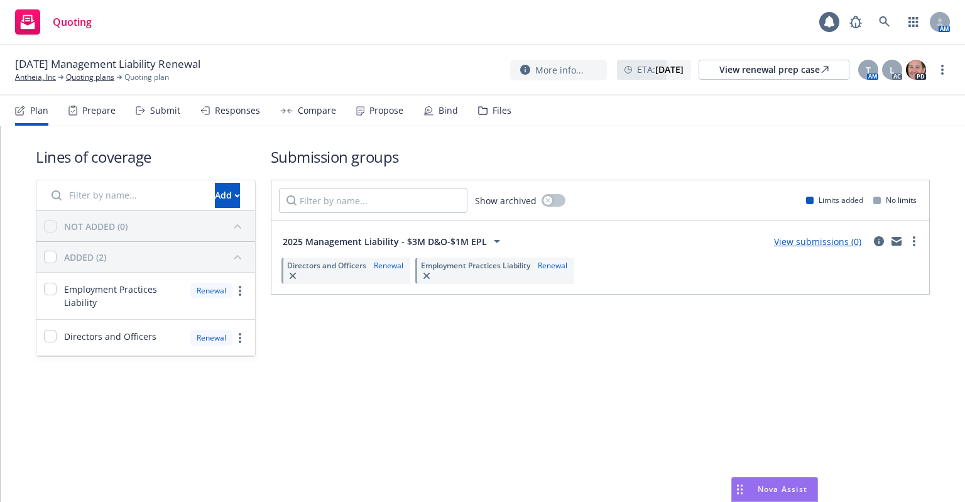
click at [493, 115] on div "Files" at bounding box center [502, 111] width 19 height 10
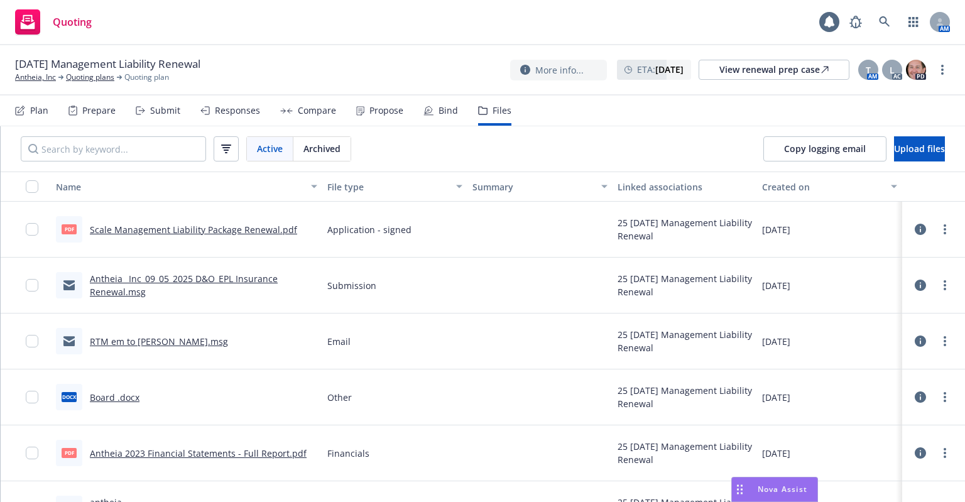
scroll to position [126, 0]
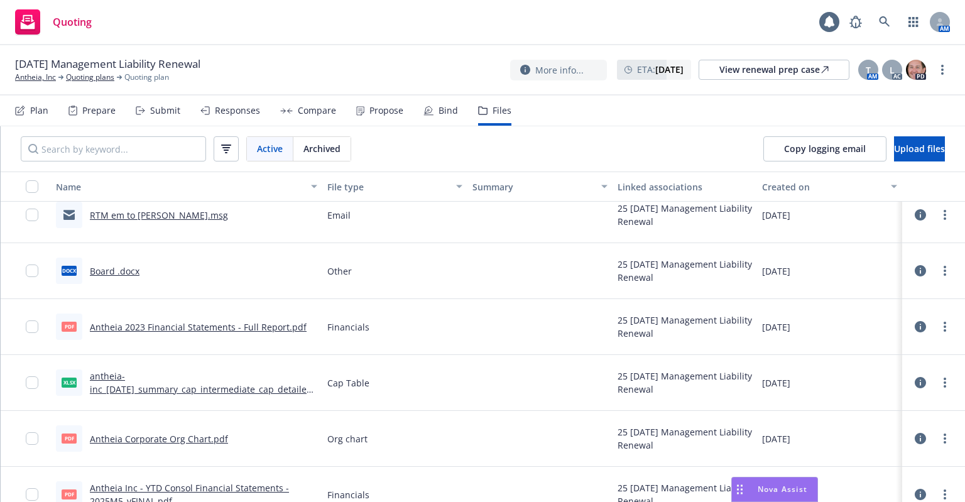
click at [139, 215] on link "RTM em to [PERSON_NAME].msg" at bounding box center [159, 215] width 138 height 12
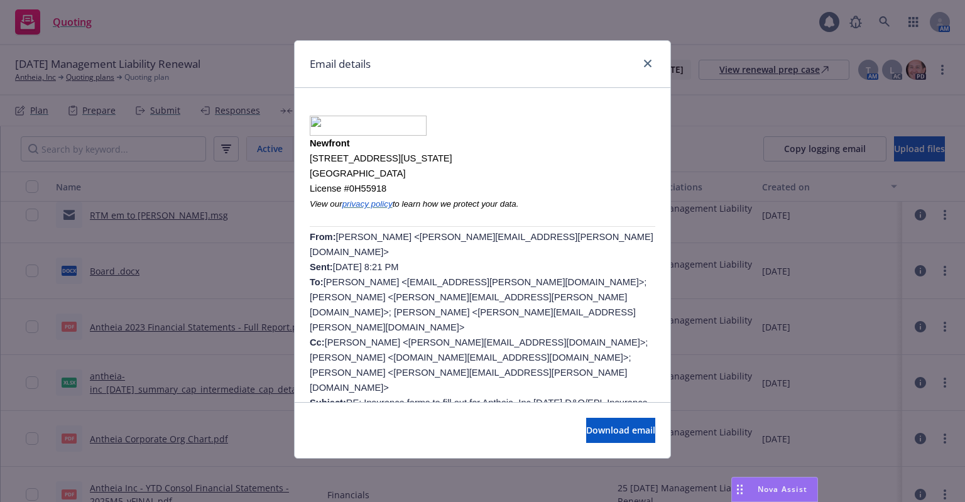
scroll to position [503, 0]
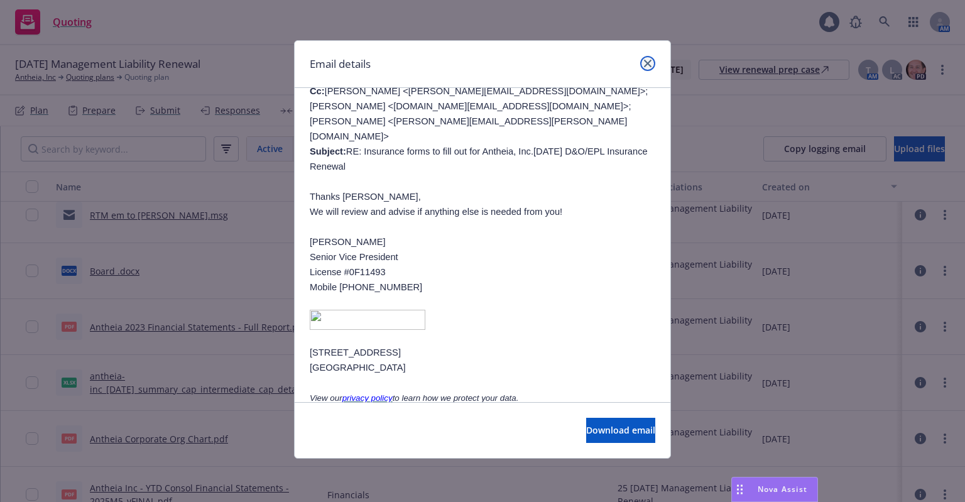
click at [646, 63] on icon "close" at bounding box center [648, 64] width 8 height 8
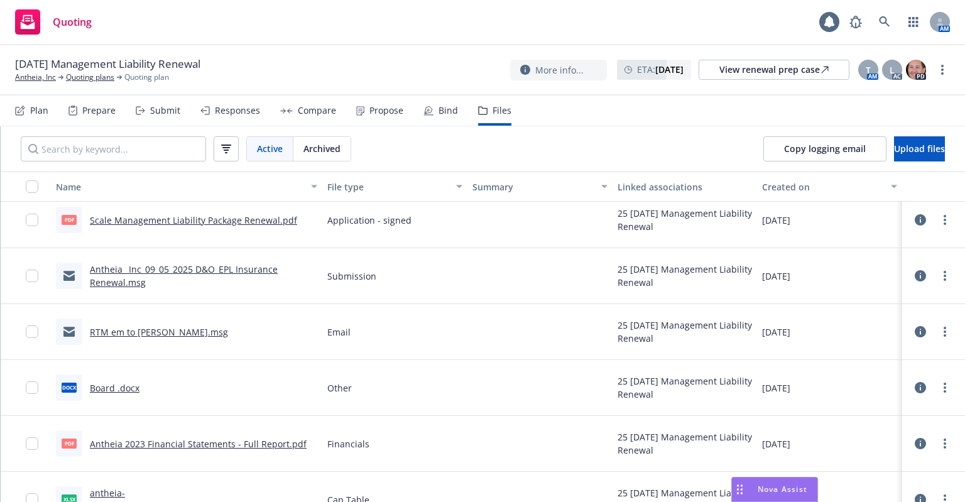
scroll to position [0, 0]
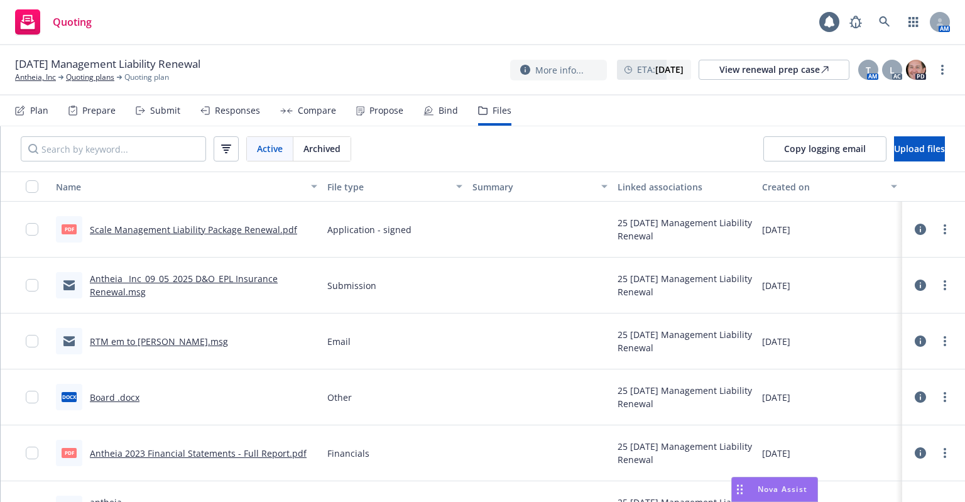
click at [228, 278] on link "Antheia_ Inc_09_05_2025 D&O_EPL Insurance Renewal.msg" at bounding box center [184, 285] width 188 height 25
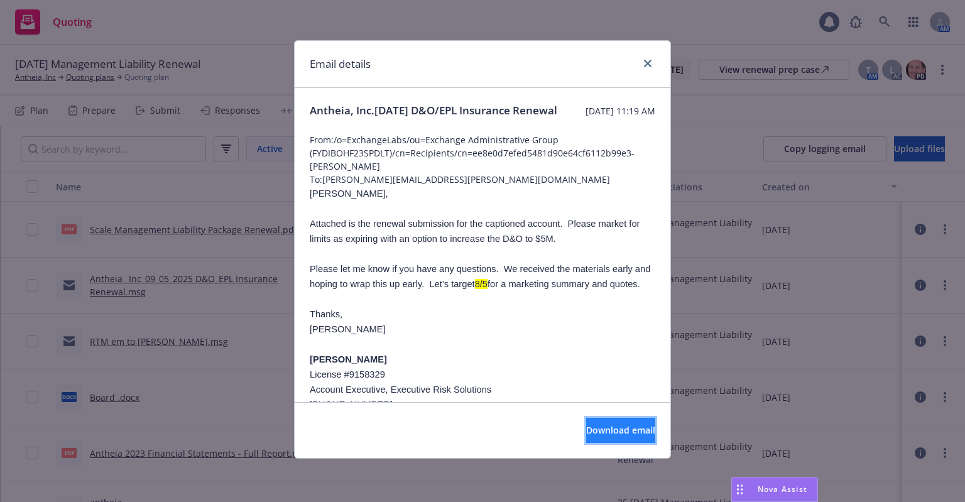
click at [602, 430] on span "Download email" at bounding box center [620, 430] width 69 height 12
click at [650, 66] on icon "close" at bounding box center [648, 64] width 8 height 8
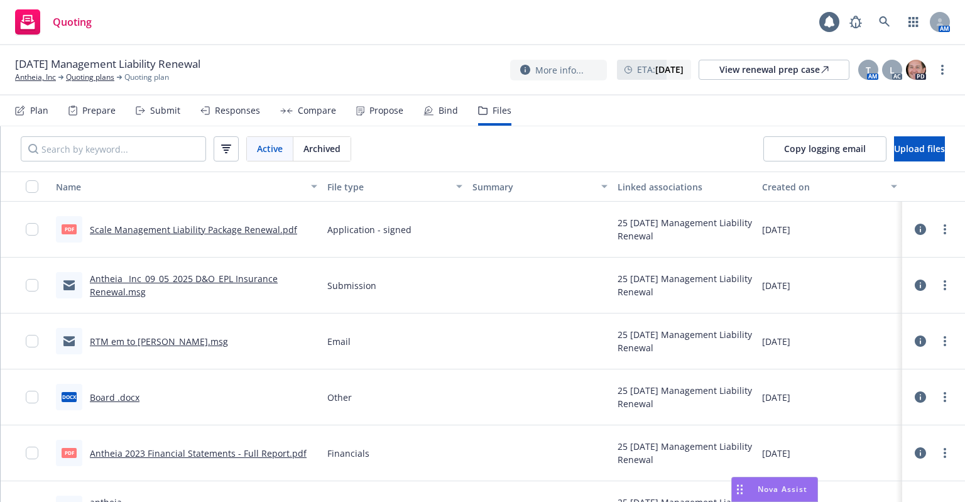
click at [143, 108] on icon at bounding box center [140, 110] width 9 height 9
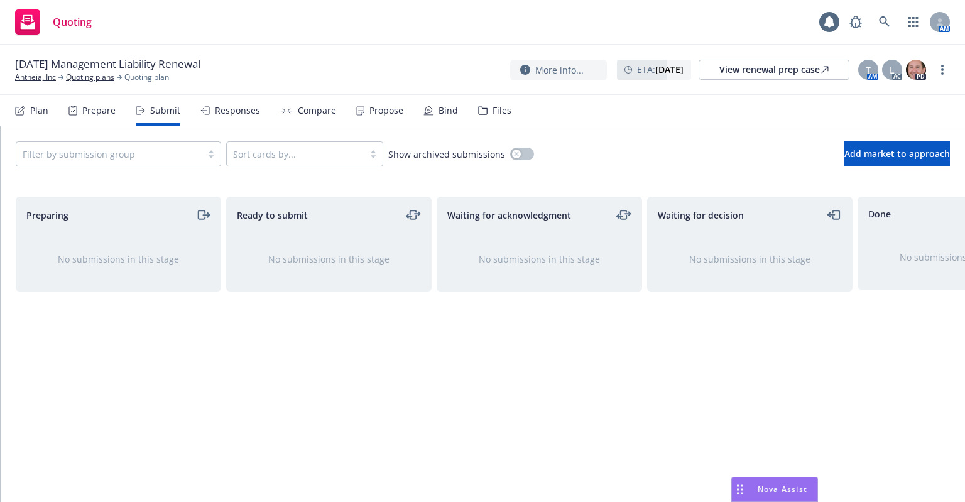
click at [38, 110] on div "Plan" at bounding box center [39, 111] width 18 height 10
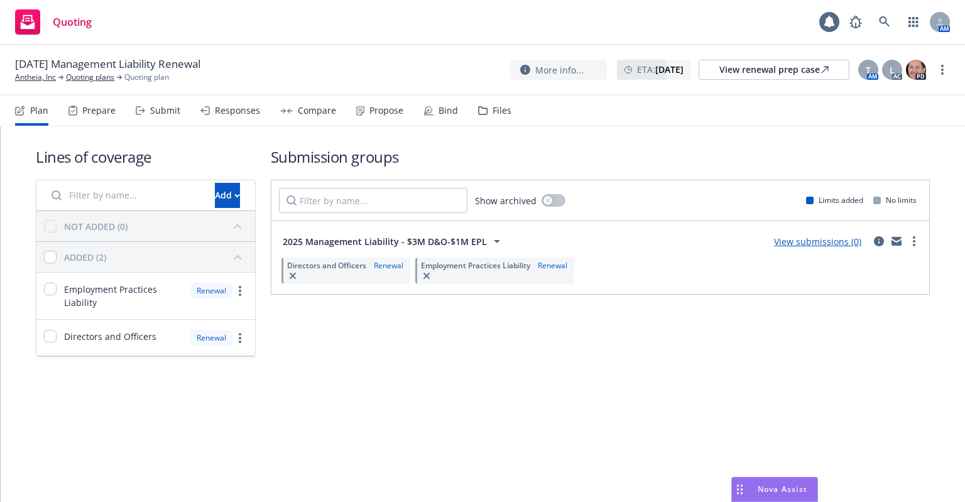
click at [832, 236] on link "View submissions (0)" at bounding box center [817, 242] width 87 height 12
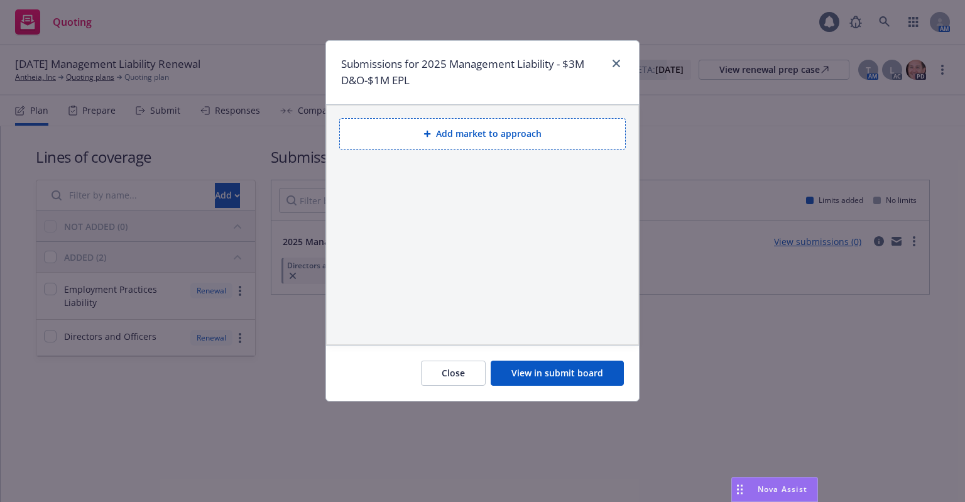
click at [421, 135] on button "Add market to approach" at bounding box center [482, 133] width 286 height 31
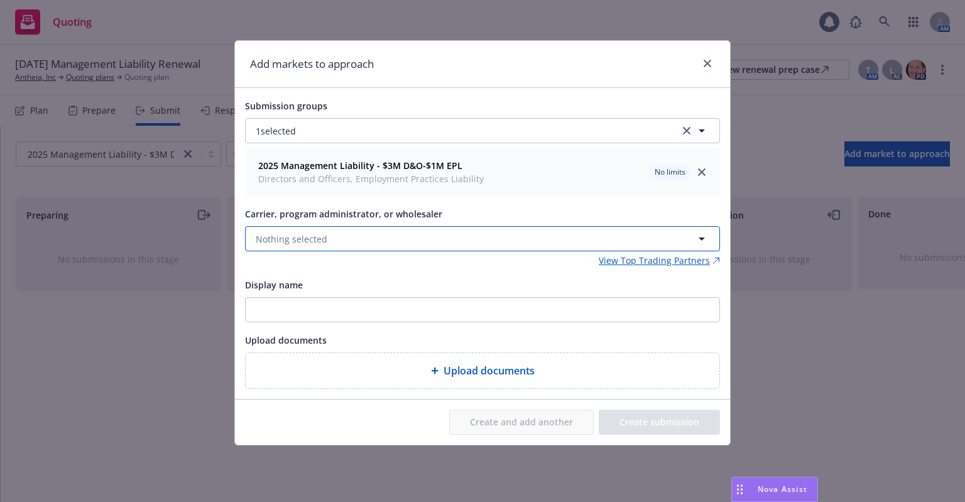
click at [322, 232] on span "Nothing selected" at bounding box center [292, 238] width 72 height 13
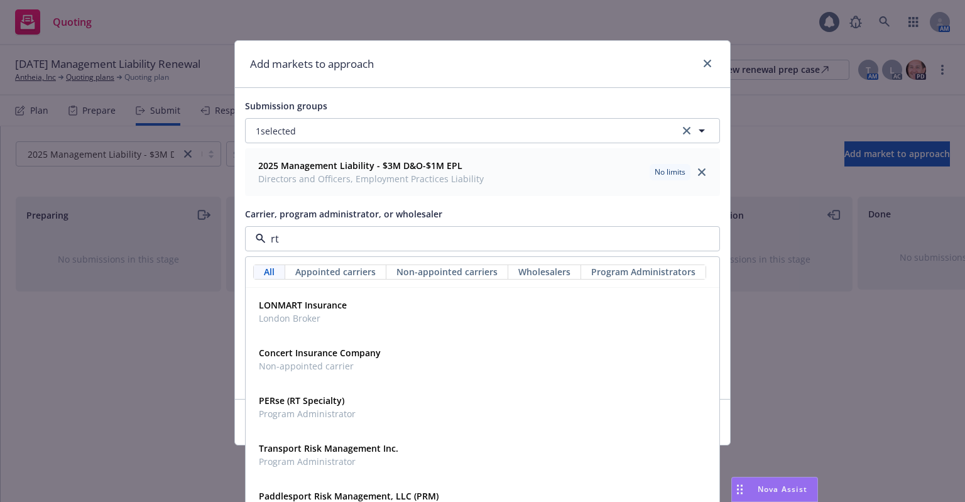
type input "rt s"
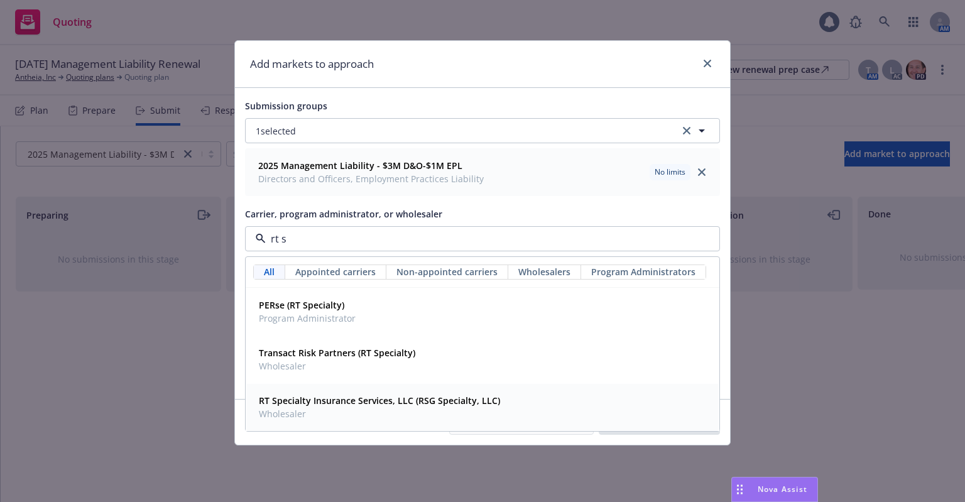
click at [390, 403] on strong "RT Specialty Insurance Services, LLC (RSG Specialty, LLC)" at bounding box center [379, 401] width 241 height 12
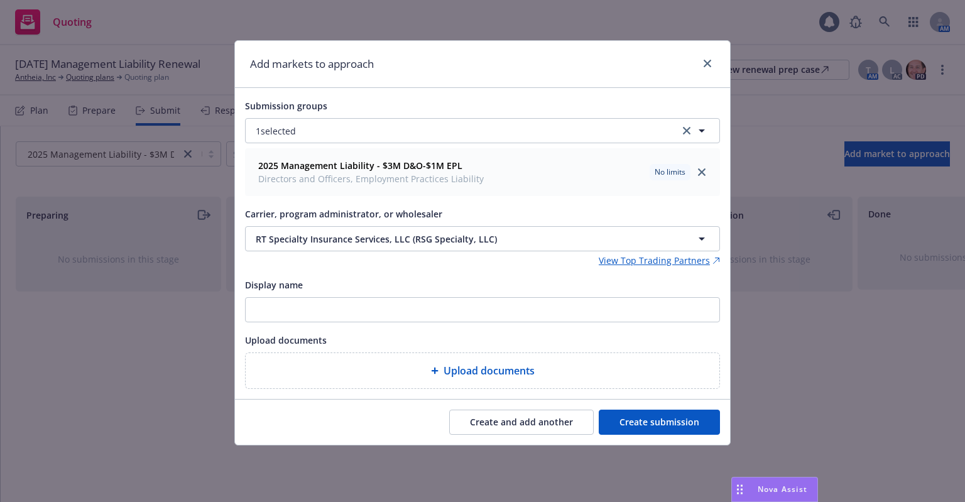
click at [656, 419] on button "Create submission" at bounding box center [659, 422] width 121 height 25
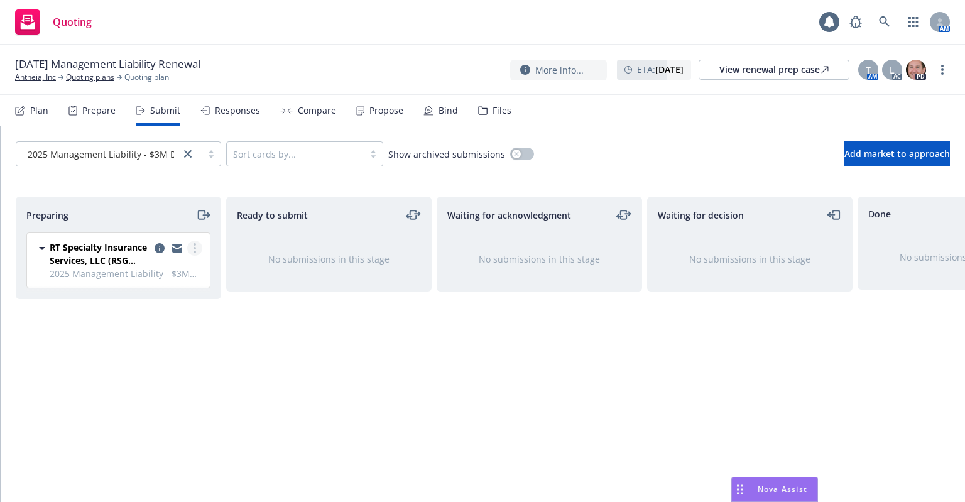
click at [199, 246] on link "more" at bounding box center [194, 248] width 15 height 15
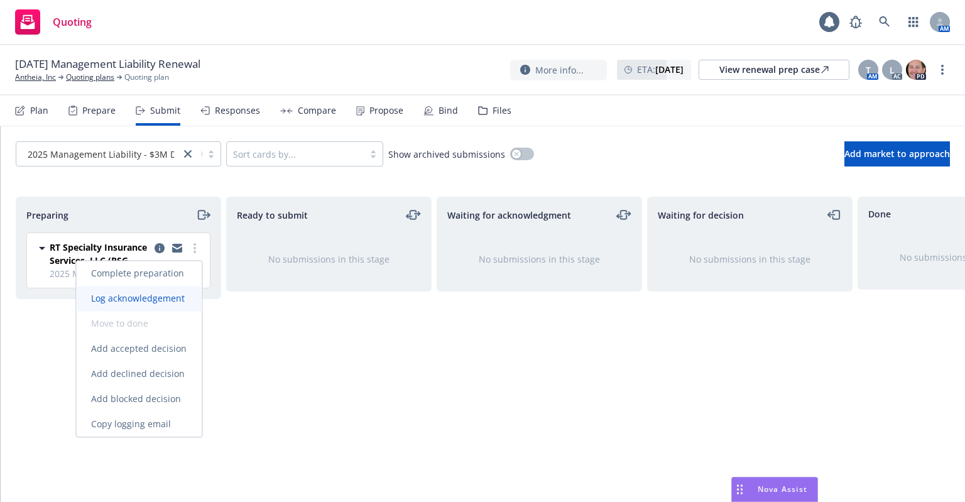
click at [183, 304] on span "Log acknowledgement" at bounding box center [138, 298] width 124 height 12
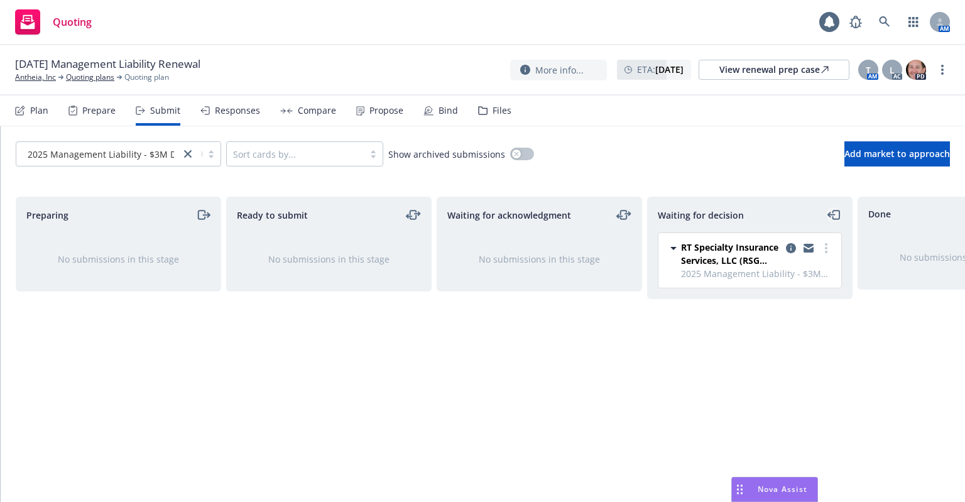
click at [832, 215] on icon "moveLeft" at bounding box center [834, 214] width 14 height 15
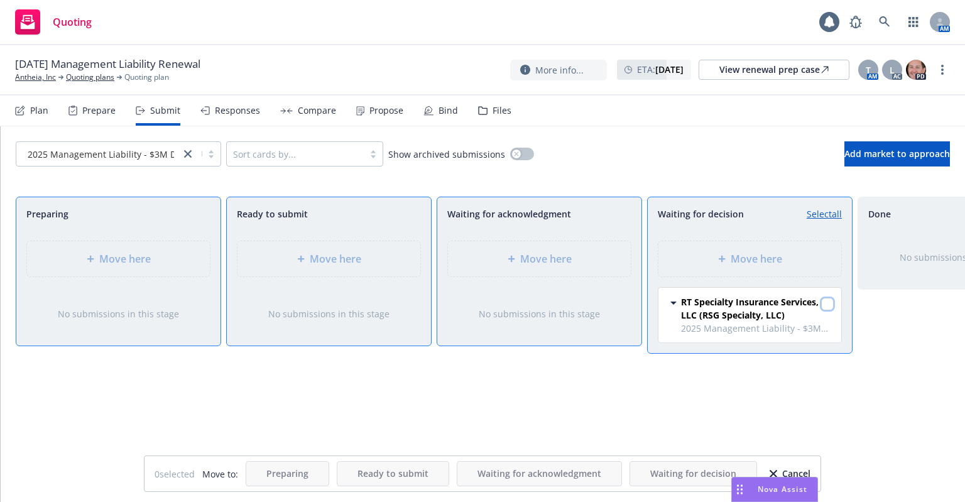
click at [827, 299] on input "checkbox" at bounding box center [827, 304] width 13 height 13
checkbox input "true"
click at [585, 263] on div "Move here" at bounding box center [539, 258] width 163 height 15
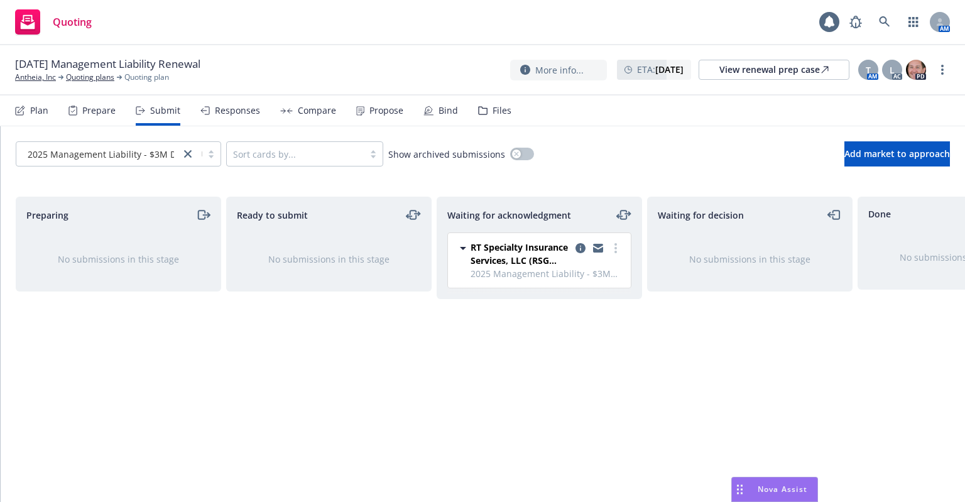
click at [493, 112] on div "Files" at bounding box center [502, 111] width 19 height 10
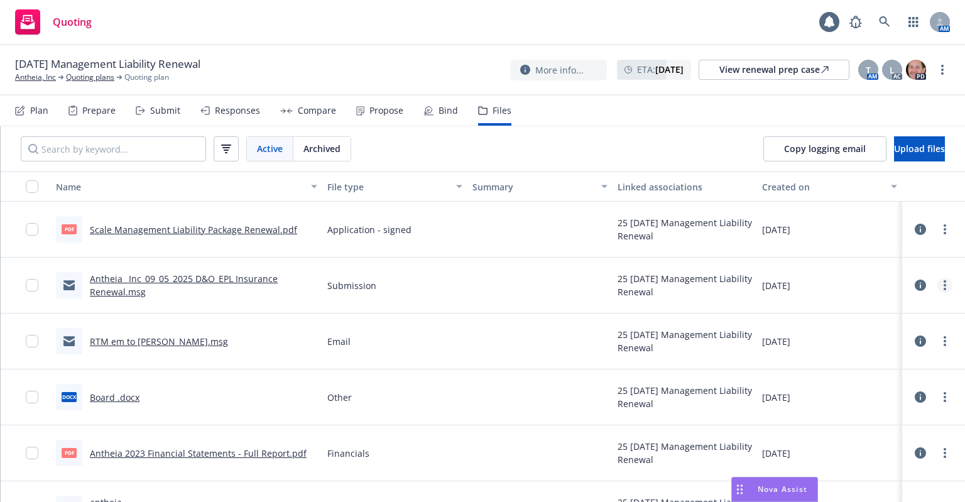
click at [937, 285] on link "more" at bounding box center [944, 285] width 15 height 15
click at [895, 381] on link "Update associations" at bounding box center [879, 386] width 125 height 25
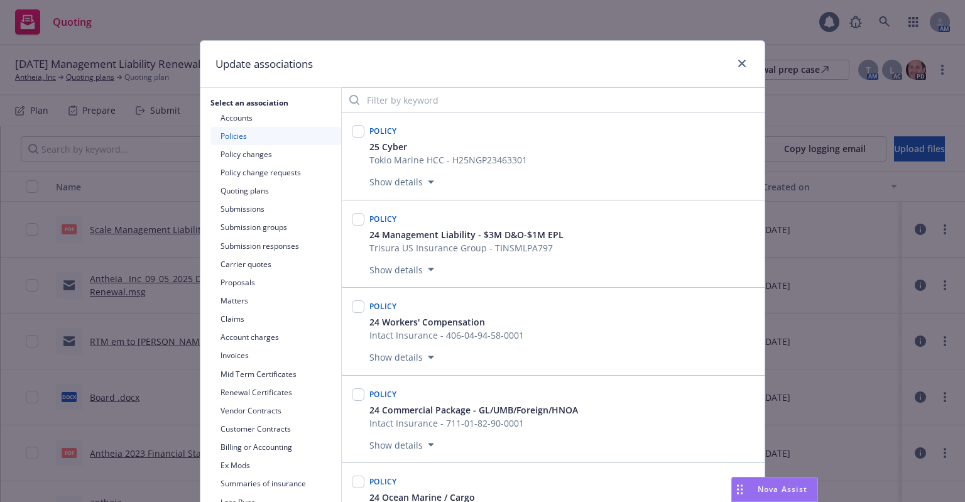
click at [215, 190] on button "Quoting plans" at bounding box center [275, 191] width 131 height 18
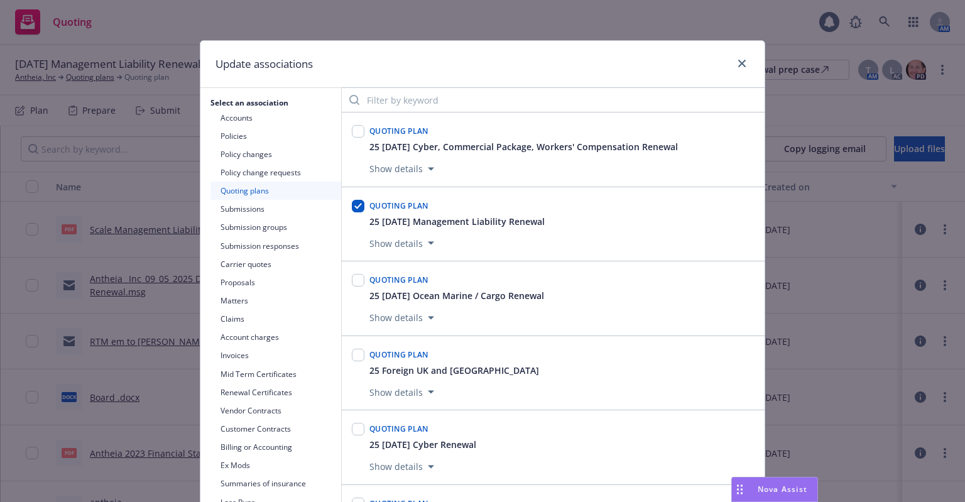
click at [210, 210] on button "Submissions" at bounding box center [275, 209] width 131 height 18
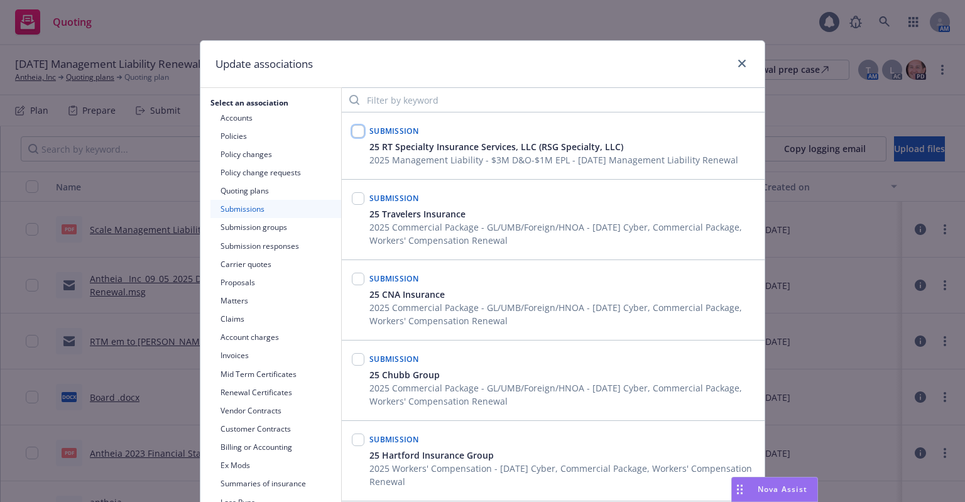
click at [352, 131] on input "checkbox" at bounding box center [358, 131] width 13 height 13
checkbox input "true"
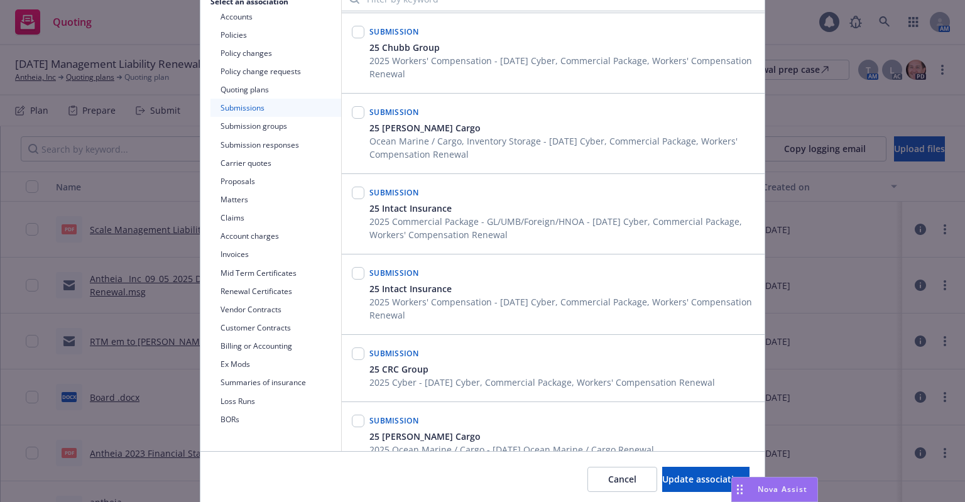
scroll to position [146, 0]
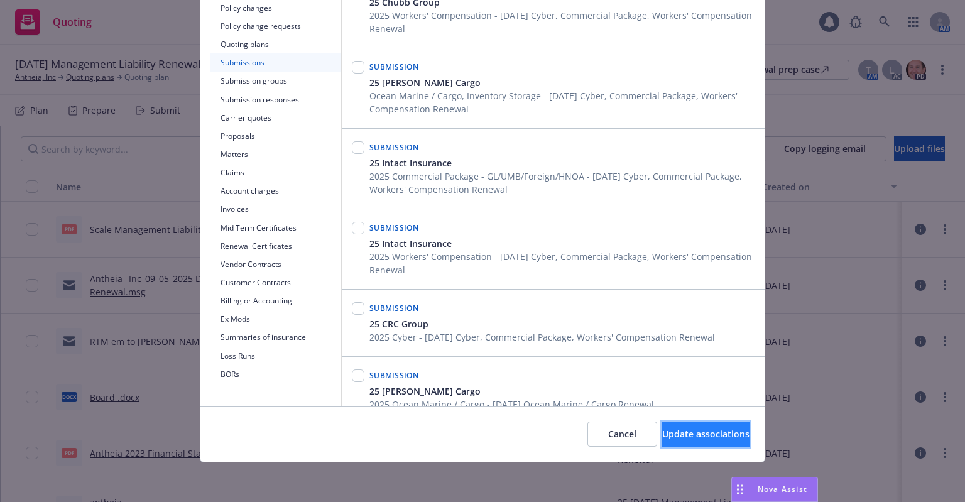
click at [678, 422] on button "Update associations" at bounding box center [705, 434] width 87 height 25
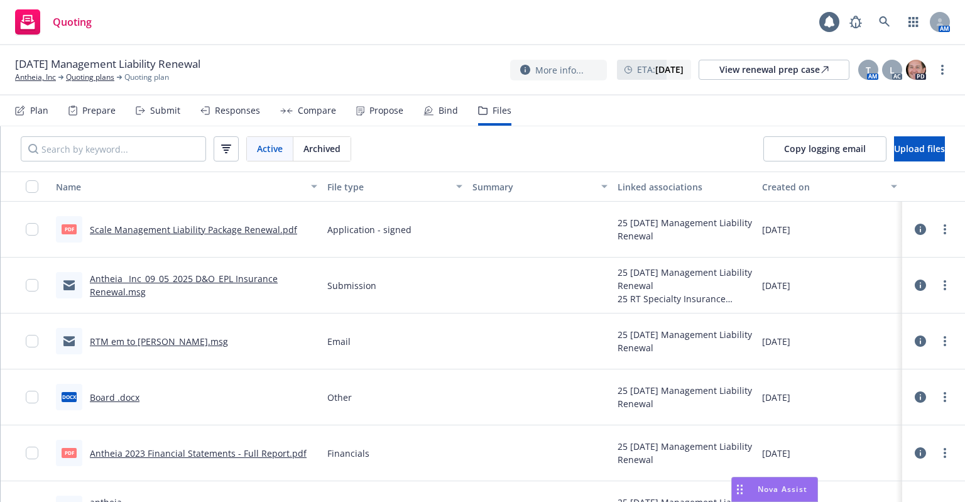
click at [829, 248] on div "07/29/2025" at bounding box center [829, 230] width 145 height 56
click at [34, 79] on link "Antheia, Inc" at bounding box center [35, 77] width 41 height 11
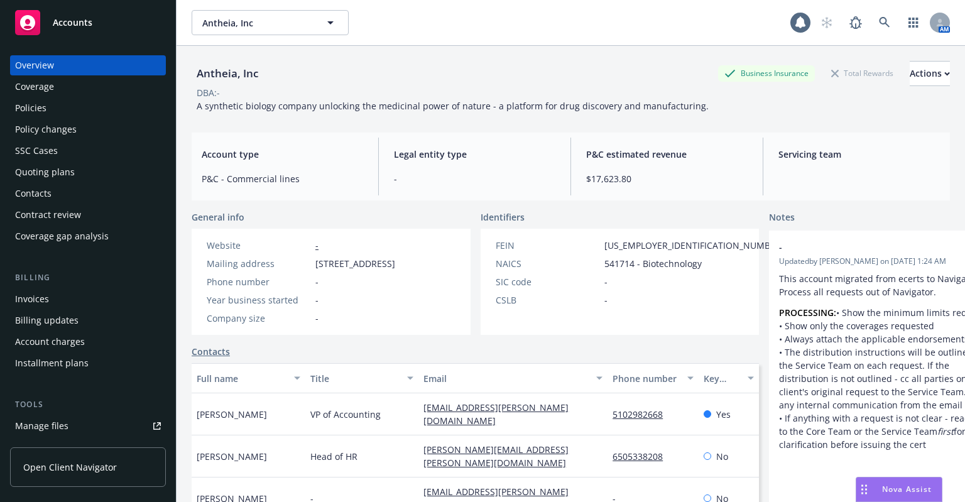
click at [70, 118] on div "Overview Coverage Policies Policy changes SSC Cases Quoting plans Contacts Cont…" at bounding box center [88, 150] width 156 height 191
click at [70, 112] on div "Policies" at bounding box center [88, 108] width 146 height 20
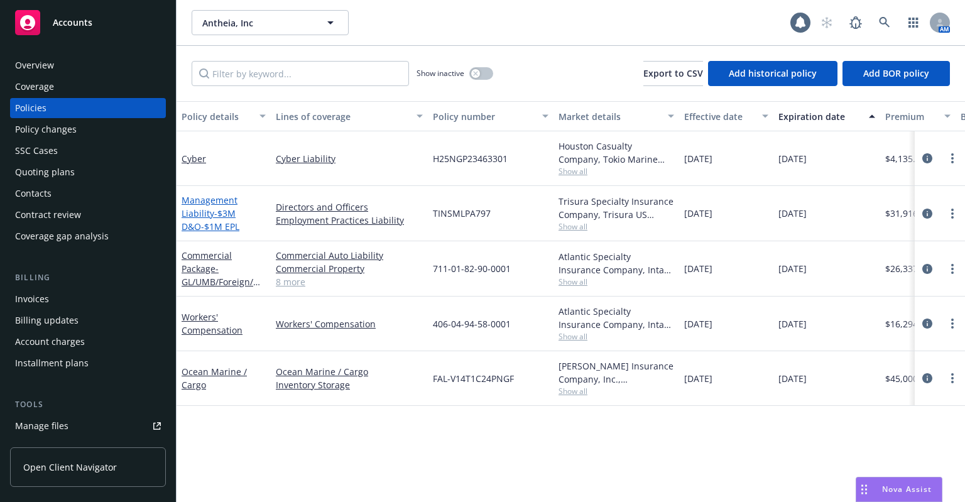
click at [228, 215] on span "- $3M D&O-$1M EPL" at bounding box center [211, 219] width 58 height 25
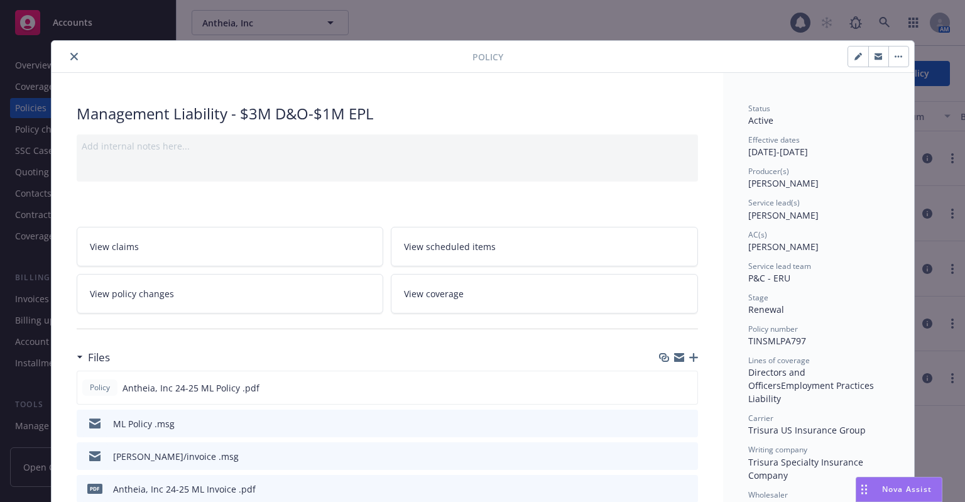
click at [70, 54] on icon "close" at bounding box center [74, 57] width 8 height 8
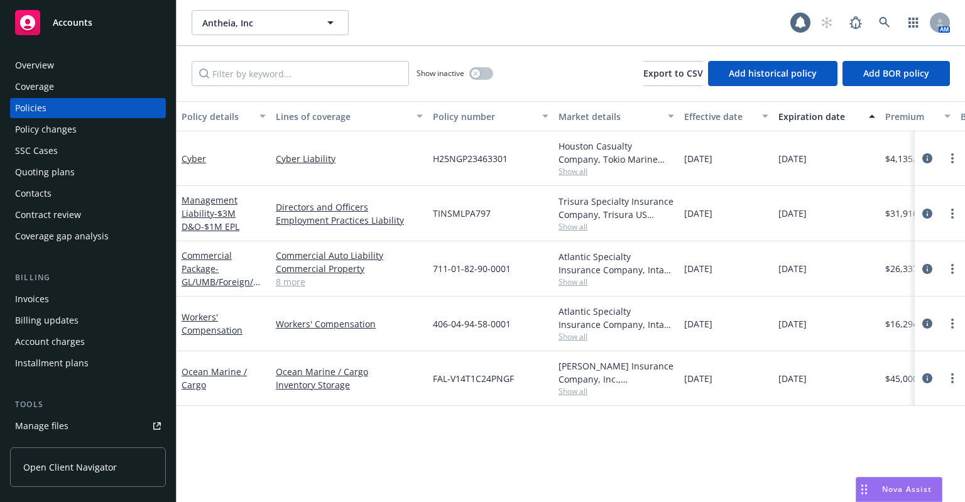
click at [57, 186] on div "Contacts" at bounding box center [88, 193] width 146 height 20
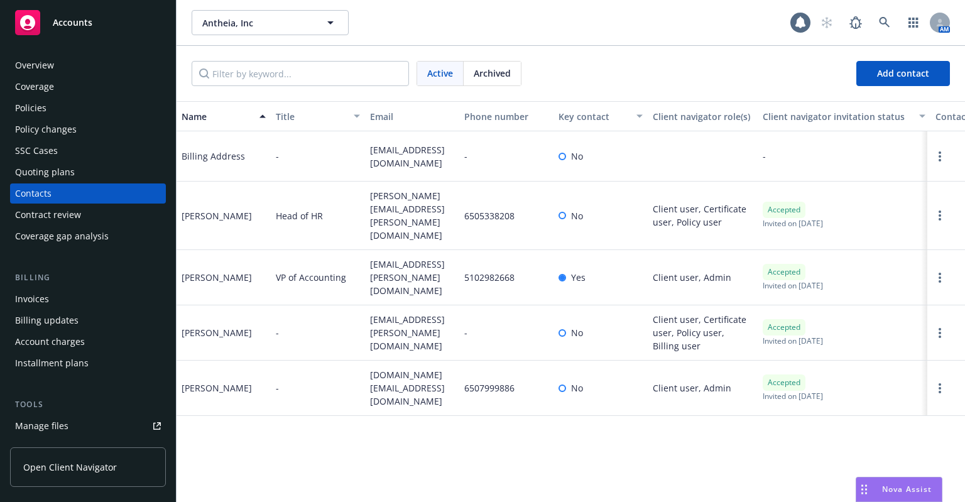
click at [75, 109] on div "Policies" at bounding box center [88, 108] width 146 height 20
